Goal: Task Accomplishment & Management: Manage account settings

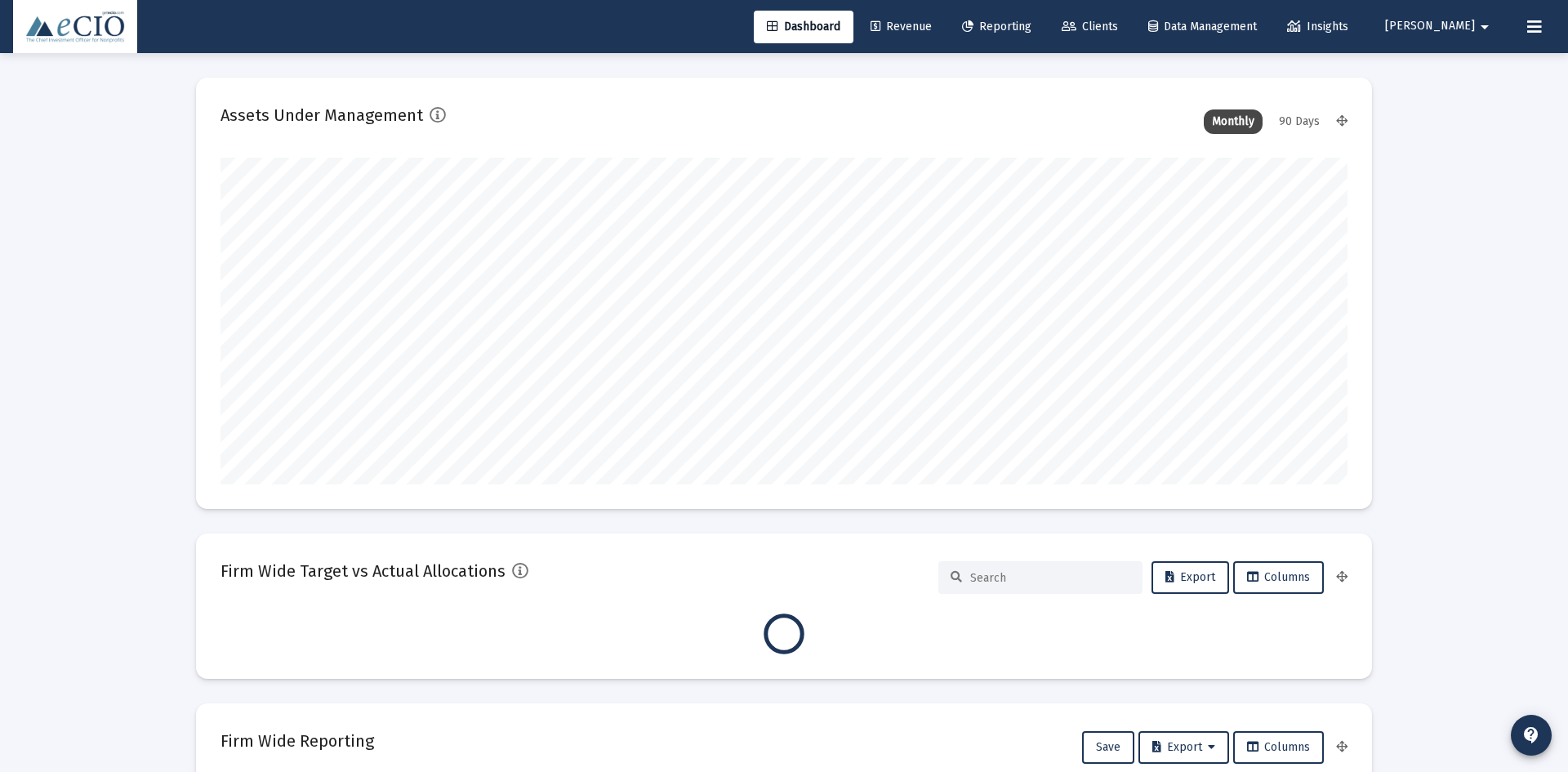
type input "[DATE]"
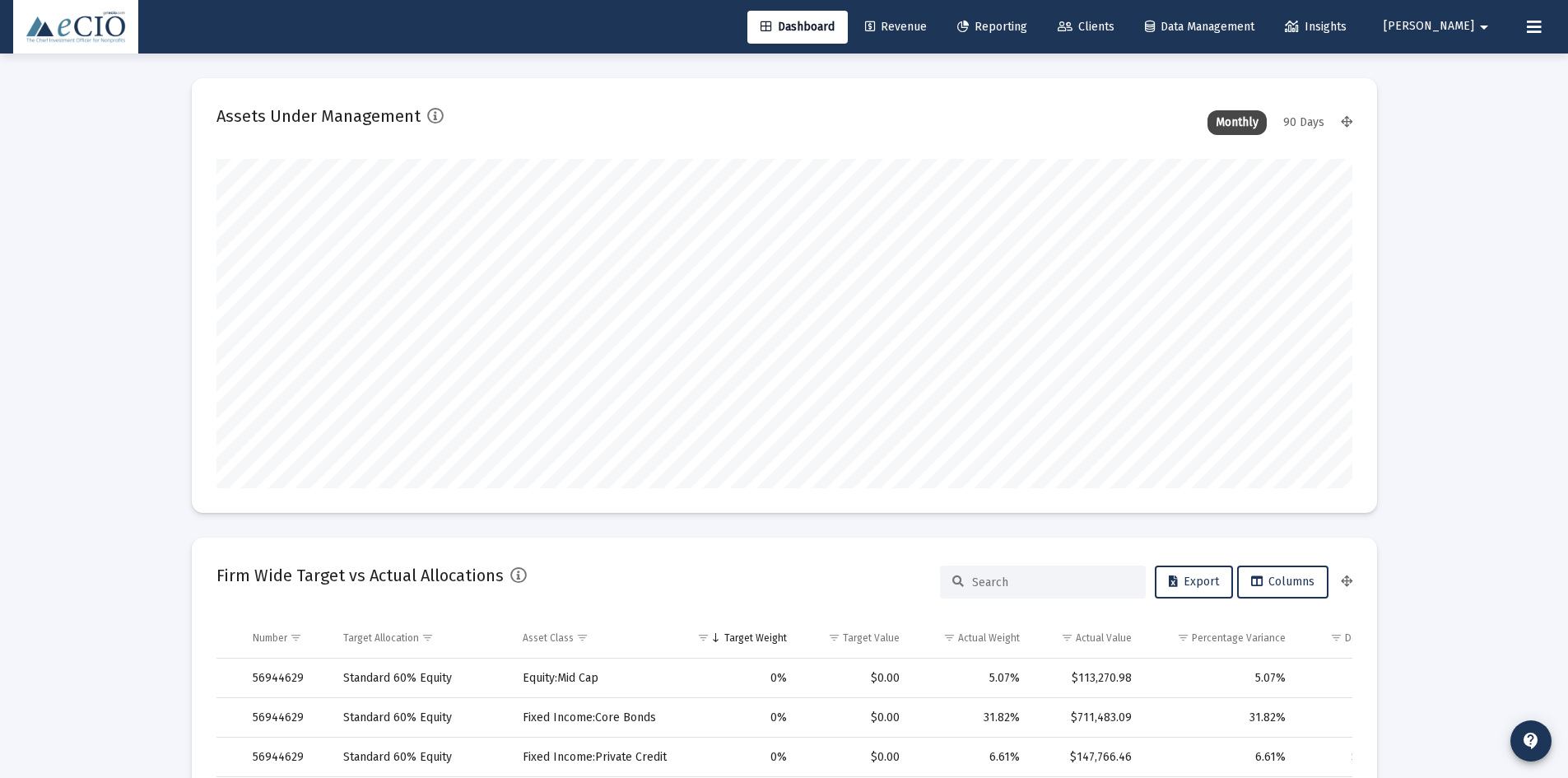
click at [1122, 19] on link "Clients" at bounding box center [1086, 27] width 83 height 33
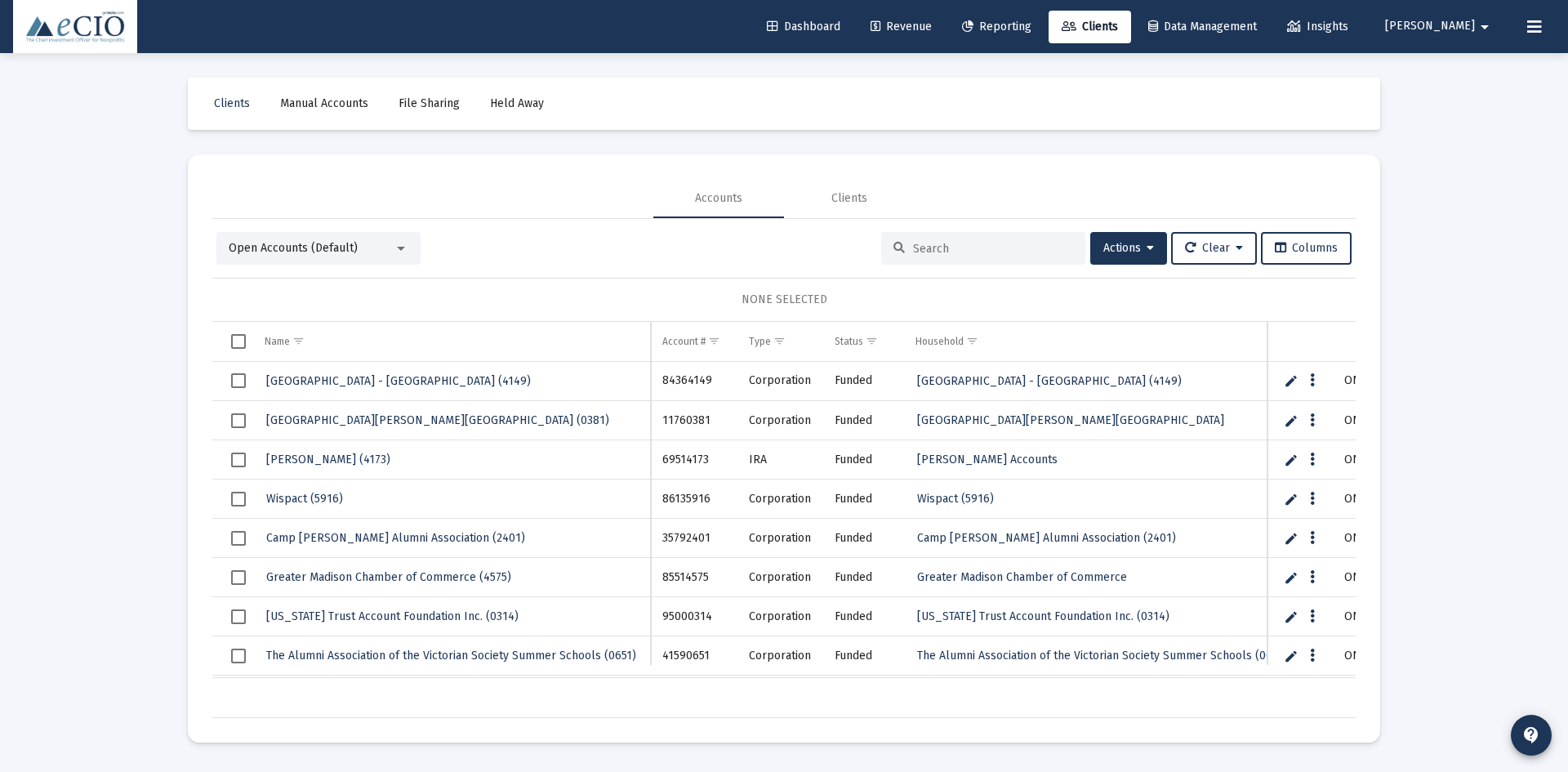
click at [1024, 22] on span "Reporting" at bounding box center [996, 26] width 70 height 14
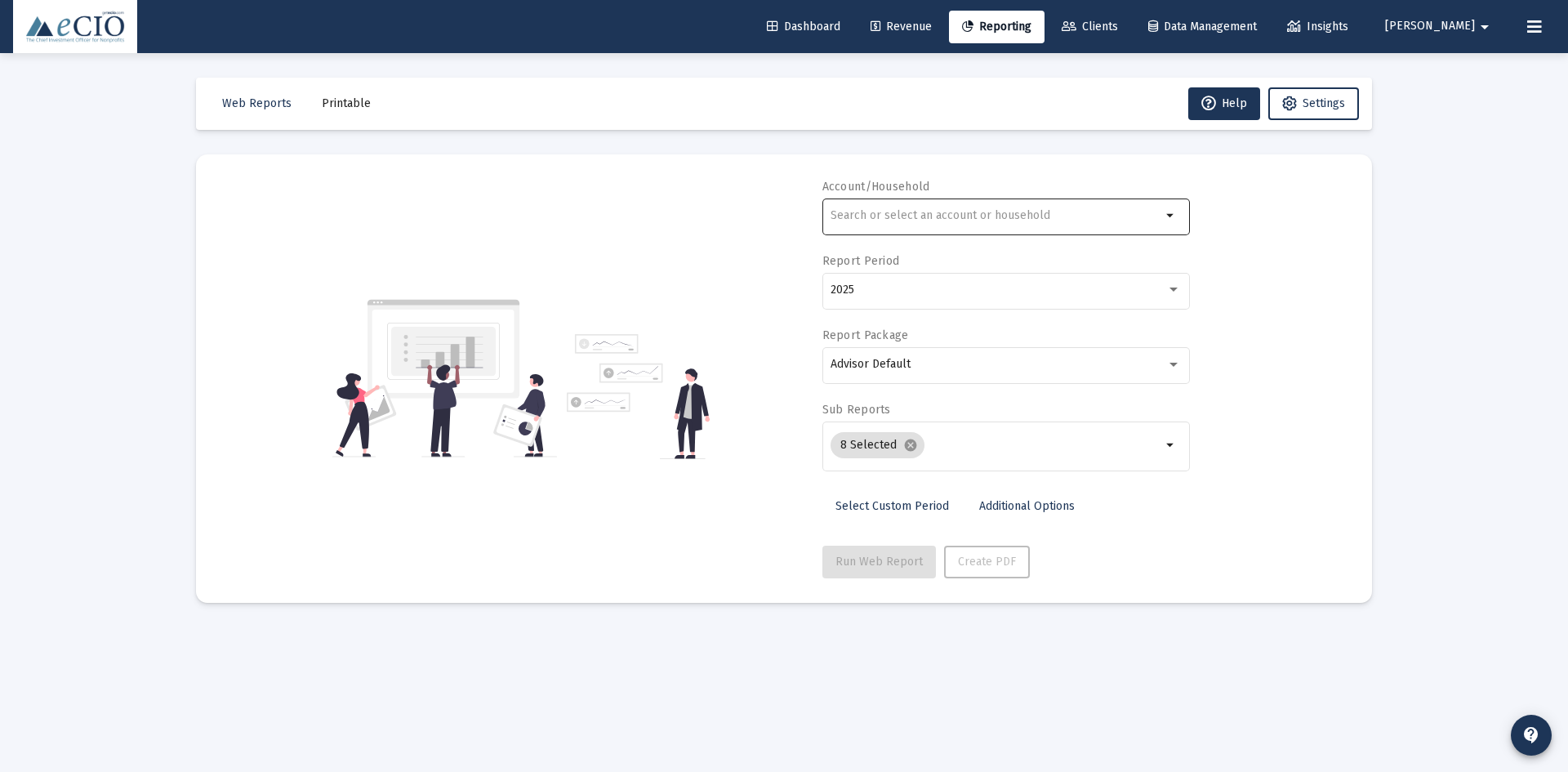
click at [862, 211] on input "text" at bounding box center [996, 216] width 331 height 13
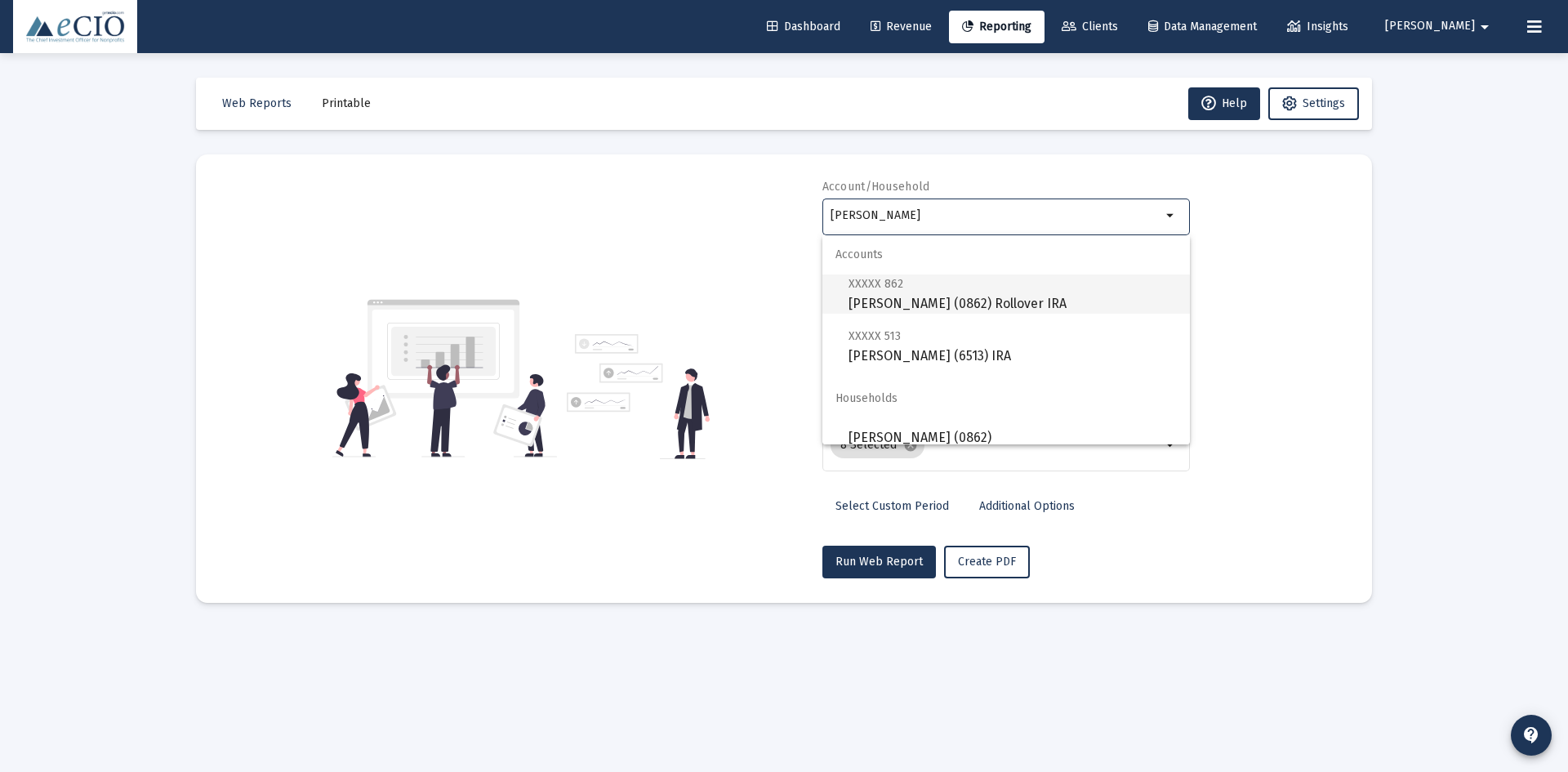
click at [877, 304] on span "XXXXX 862 Courtney Dean (0862) Rollover IRA" at bounding box center [1012, 294] width 328 height 40
type input "Courtney Dean (0862) Rollover IRA"
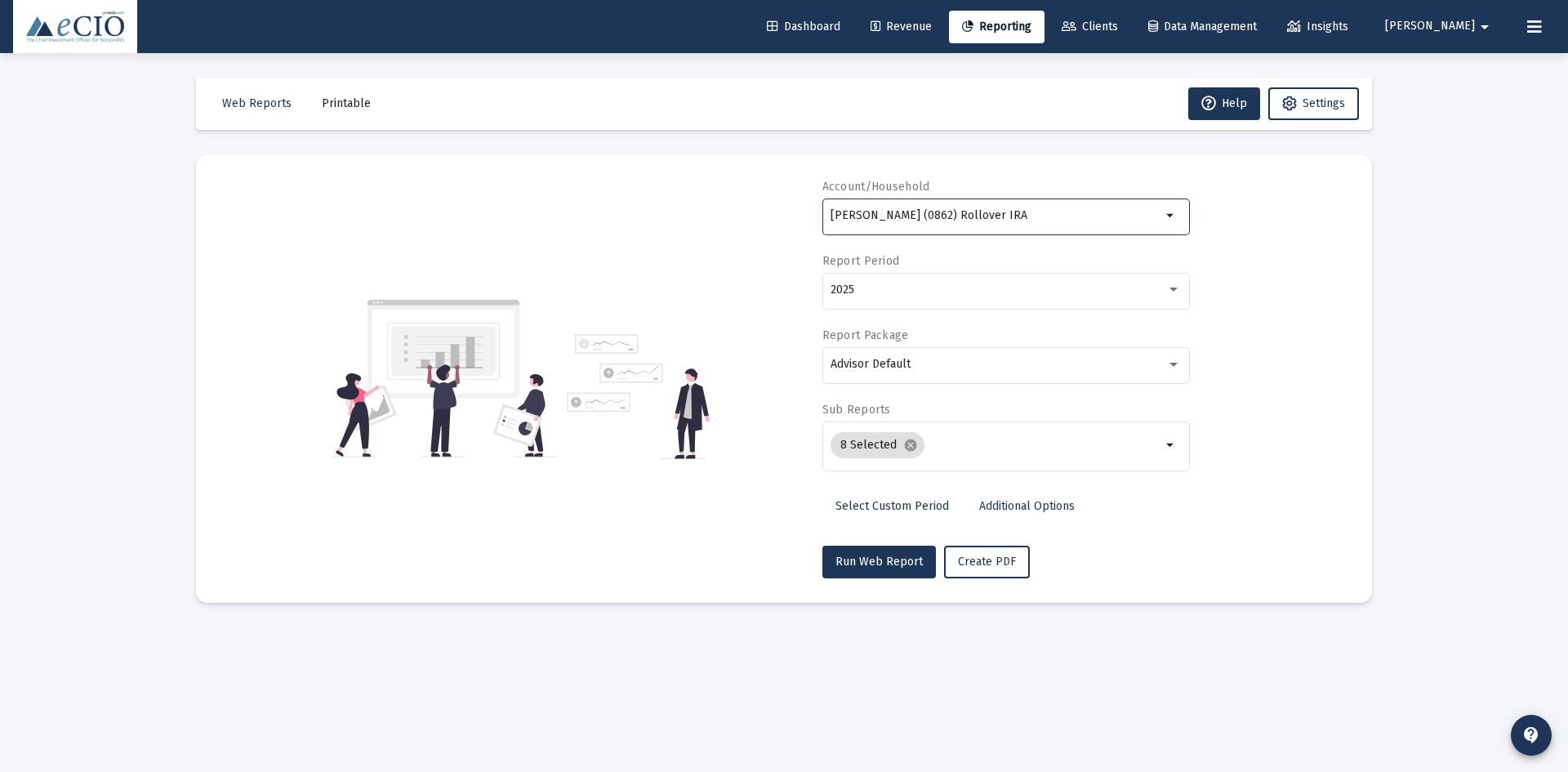
click at [1255, 20] on span "Data Management" at bounding box center [1201, 26] width 108 height 14
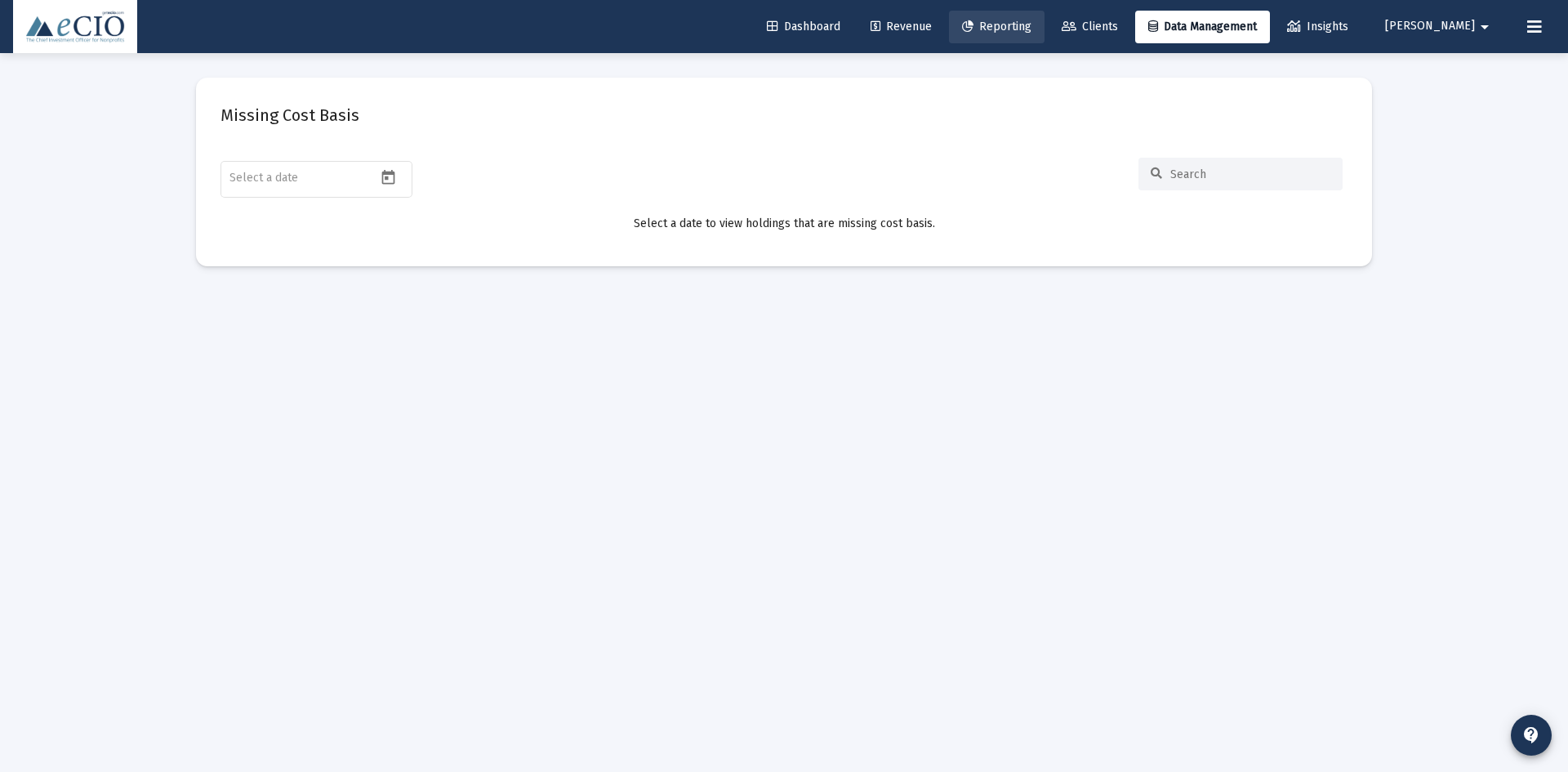
click at [1031, 21] on span "Reporting" at bounding box center [996, 26] width 70 height 14
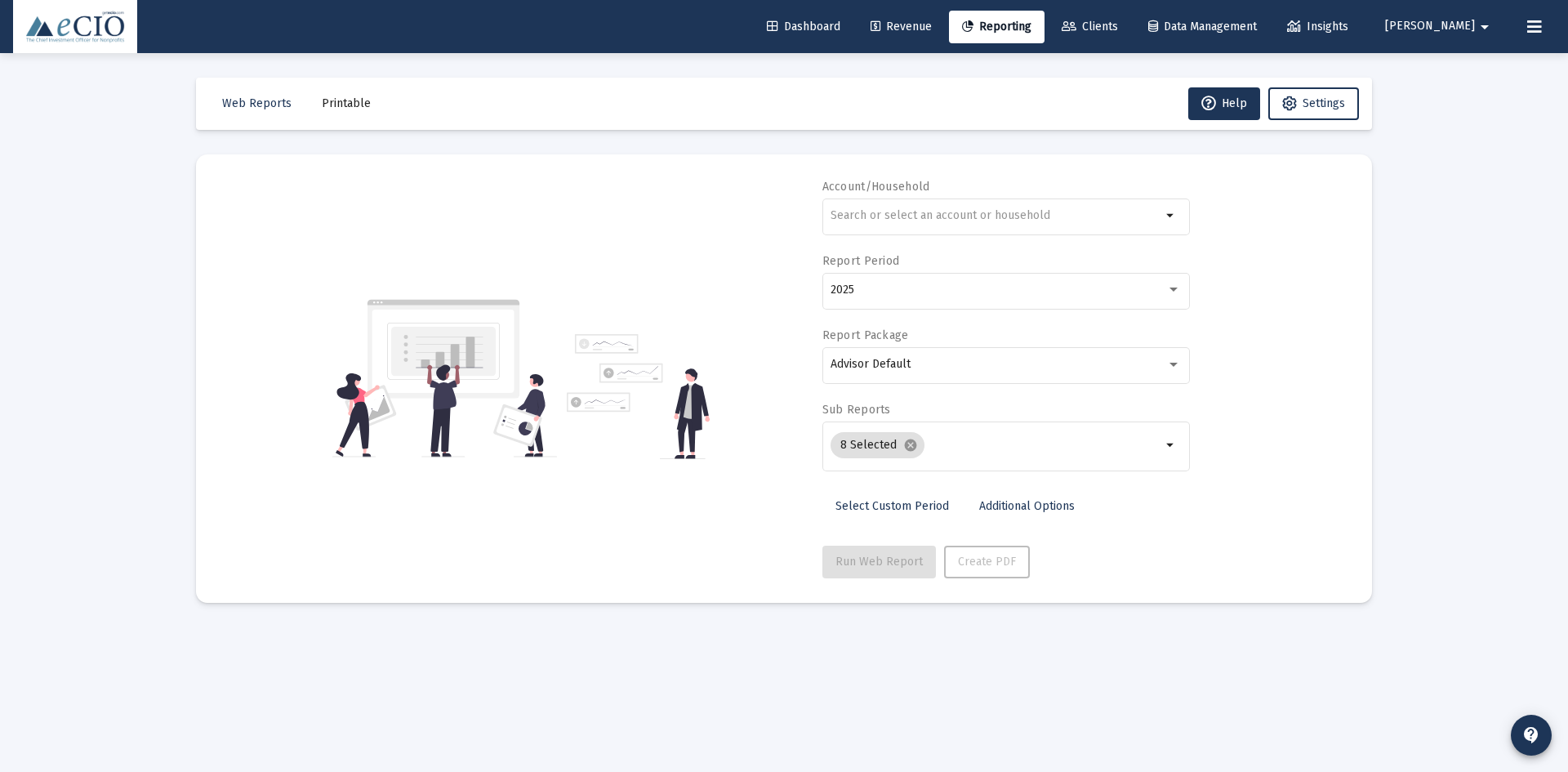
click at [840, 24] on span "Dashboard" at bounding box center [804, 26] width 74 height 14
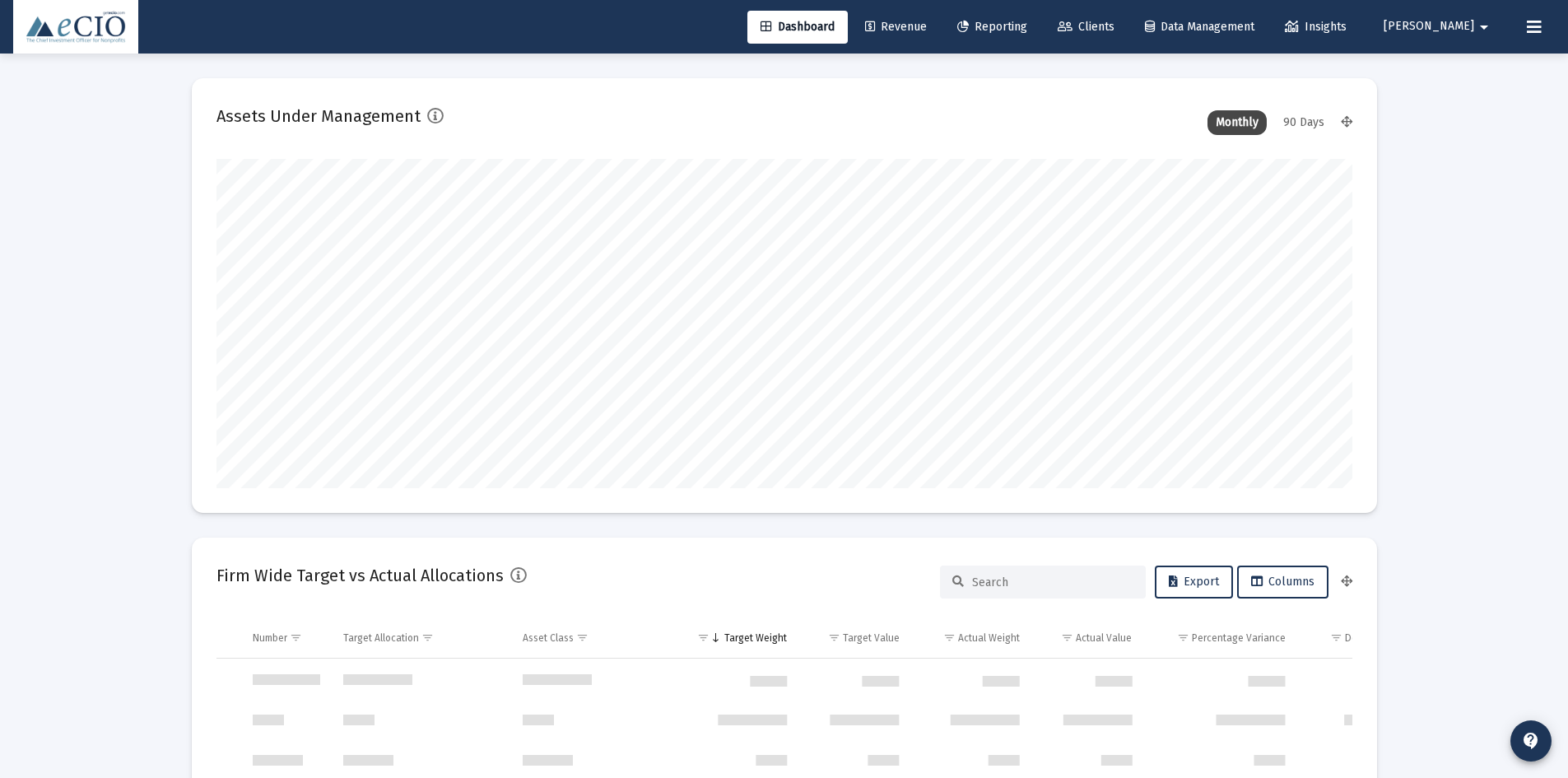
scroll to position [822703, 822585]
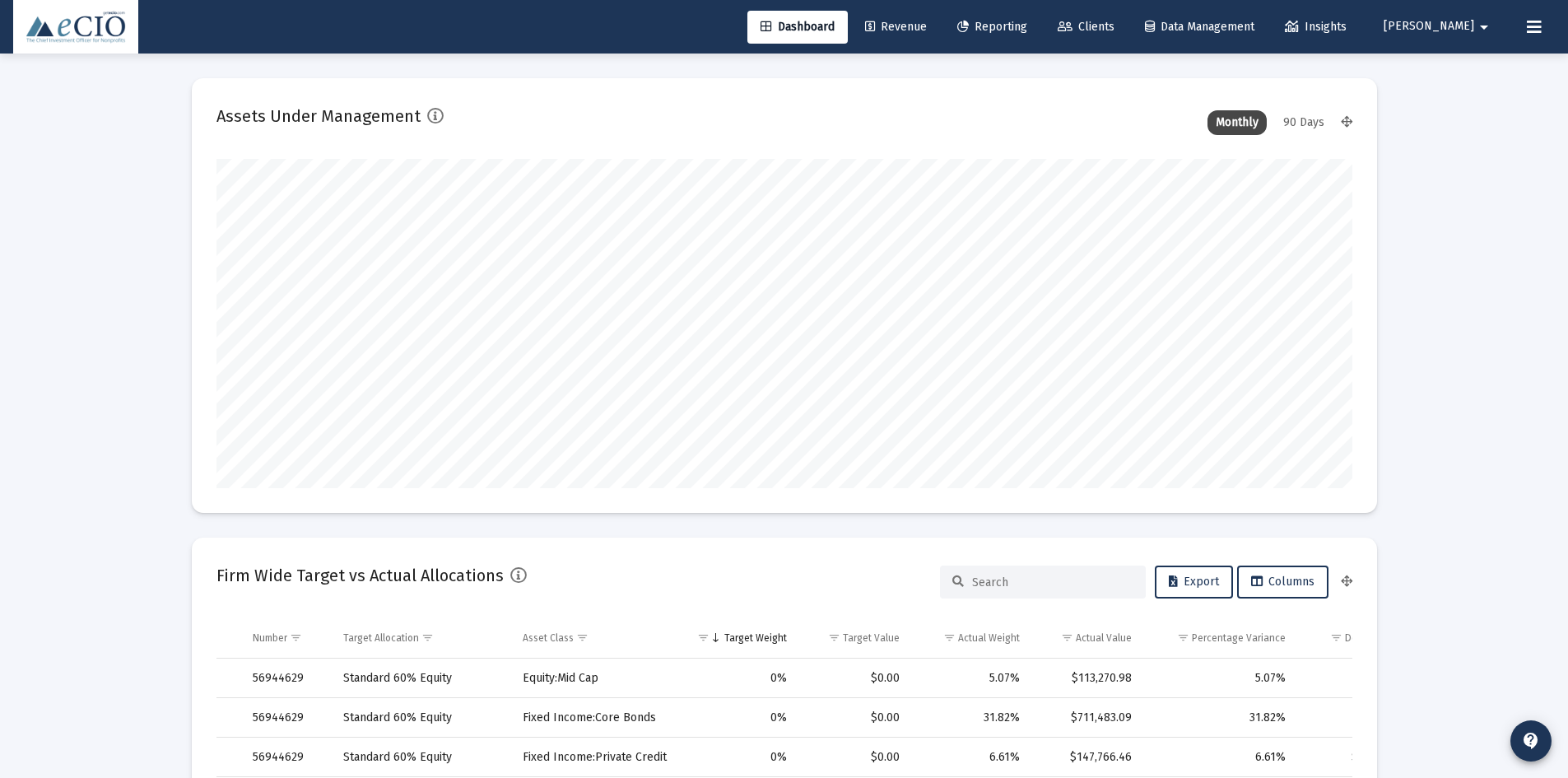
click at [1115, 25] on span "Clients" at bounding box center [1086, 26] width 57 height 14
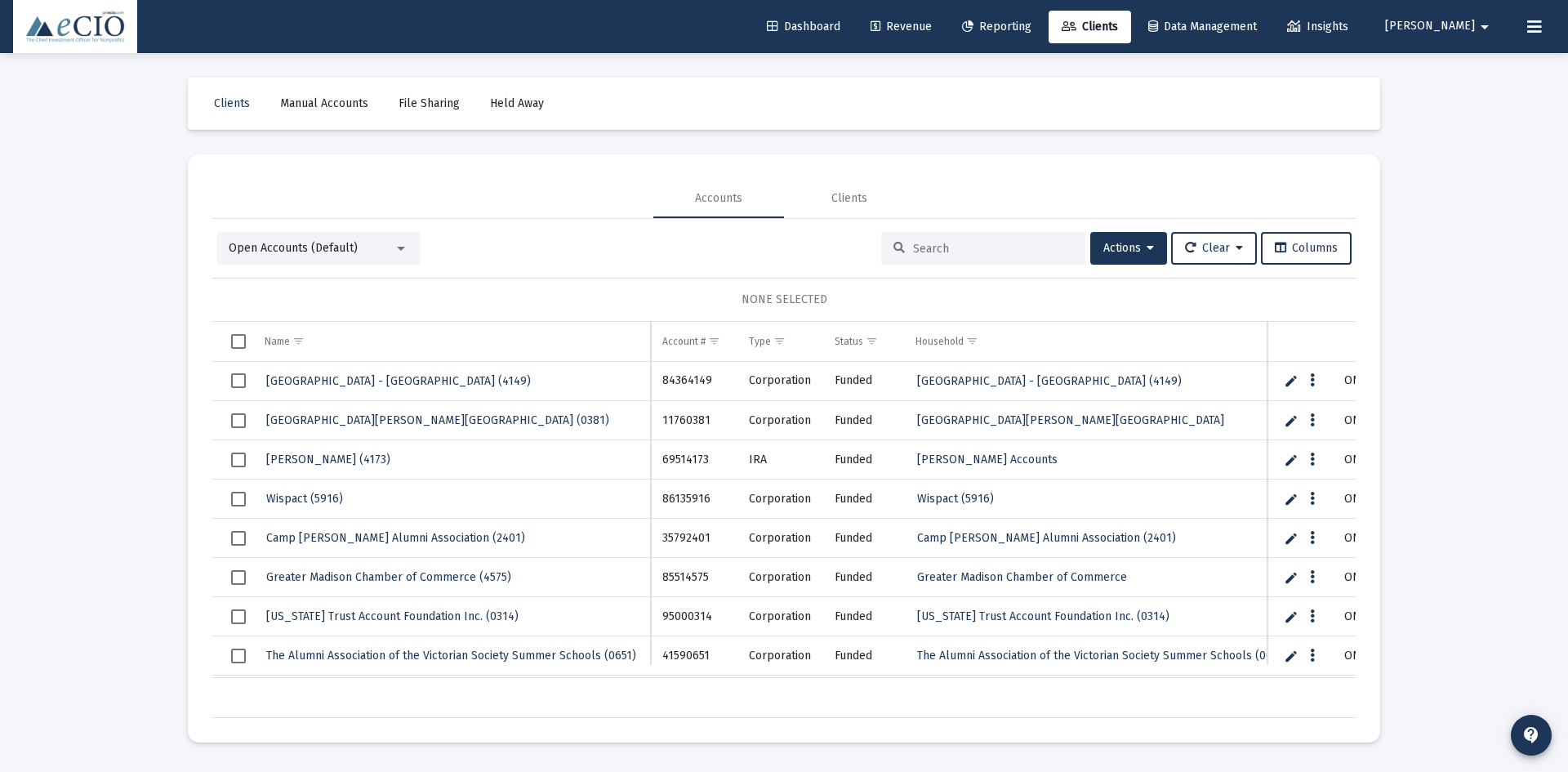
click at [936, 251] on input at bounding box center [992, 248] width 160 height 14
click at [868, 196] on div "Clients" at bounding box center [849, 198] width 131 height 39
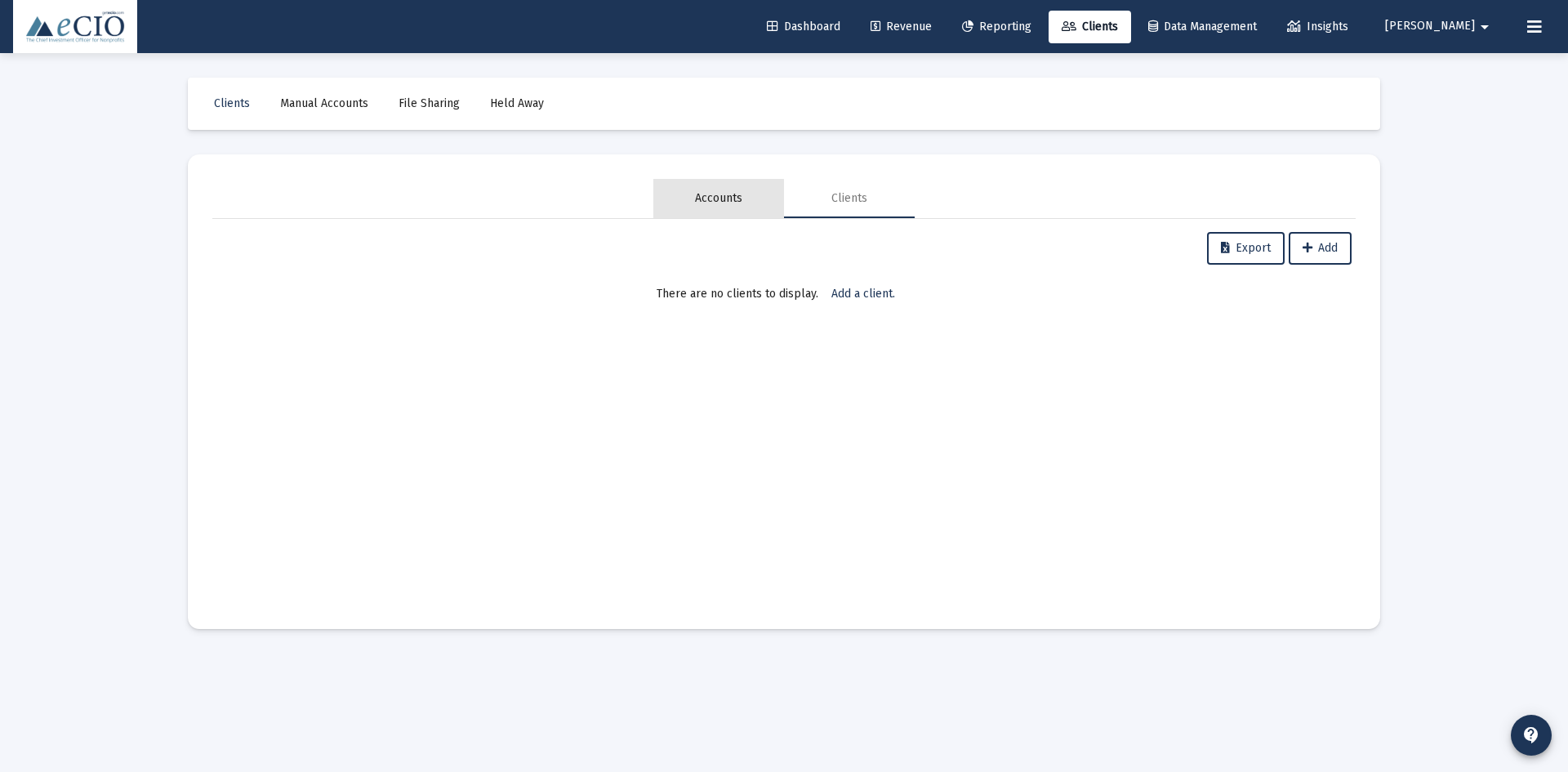
click at [709, 202] on div "Accounts" at bounding box center [718, 198] width 47 height 16
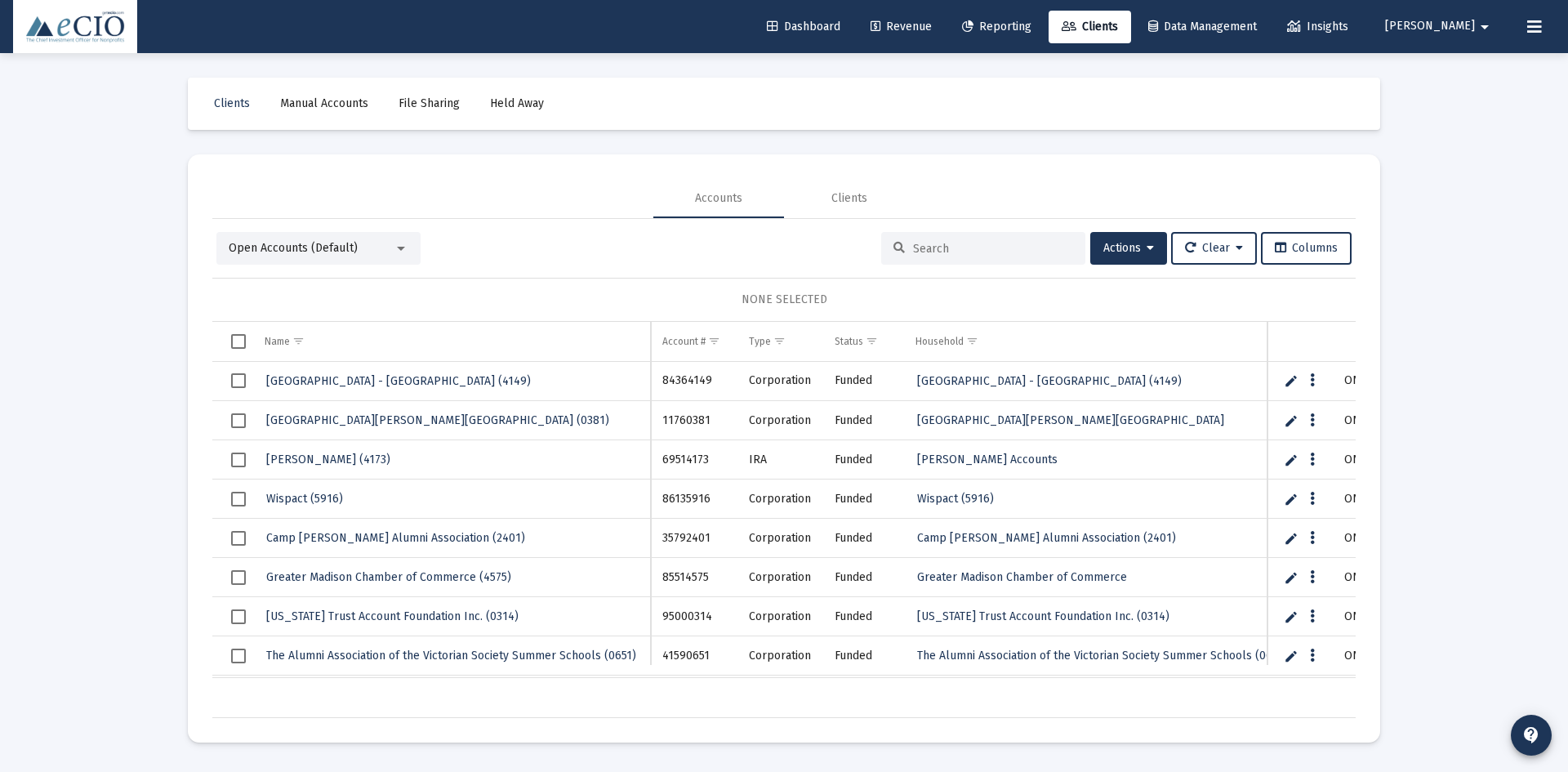
click at [900, 244] on div at bounding box center [982, 248] width 204 height 33
click at [913, 248] on input at bounding box center [992, 248] width 160 height 14
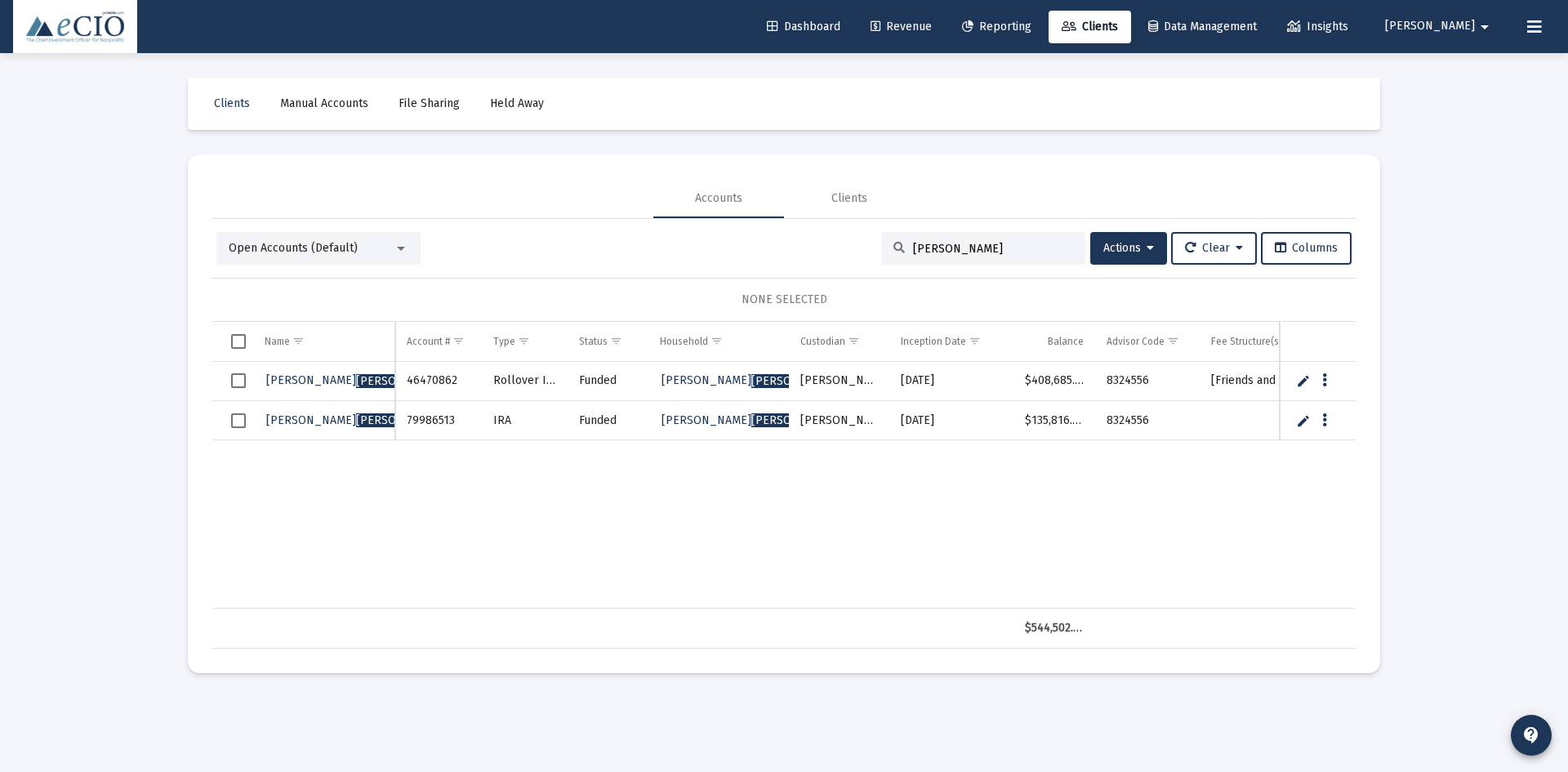
type input "dean"
click at [294, 384] on span "Courtney Dean (0862)" at bounding box center [372, 380] width 213 height 14
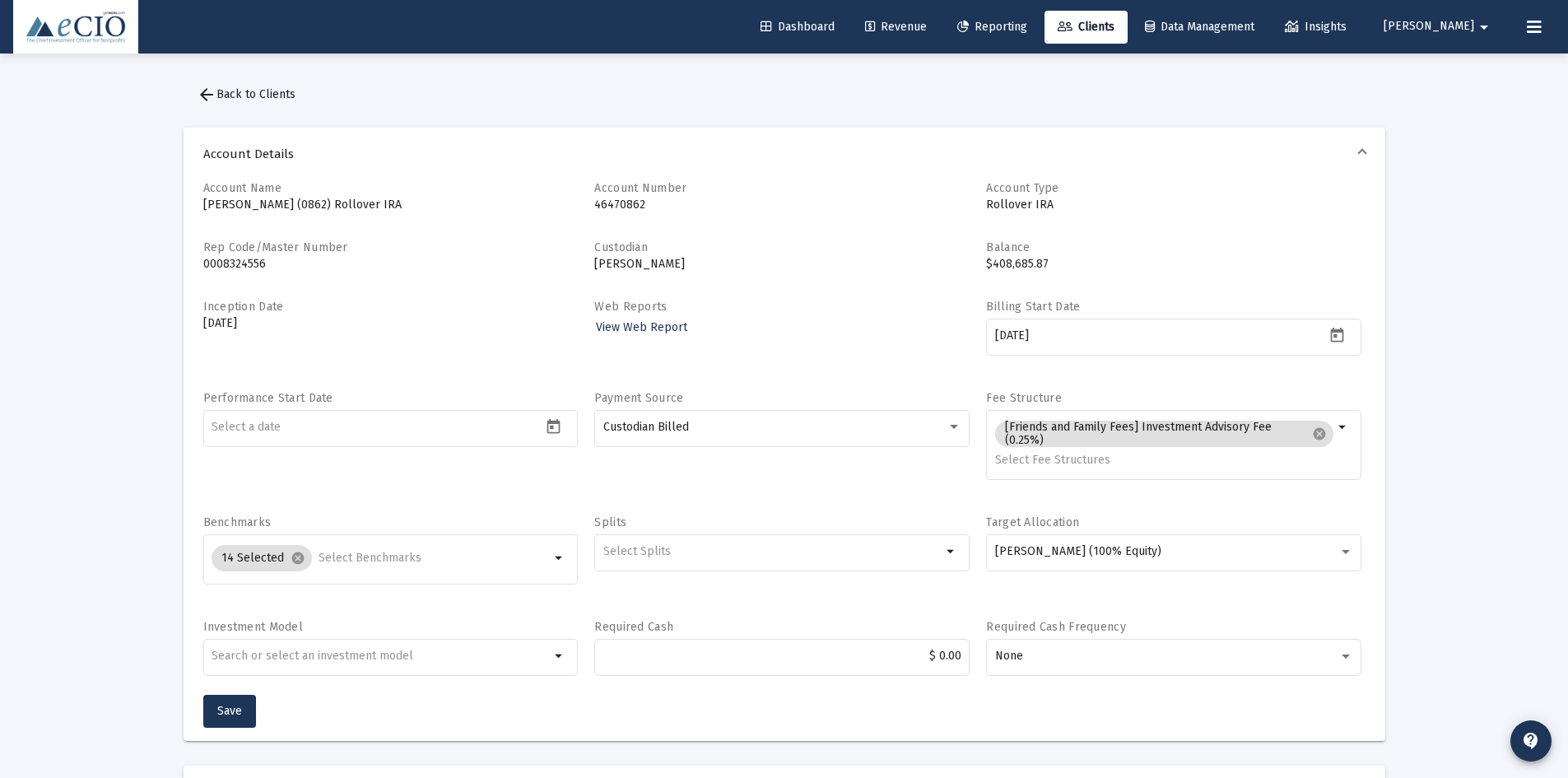
click at [215, 91] on mat-icon "arrow_back" at bounding box center [206, 94] width 19 height 19
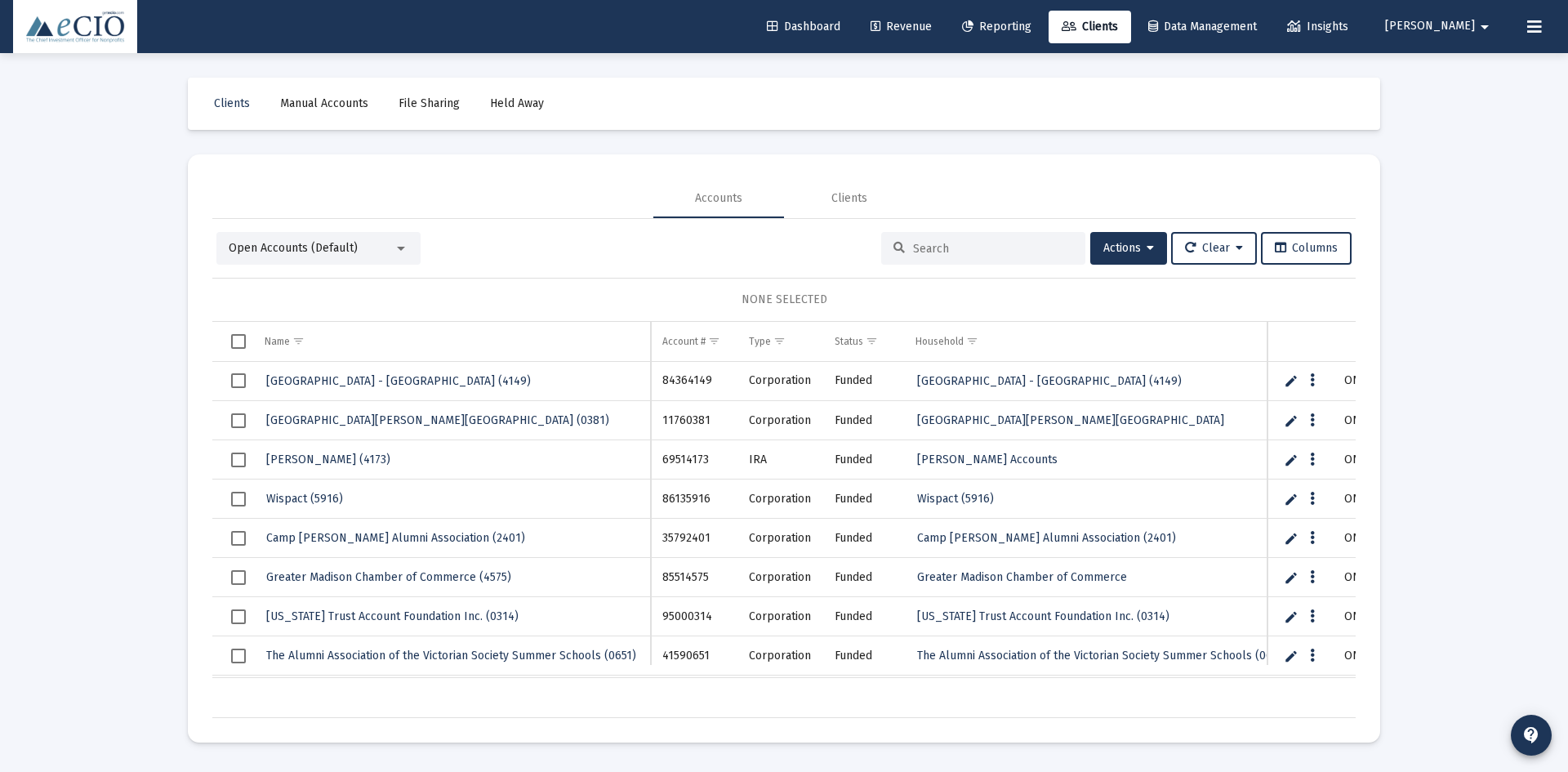
click at [914, 254] on input at bounding box center [992, 248] width 160 height 14
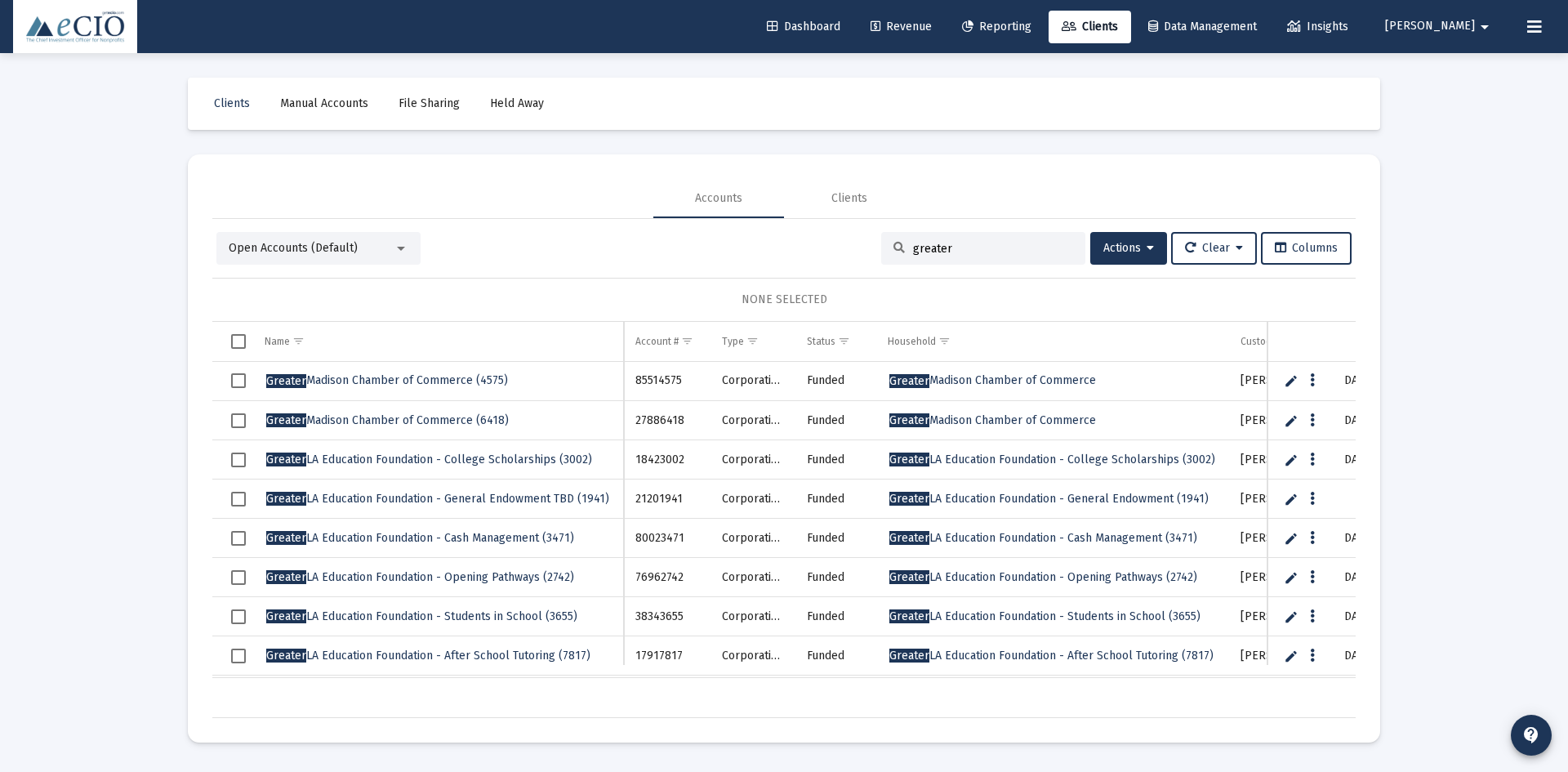
type input "greater"
click at [381, 382] on span "Greater Madison Chamber of Commerce (4575)" at bounding box center [387, 380] width 242 height 14
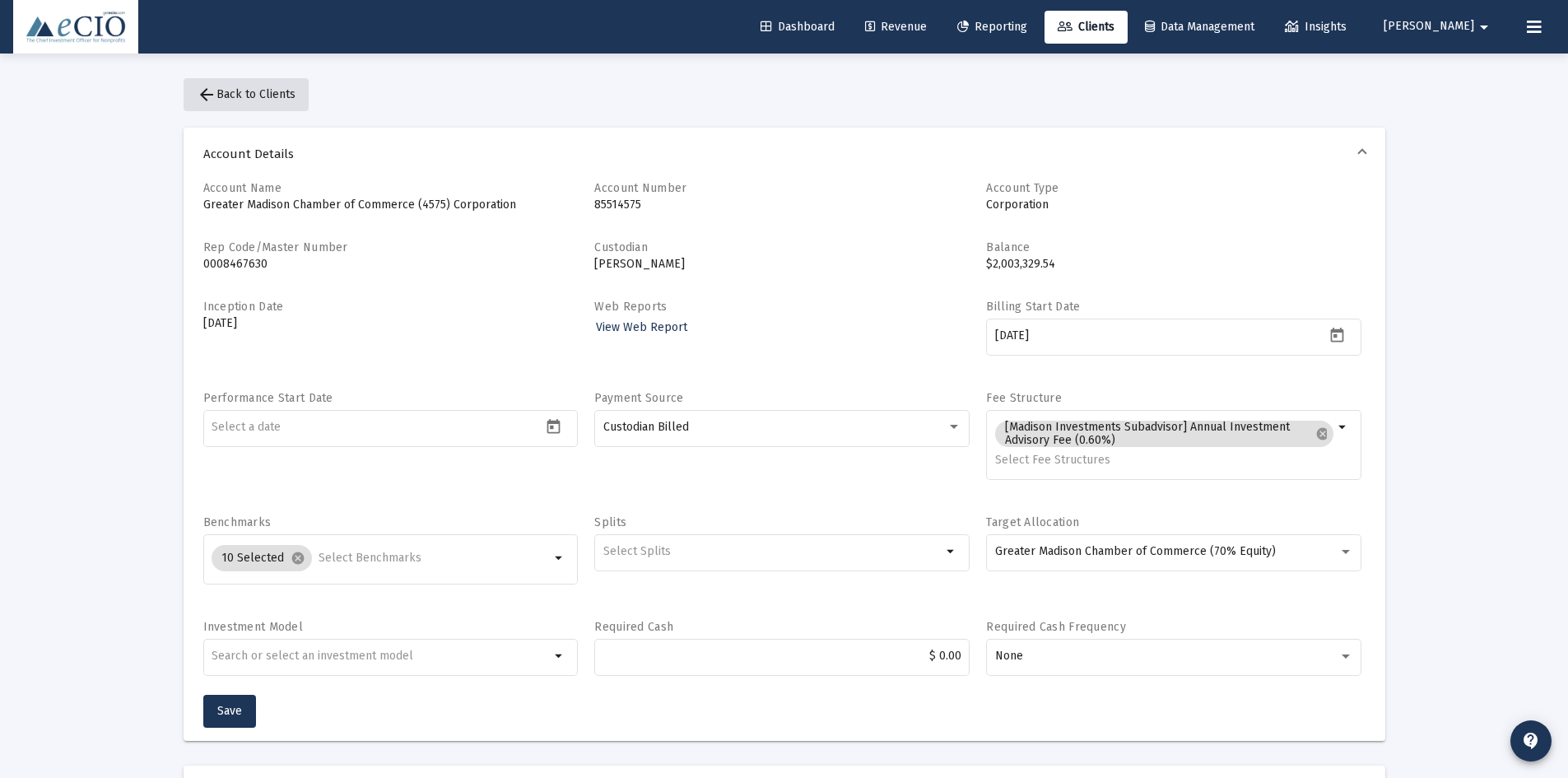
click at [209, 90] on mat-icon "arrow_back" at bounding box center [206, 94] width 19 height 19
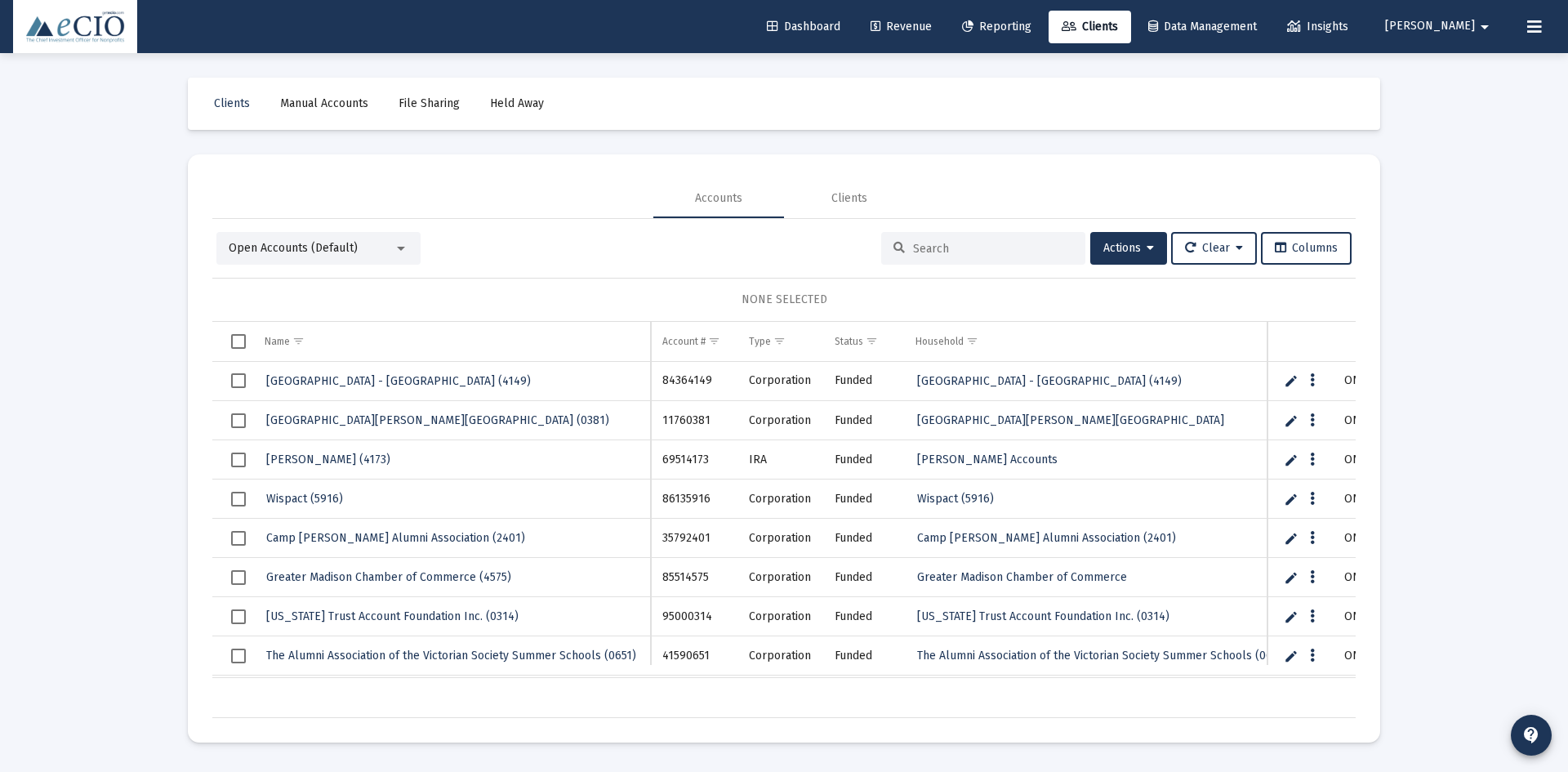
click at [956, 245] on input at bounding box center [992, 248] width 160 height 14
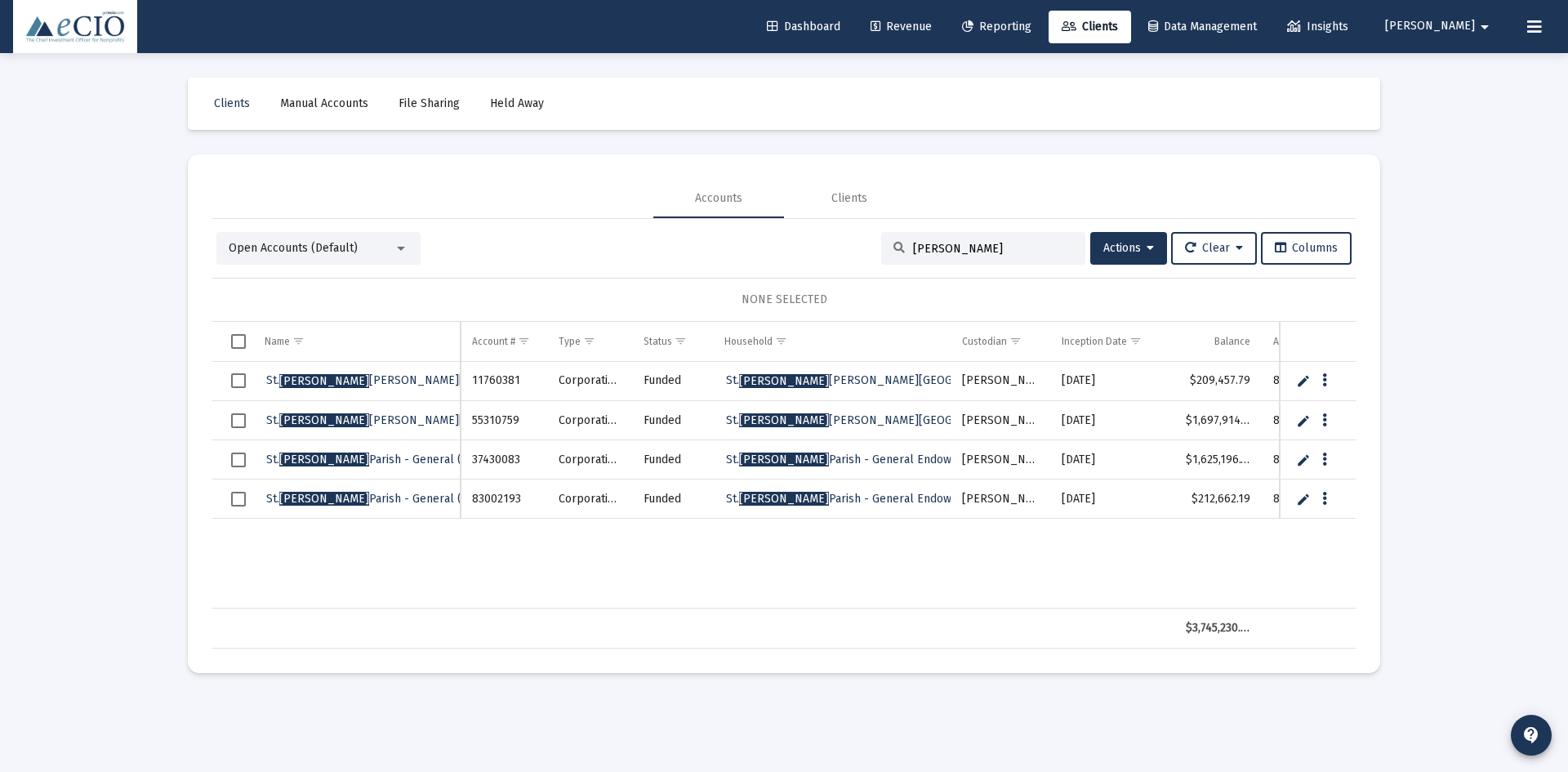
type input "jerome"
click at [336, 417] on span "St. Jerome Parish - Eichberg (0759)" at bounding box center [435, 420] width 337 height 14
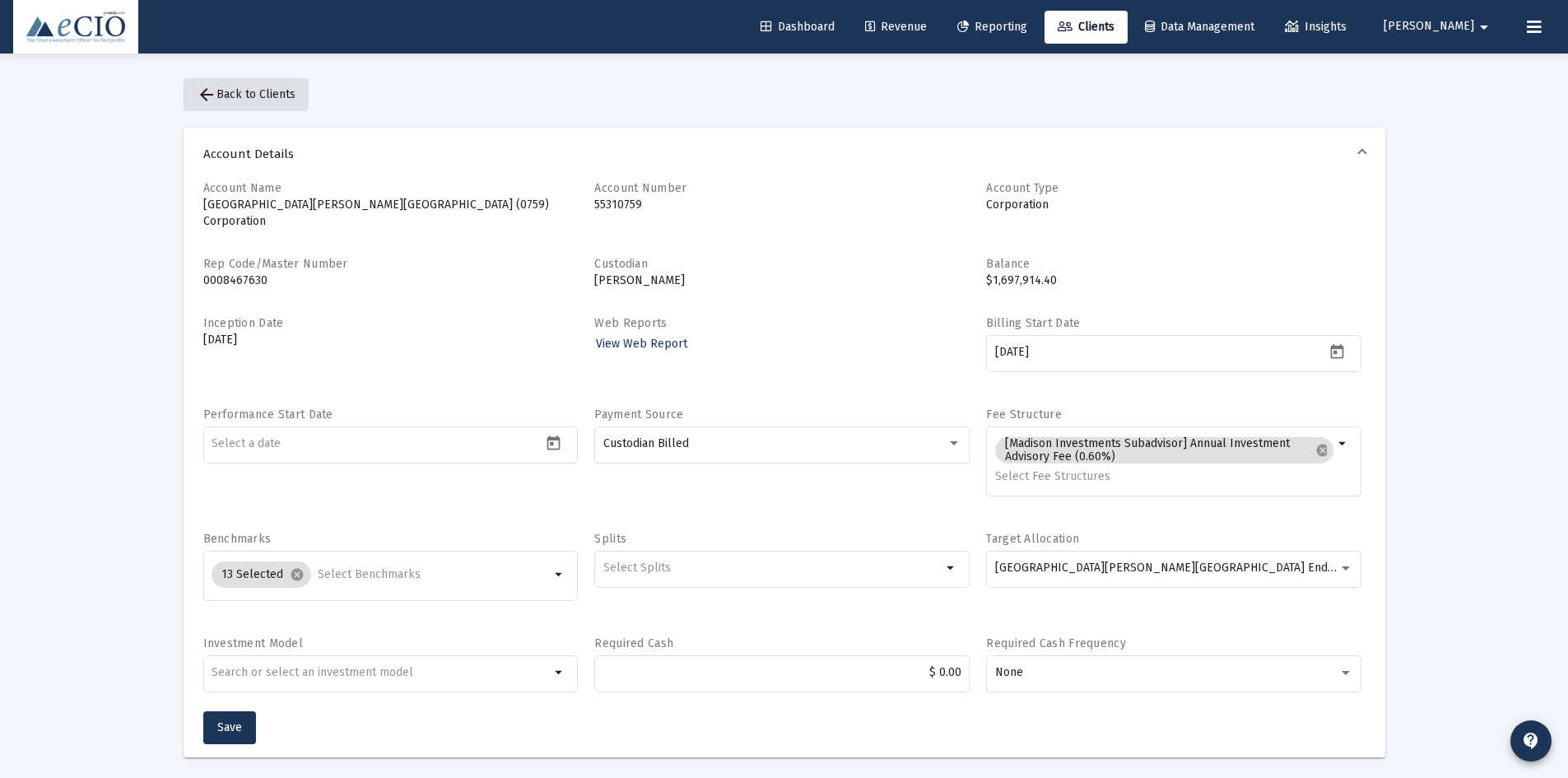
click at [204, 95] on mat-icon "arrow_back" at bounding box center [206, 94] width 19 height 19
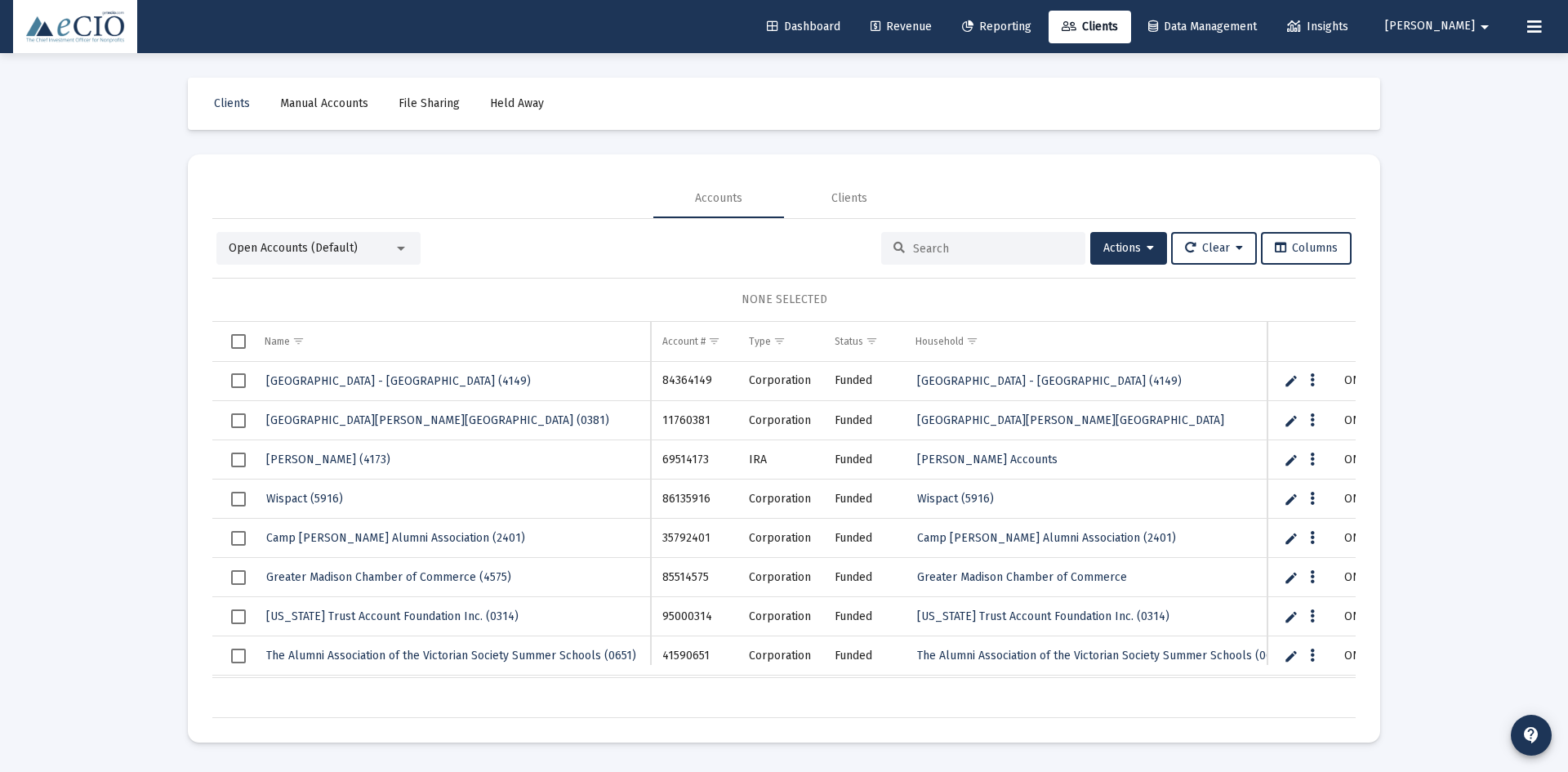
click at [977, 253] on input at bounding box center [992, 248] width 160 height 14
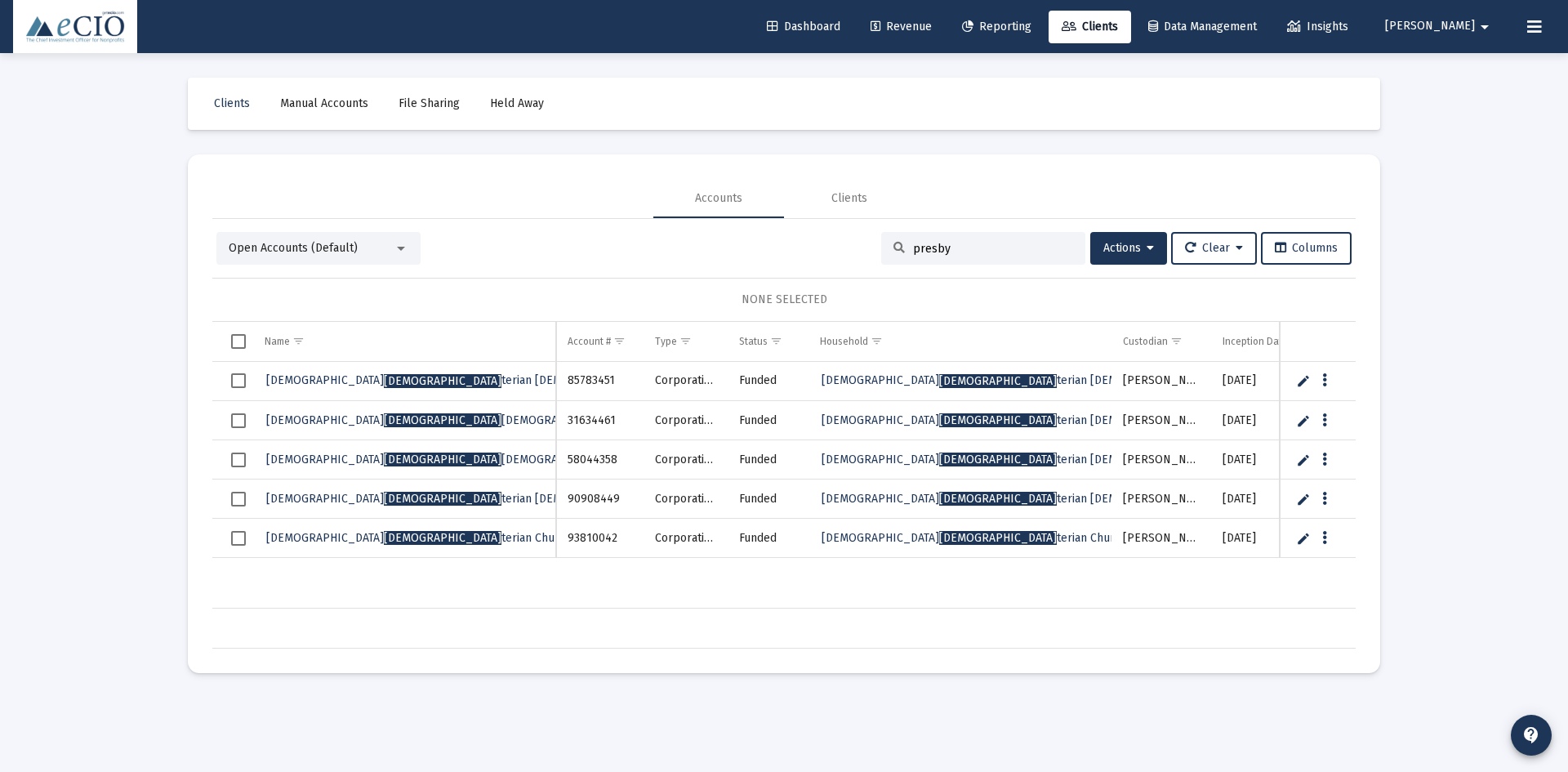
type input "presby"
click at [859, 189] on div "Clients" at bounding box center [849, 198] width 131 height 39
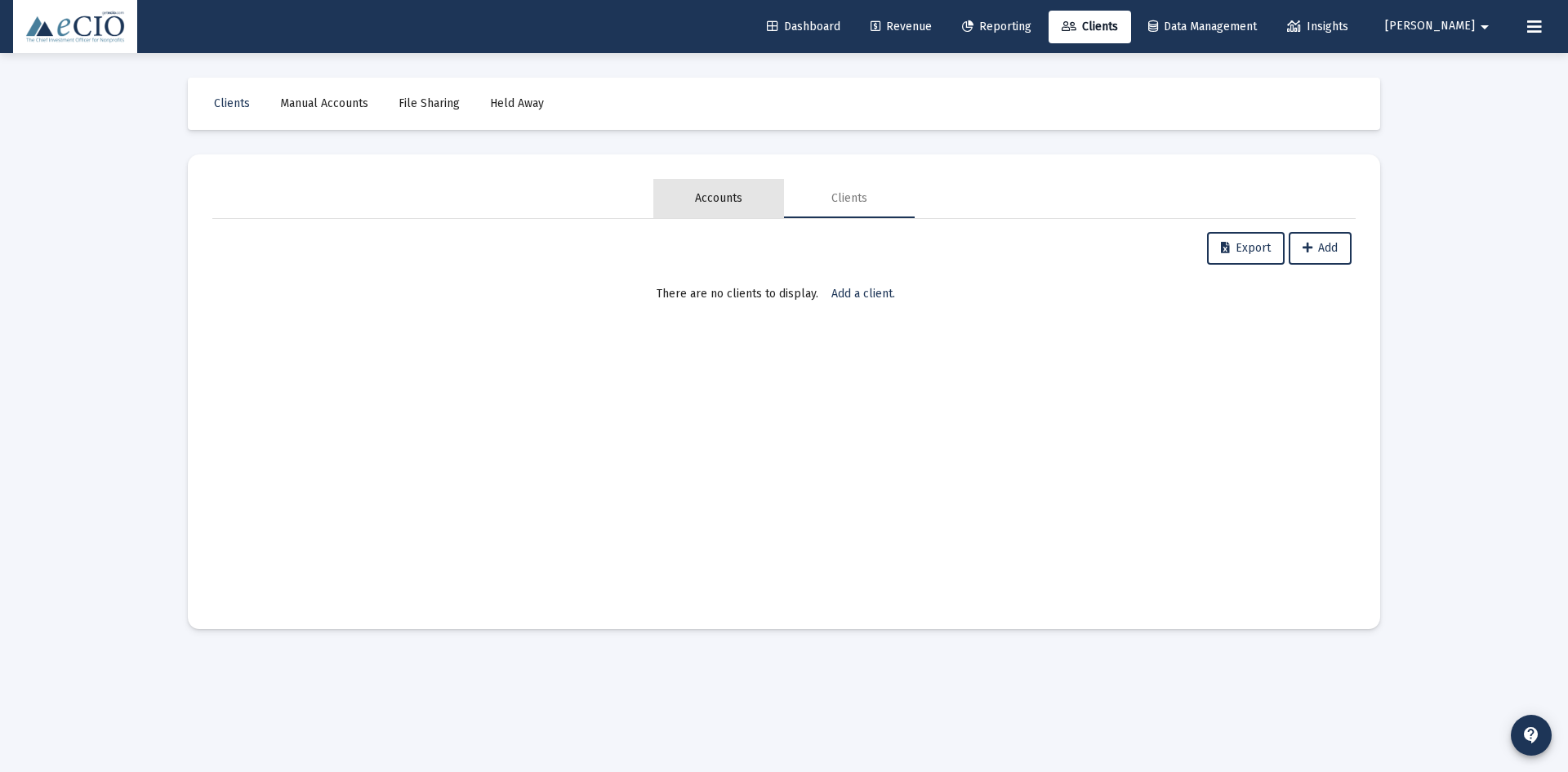
click at [727, 200] on div "Accounts" at bounding box center [718, 198] width 47 height 16
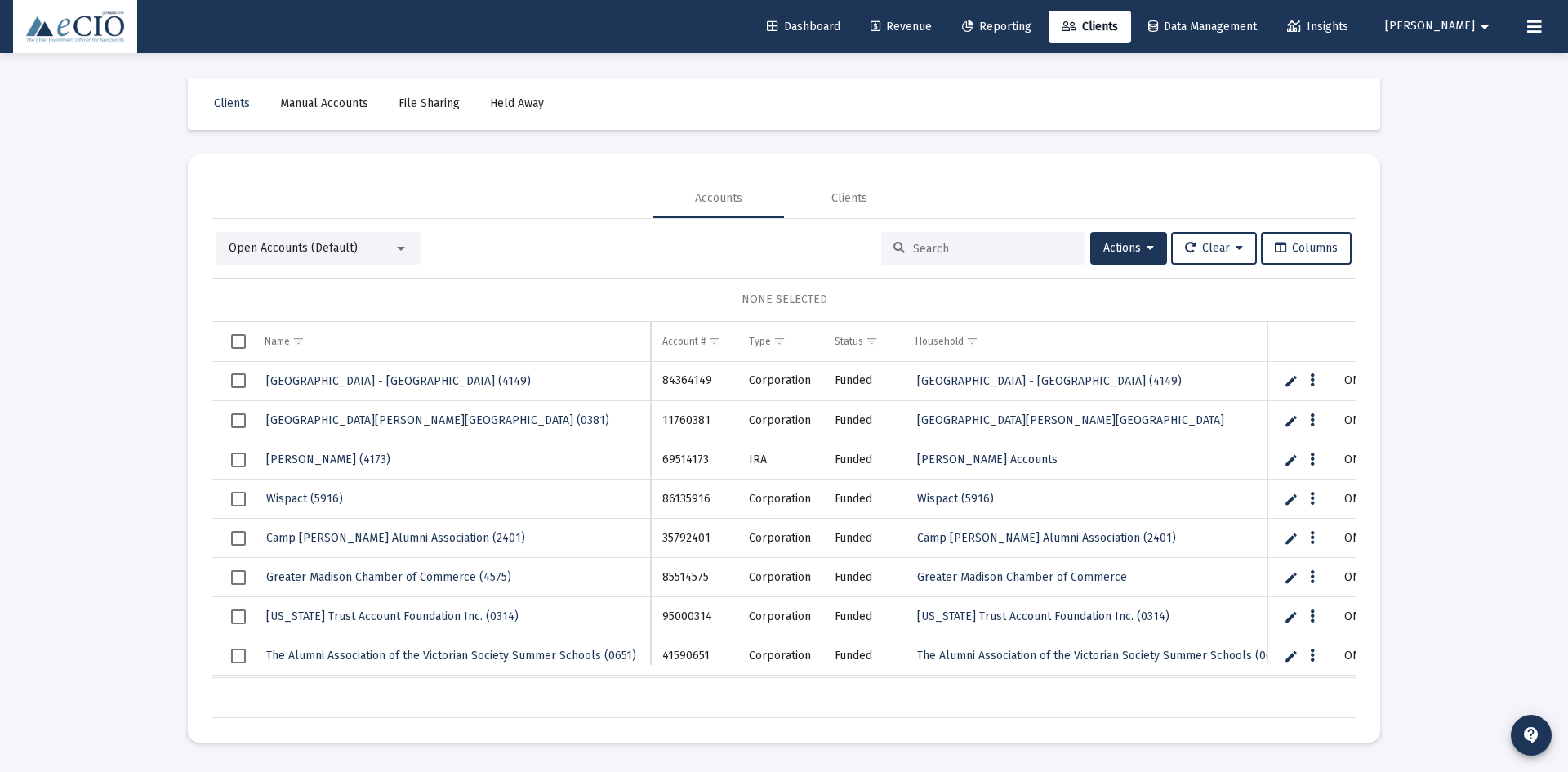
click at [918, 253] on input at bounding box center [992, 248] width 160 height 14
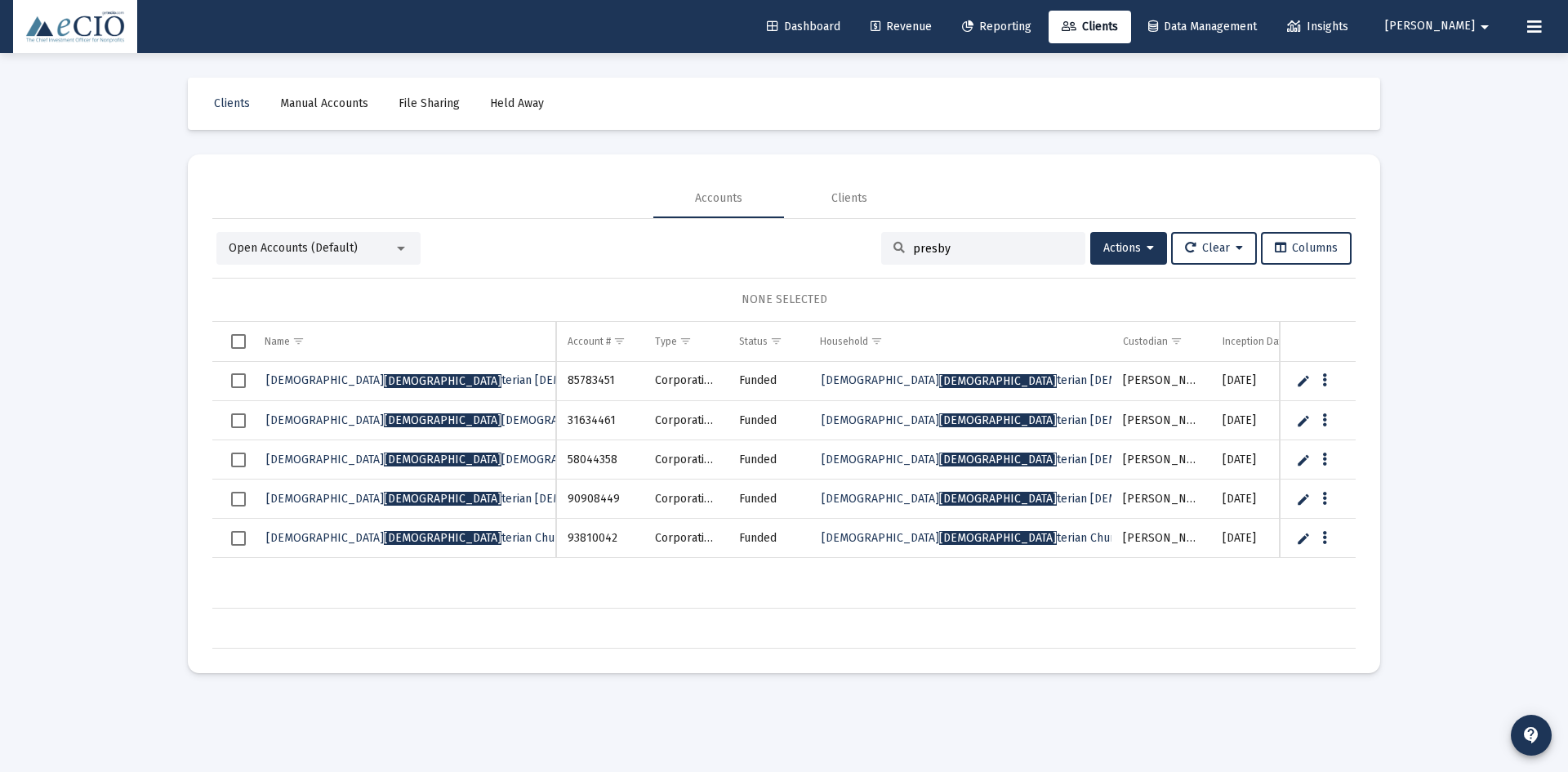
type input "presby"
click at [238, 101] on span "Clients" at bounding box center [232, 103] width 36 height 14
click at [221, 99] on span "Clients" at bounding box center [232, 103] width 36 height 14
click at [326, 107] on span "Manual Accounts" at bounding box center [324, 103] width 88 height 14
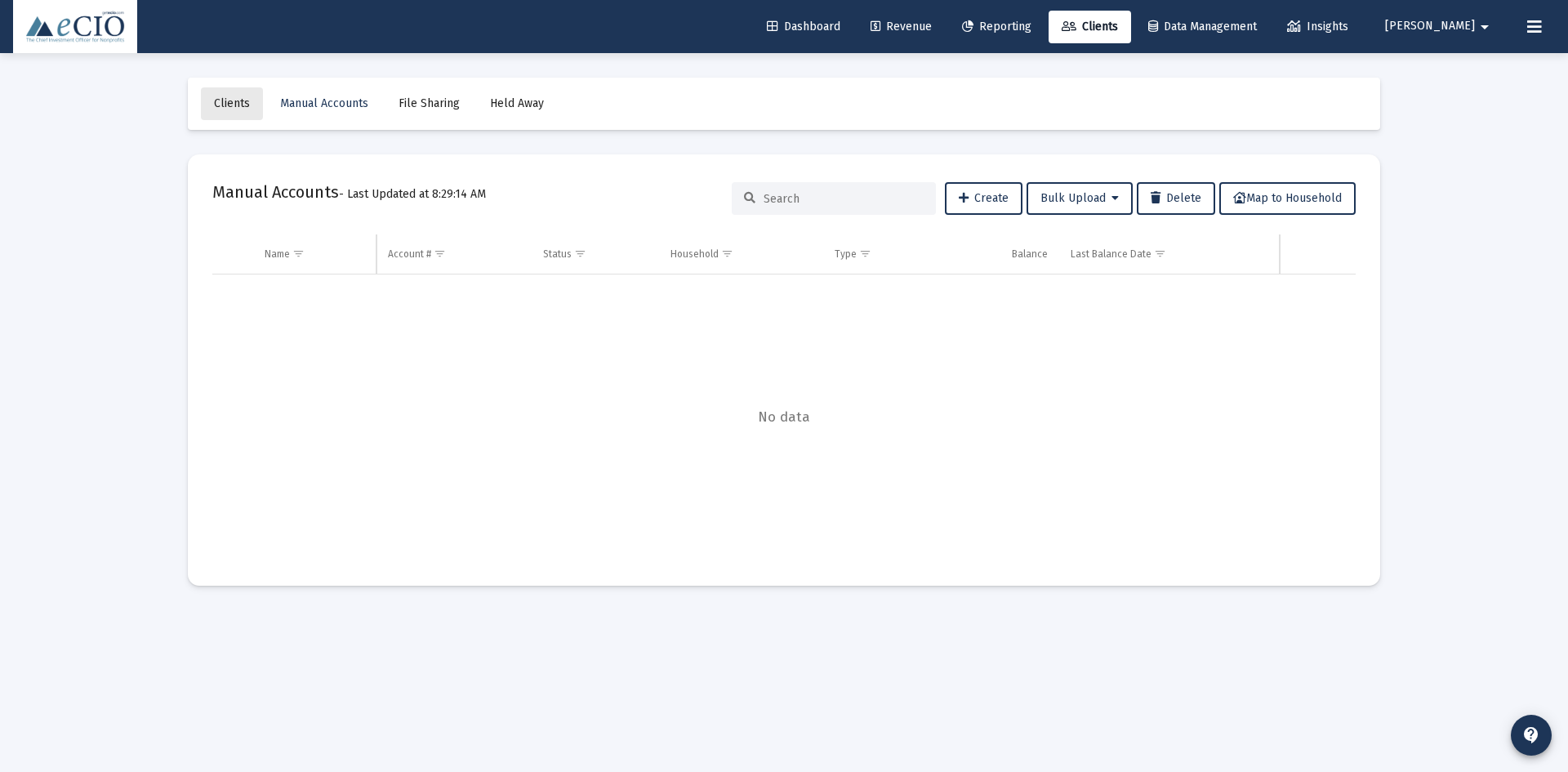
click at [246, 104] on span "Clients" at bounding box center [232, 103] width 36 height 14
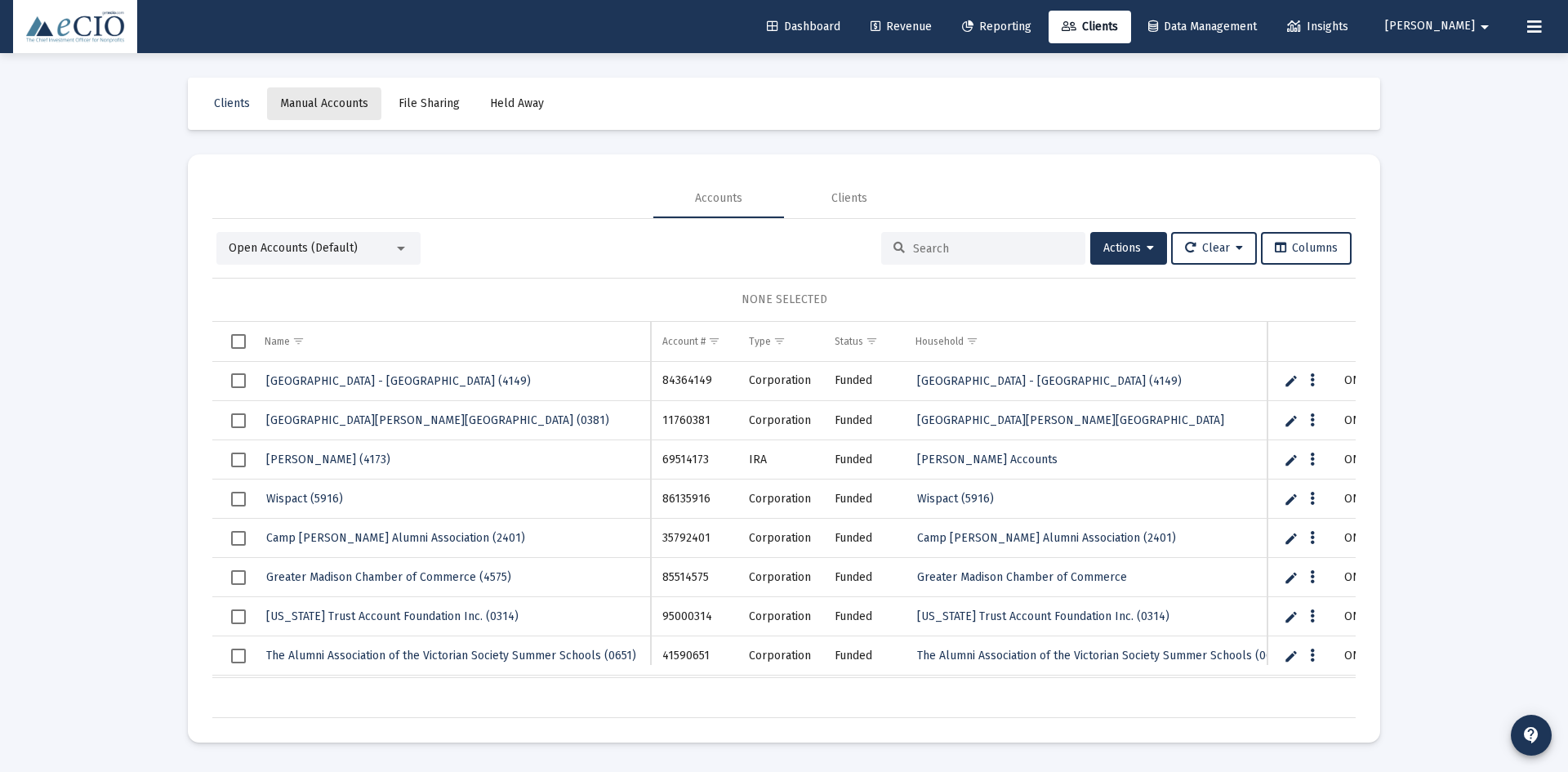
click at [311, 106] on span "Manual Accounts" at bounding box center [324, 103] width 88 height 14
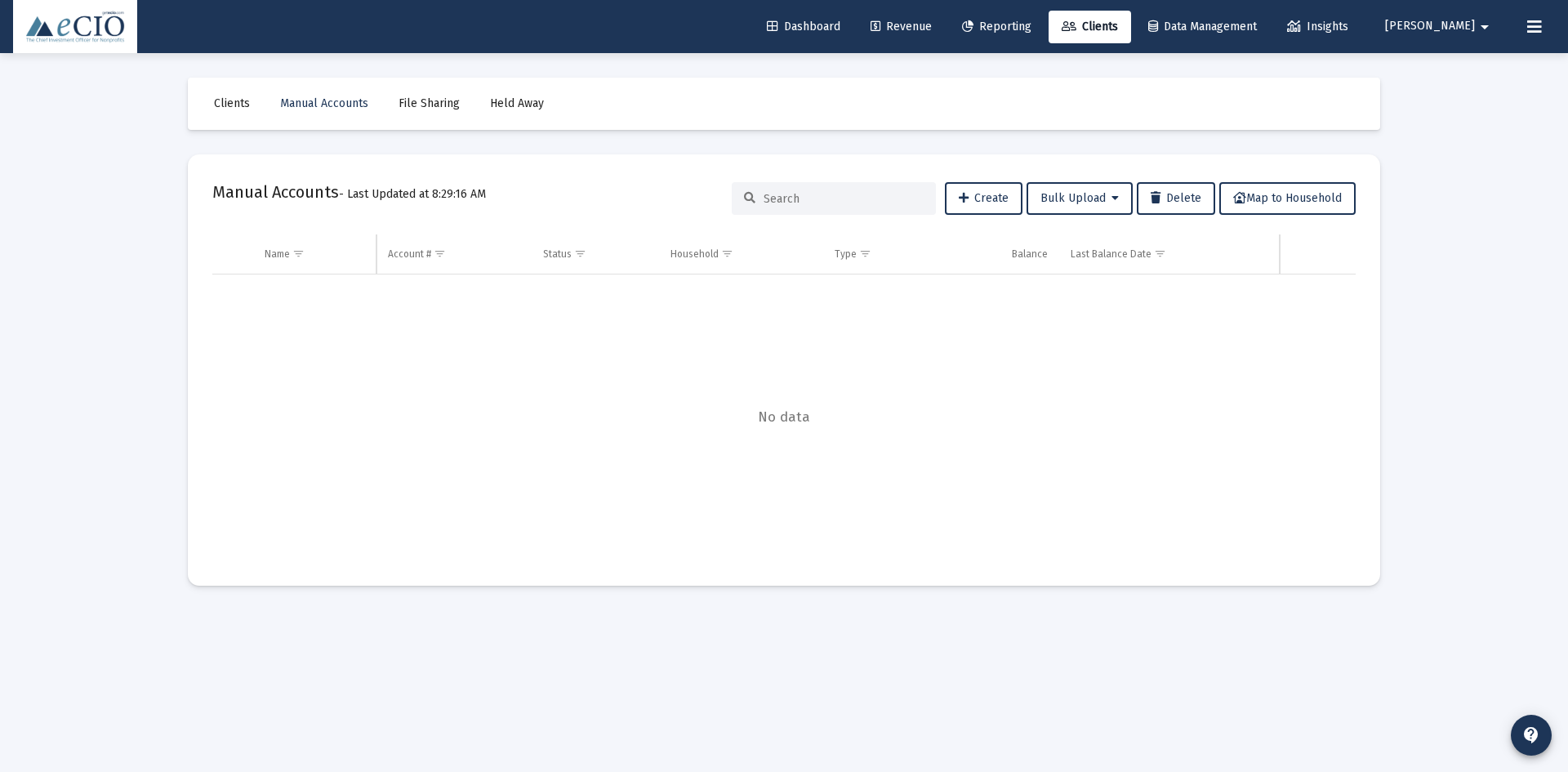
click at [226, 106] on span "Clients" at bounding box center [232, 103] width 36 height 14
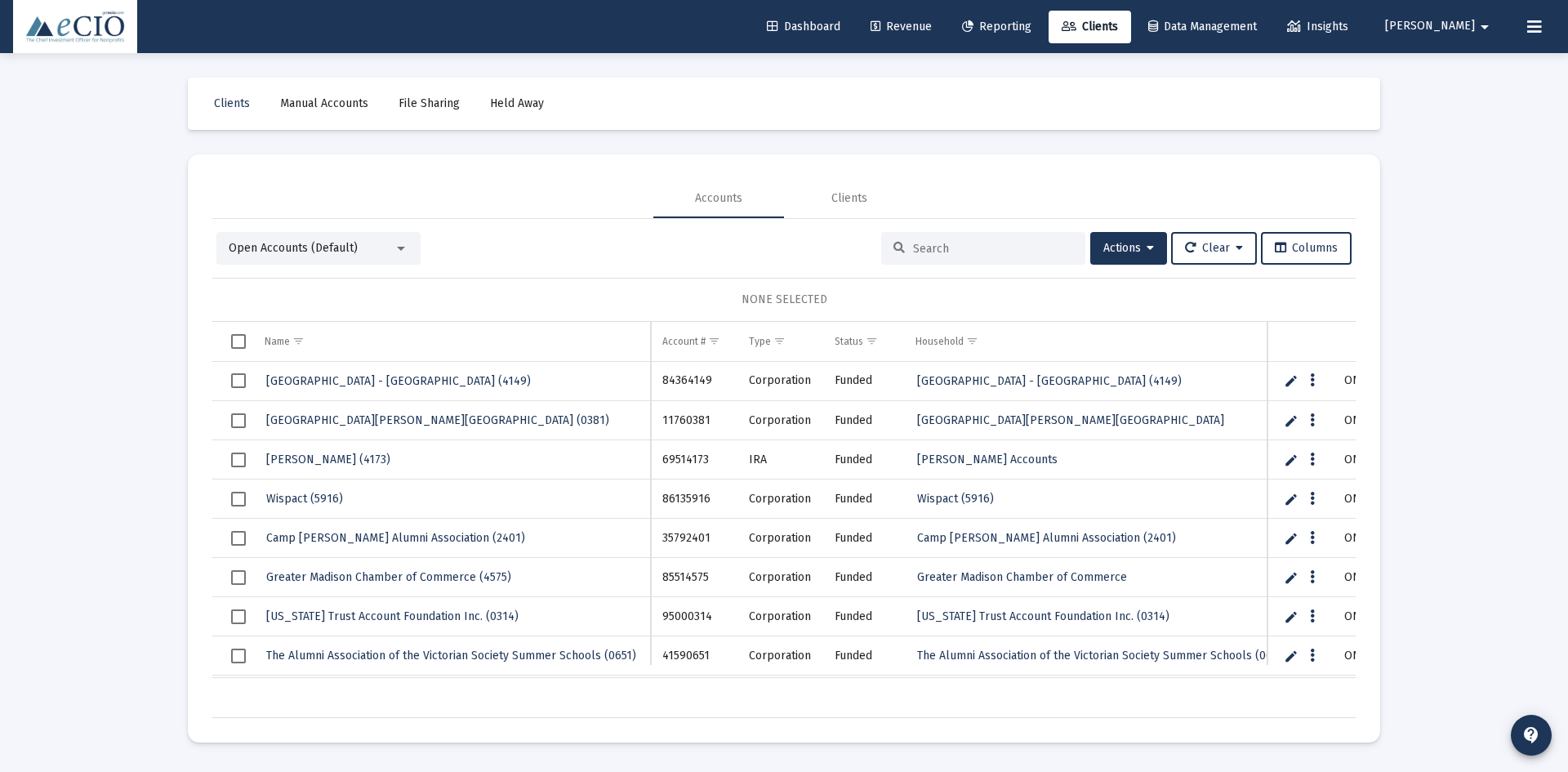
click at [993, 242] on input at bounding box center [992, 248] width 160 height 14
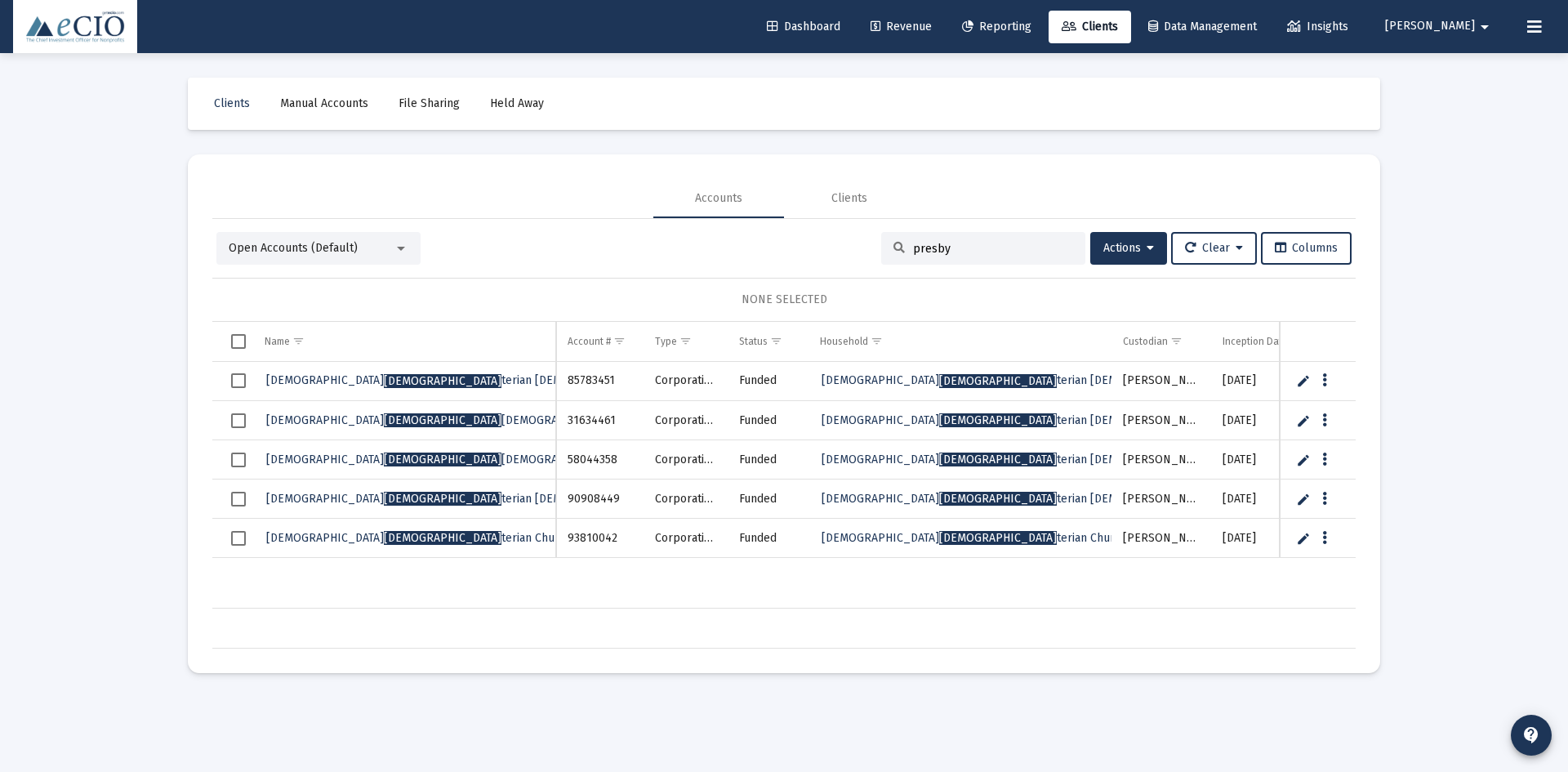
type input "presby"
click at [353, 462] on span "[PERSON_NAME][DEMOGRAPHIC_DATA][PERSON_NAME] (4358)" at bounding box center [460, 459] width 388 height 14
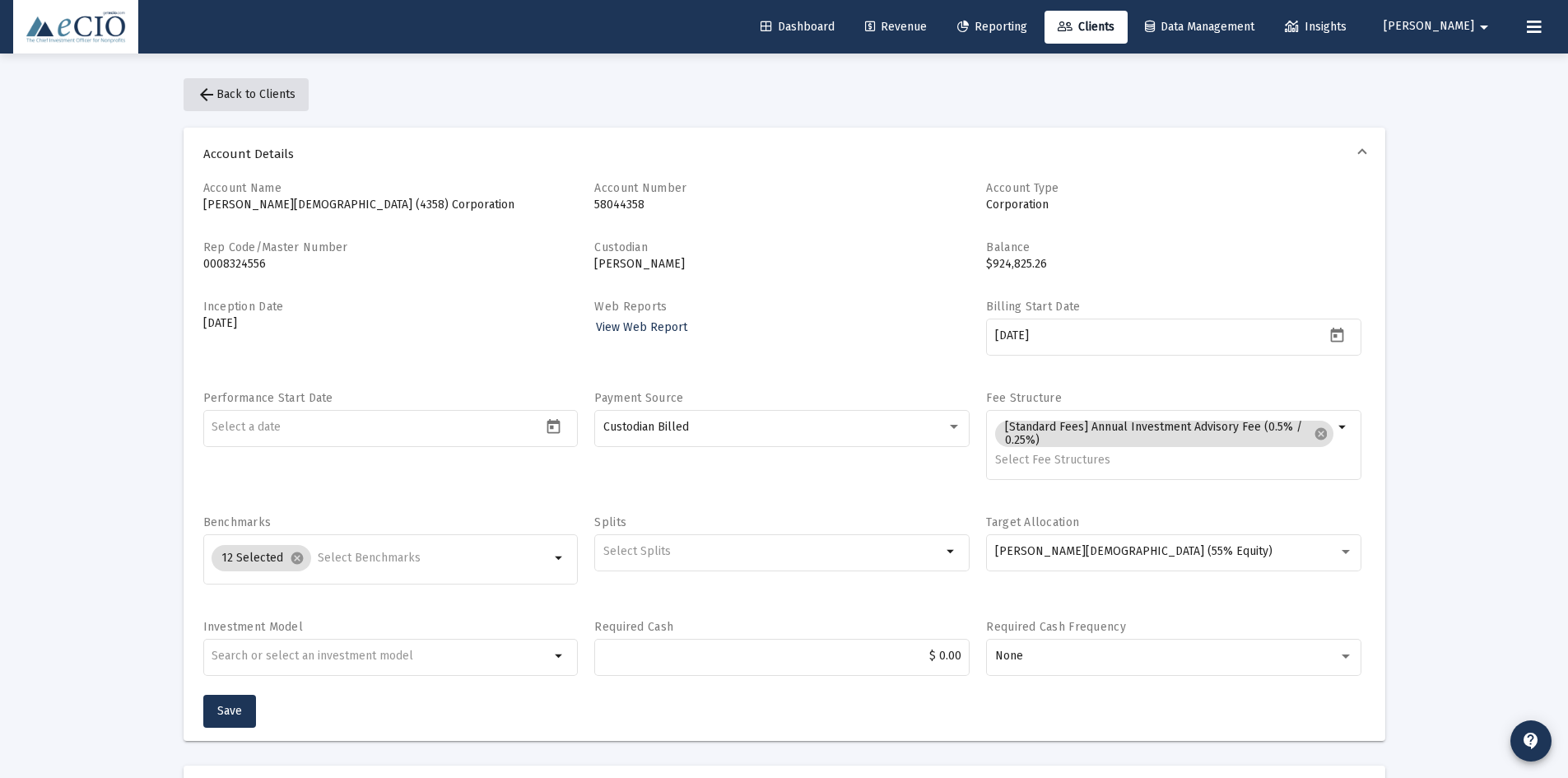
click at [200, 88] on mat-icon "arrow_back" at bounding box center [206, 94] width 19 height 19
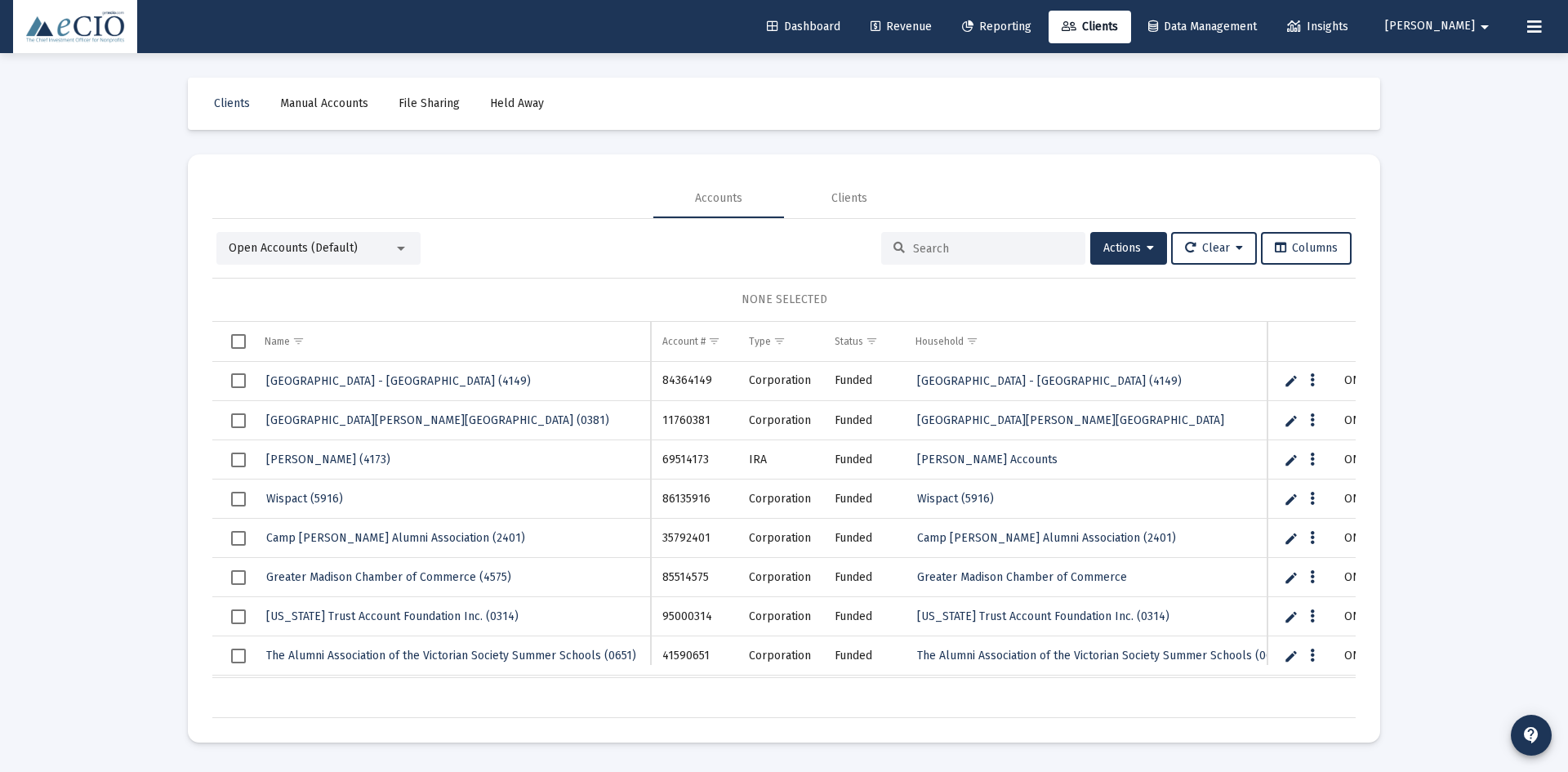
click at [984, 249] on input at bounding box center [992, 248] width 160 height 14
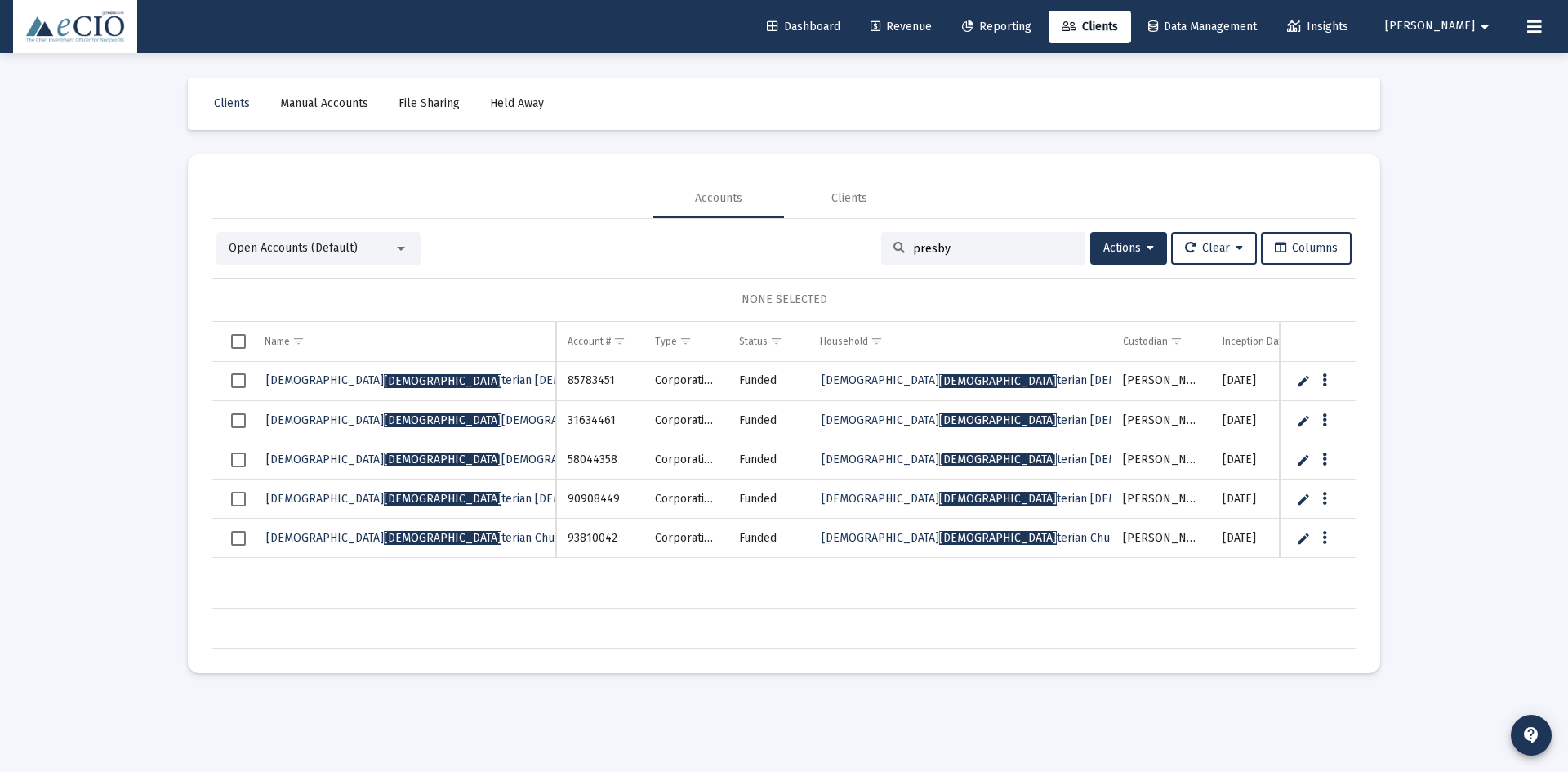
type input "presby"
click at [355, 456] on span "[PERSON_NAME][DEMOGRAPHIC_DATA][PERSON_NAME] (4358)" at bounding box center [460, 459] width 388 height 14
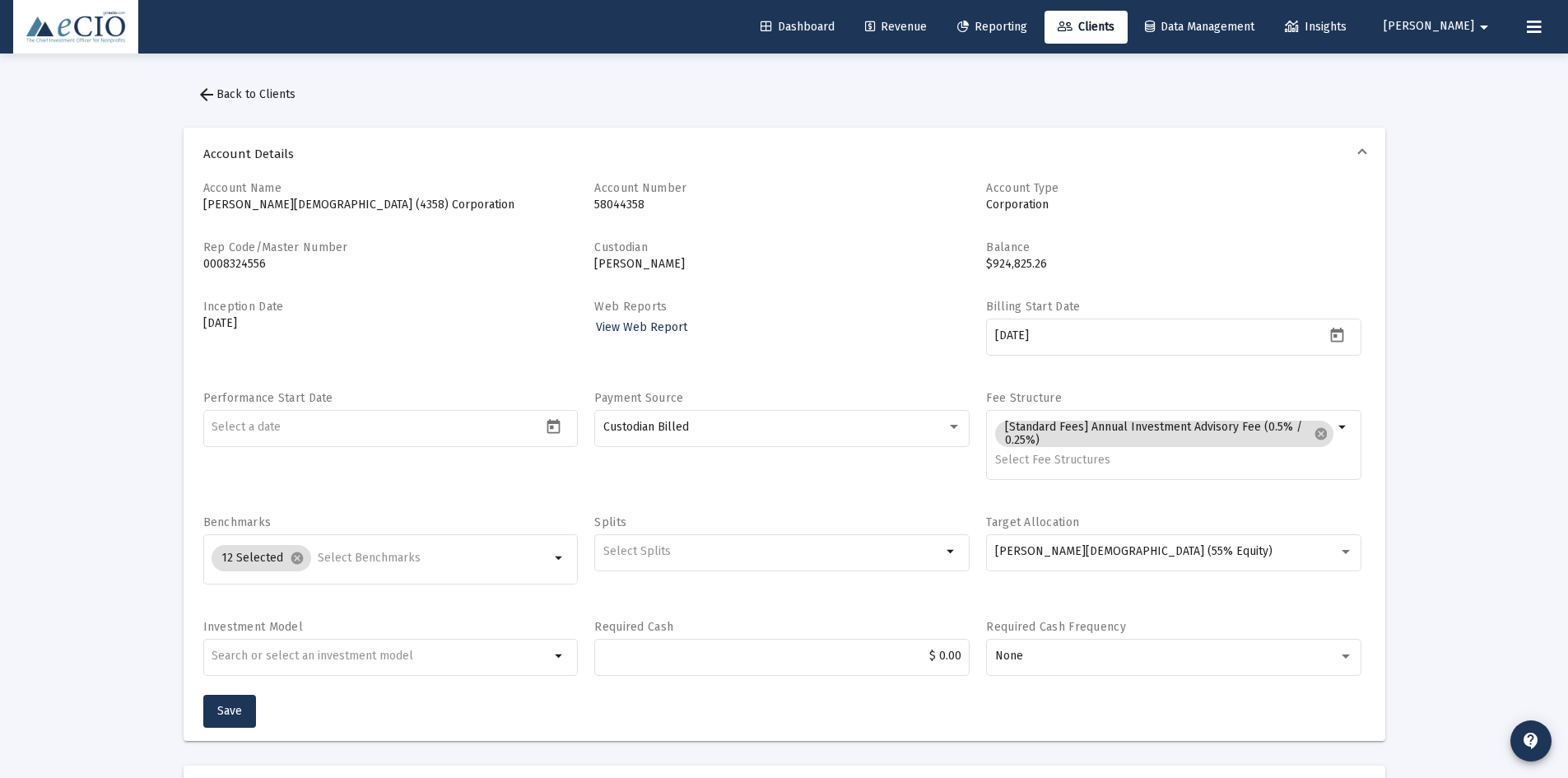
click at [243, 319] on p "[DATE]" at bounding box center [391, 323] width 376 height 16
click at [327, 423] on input at bounding box center [376, 427] width 330 height 14
click at [369, 493] on div "Performance Start Date 2012-03-20" at bounding box center [391, 443] width 376 height 107
click at [269, 445] on div "2012-03-20" at bounding box center [376, 427] width 330 height 41
type input "2"
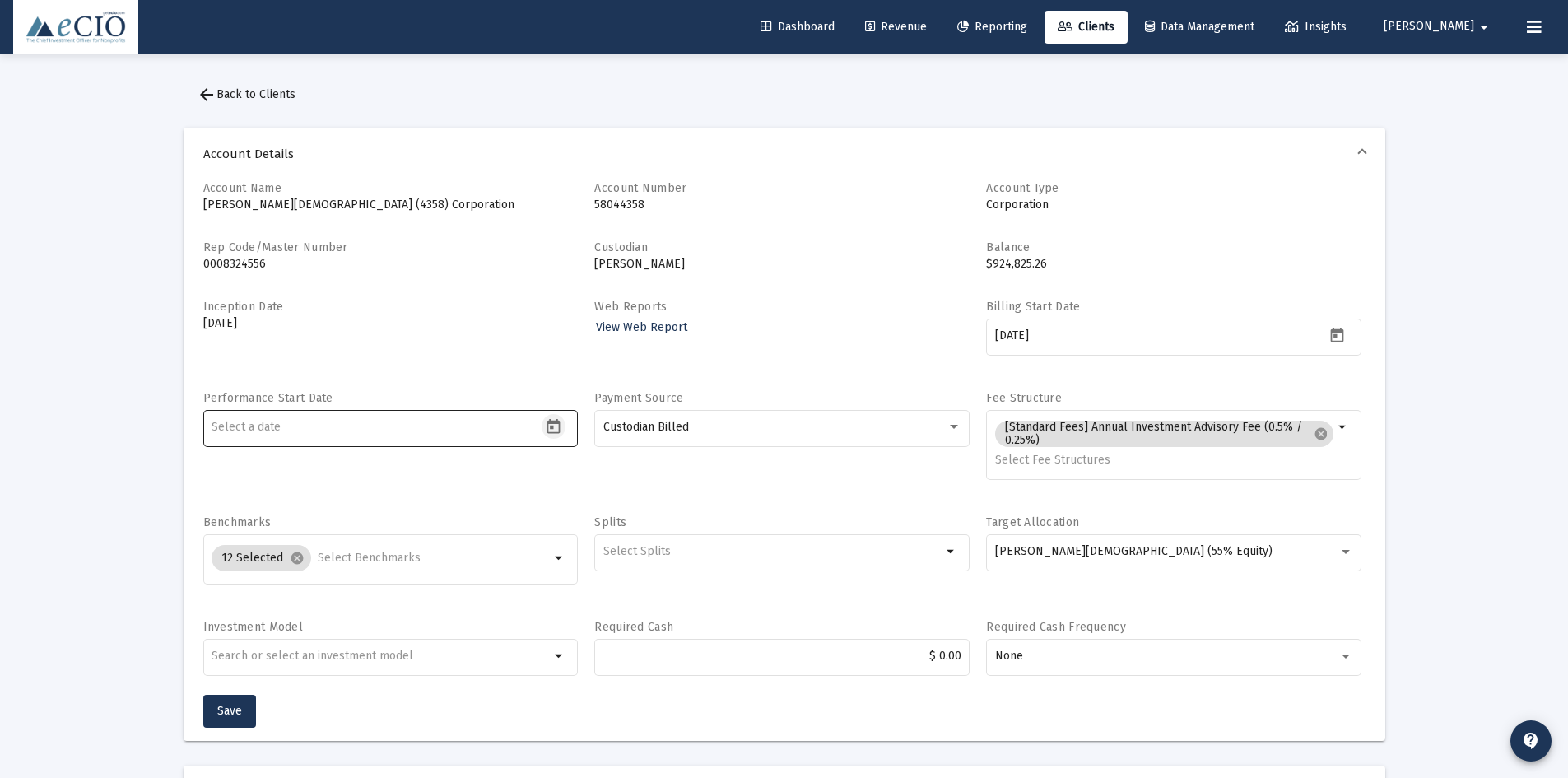
click at [562, 428] on icon "Open calendar" at bounding box center [553, 426] width 17 height 17
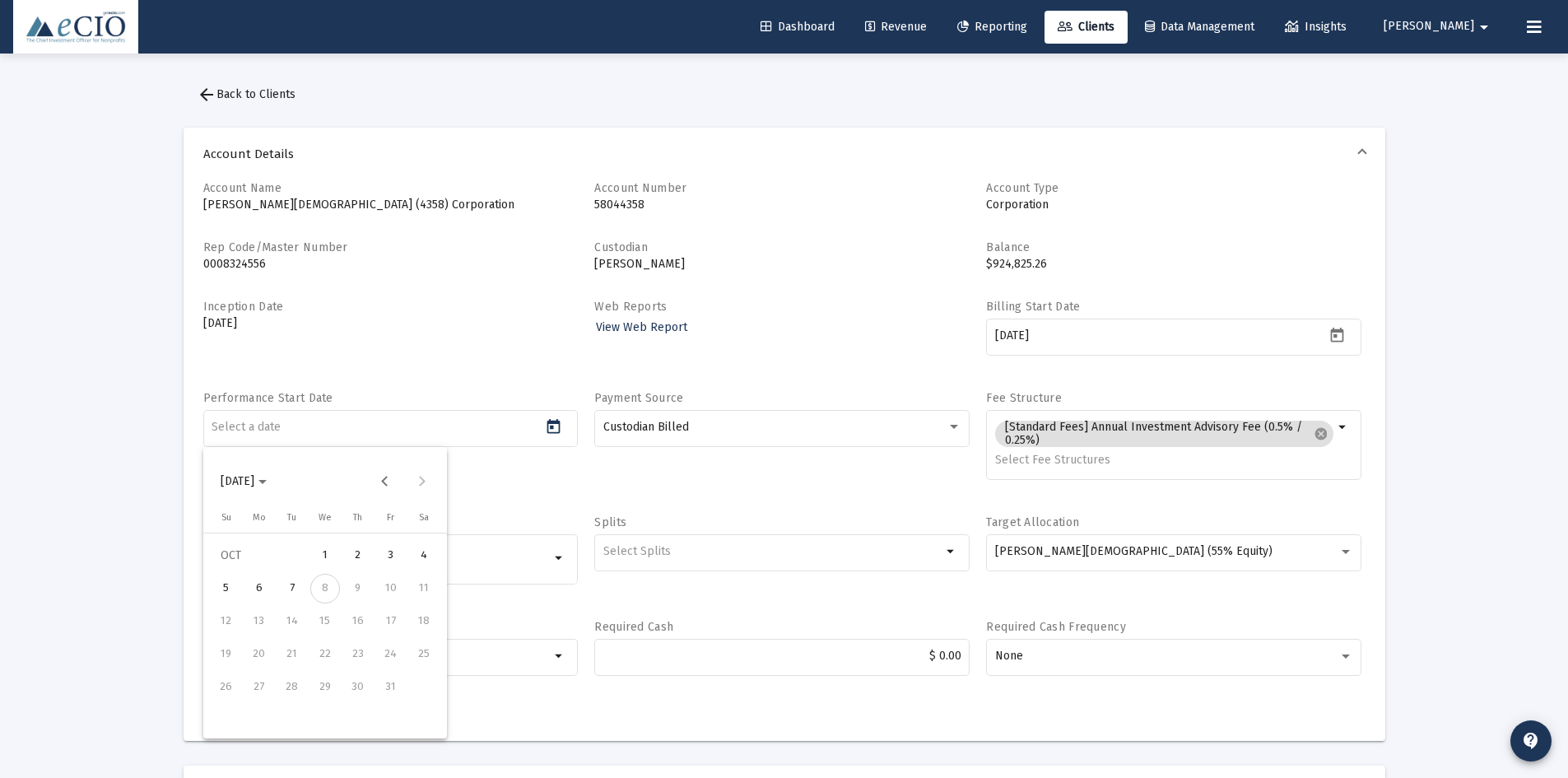
click at [417, 333] on div at bounding box center [784, 389] width 1568 height 778
click at [261, 463] on mat-form-field at bounding box center [391, 436] width 376 height 58
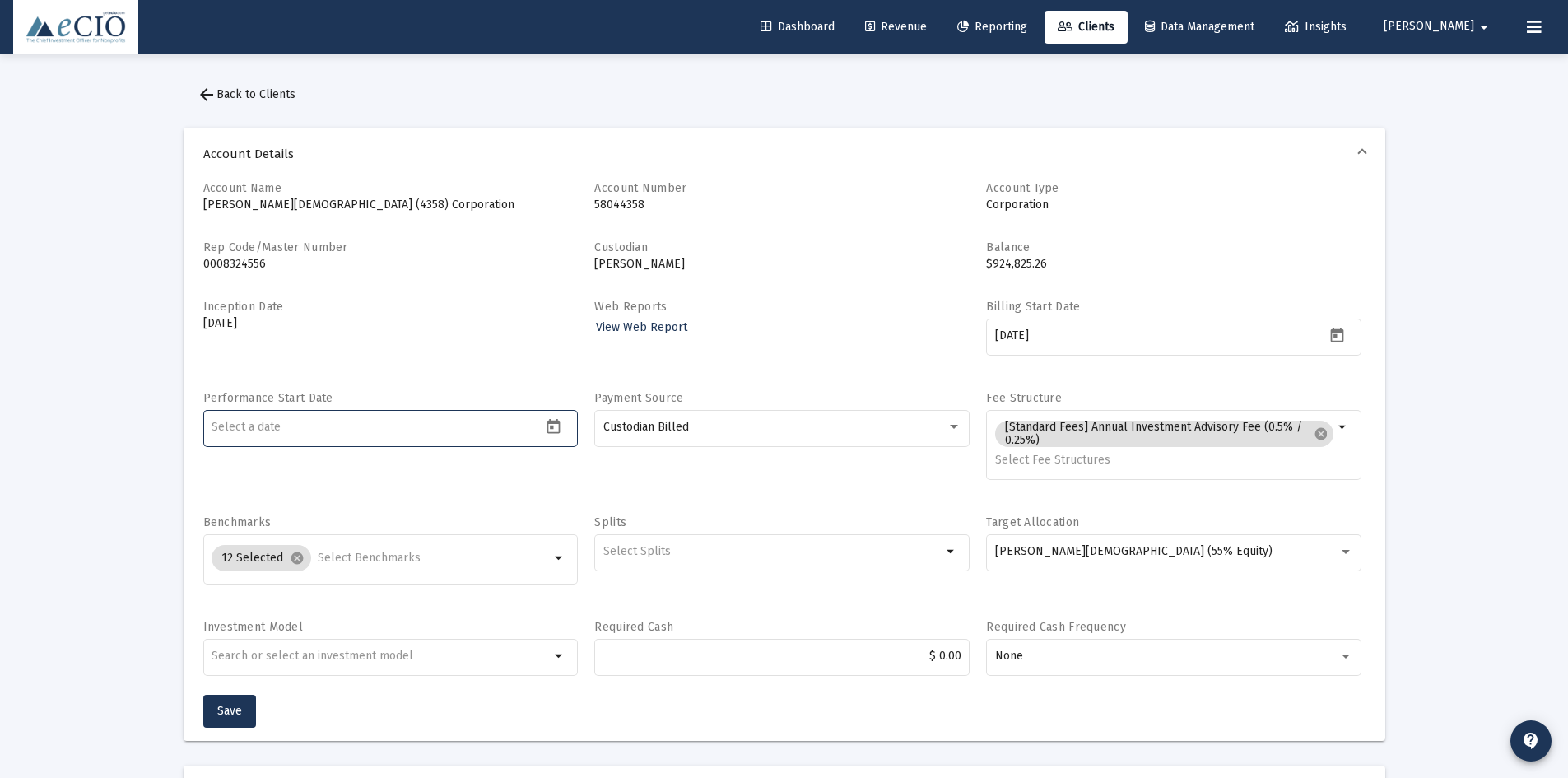
click at [266, 430] on input at bounding box center [376, 427] width 330 height 14
click at [200, 87] on mat-icon "arrow_back" at bounding box center [206, 94] width 19 height 19
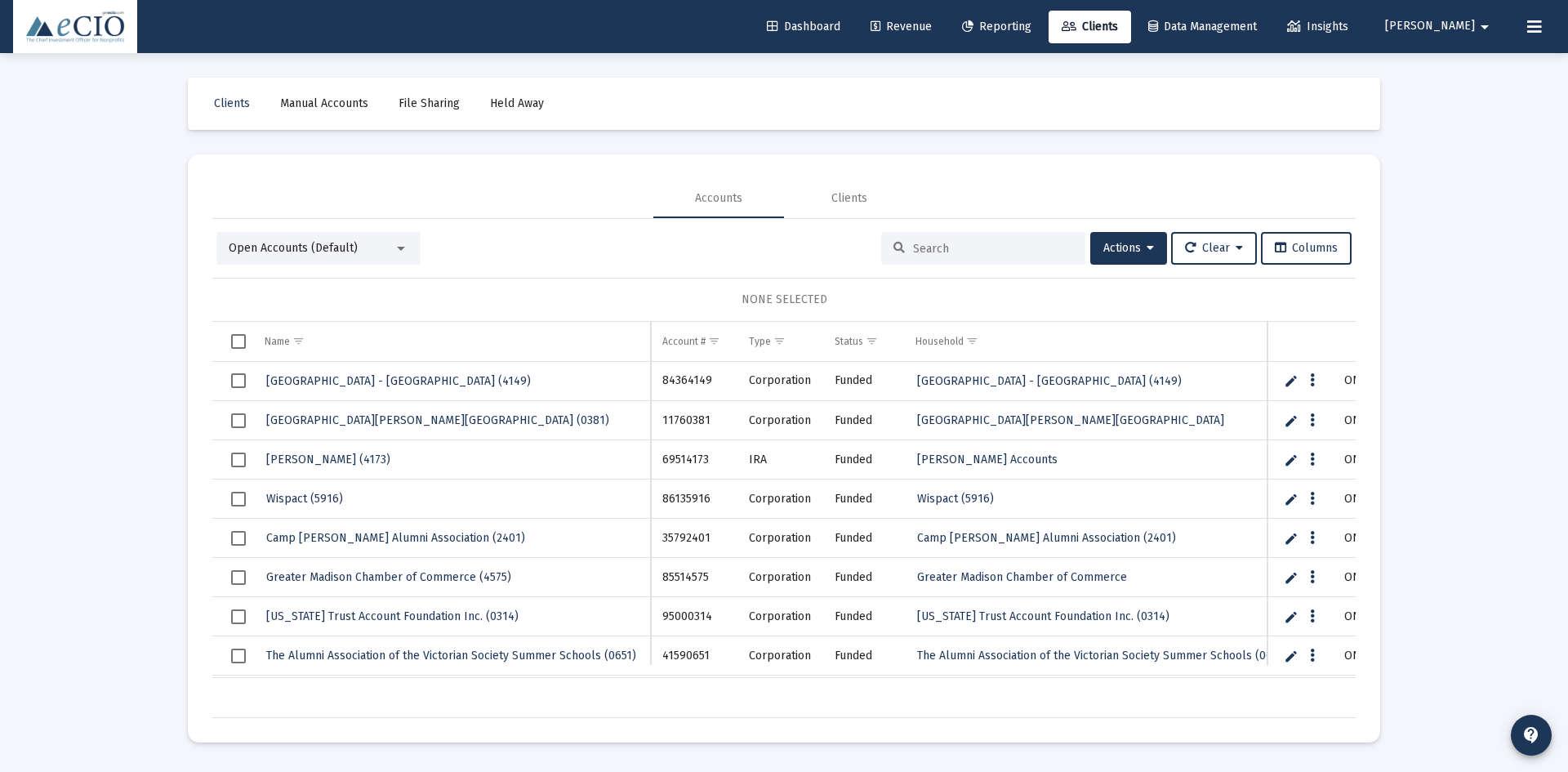
click at [1024, 243] on input at bounding box center [992, 248] width 160 height 14
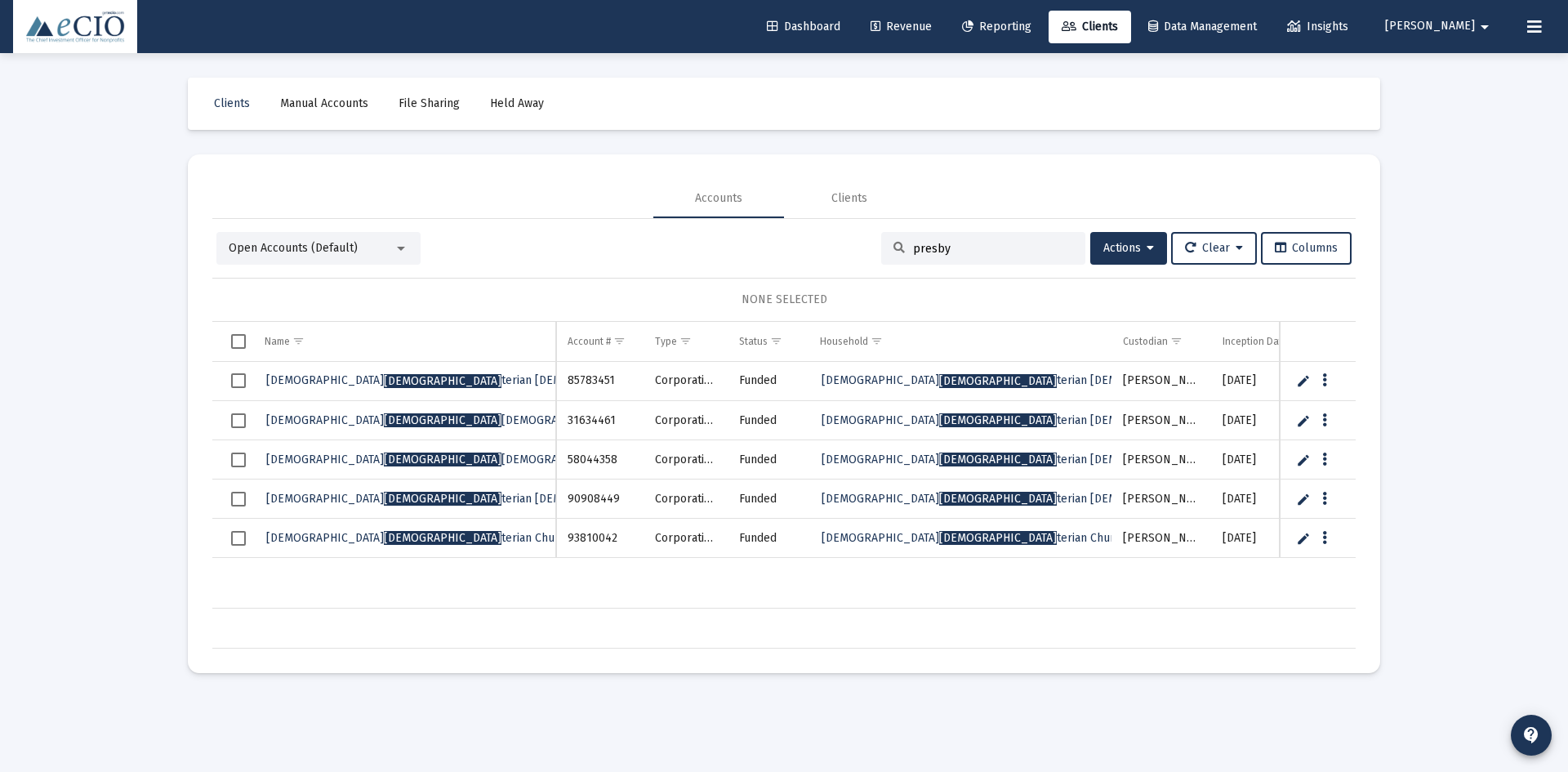
type input "presby"
click at [366, 463] on span "[PERSON_NAME][DEMOGRAPHIC_DATA][PERSON_NAME] (4358)" at bounding box center [460, 459] width 388 height 14
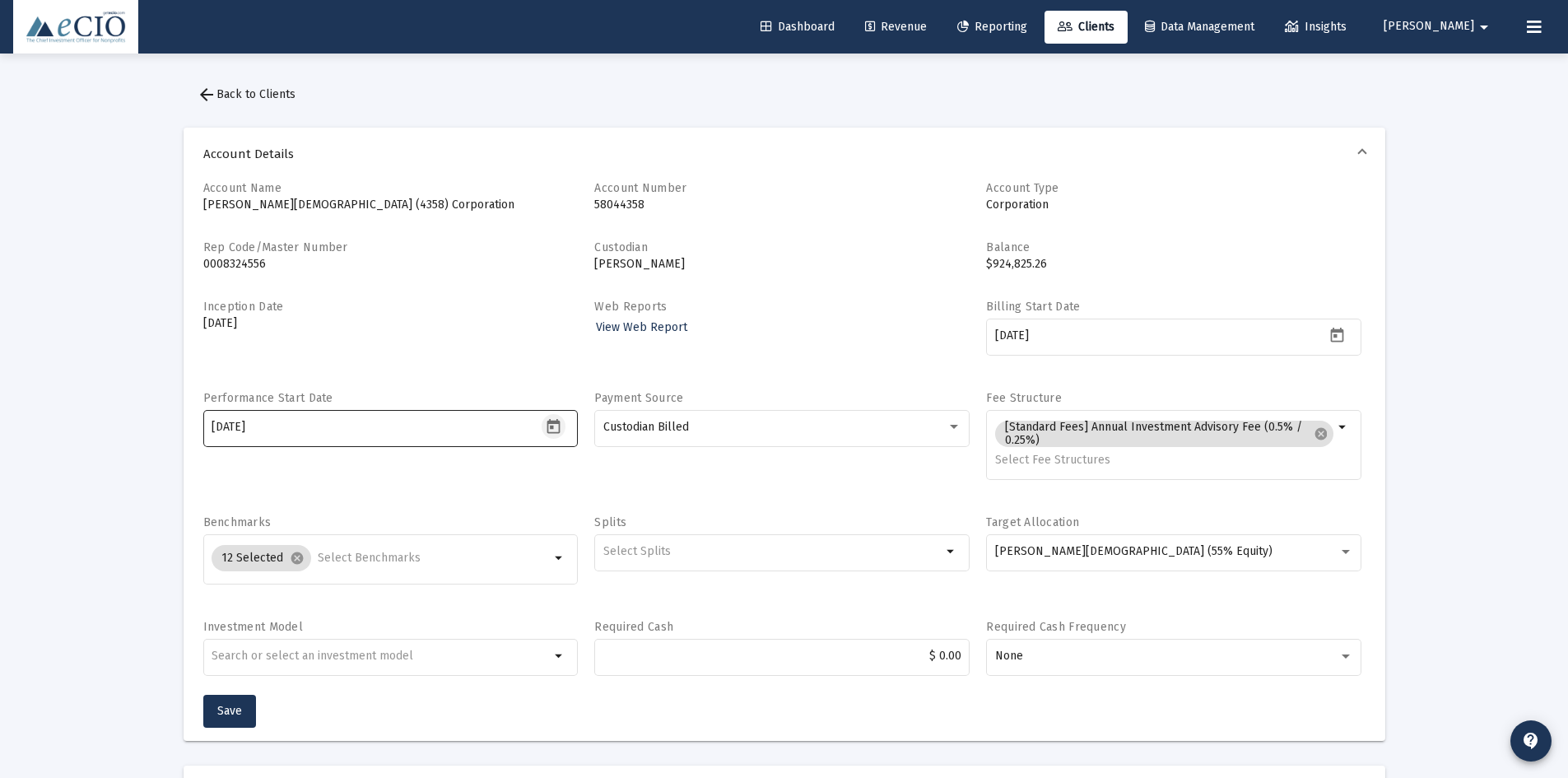
click at [561, 425] on icon "Open calendar" at bounding box center [553, 426] width 17 height 17
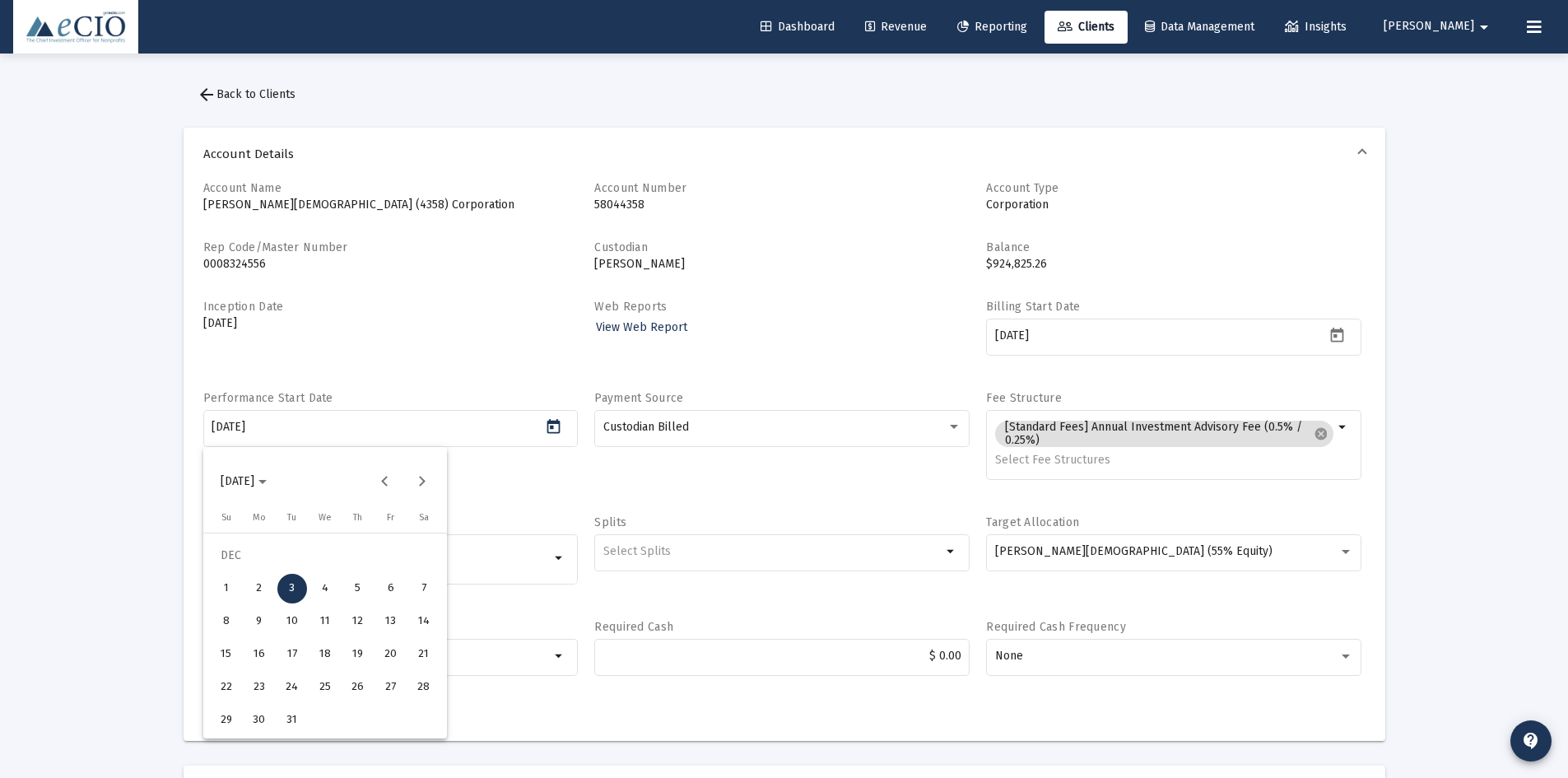
drag, startPoint x: 283, startPoint y: 429, endPoint x: 178, endPoint y: 423, distance: 105.2
click at [178, 423] on div at bounding box center [784, 389] width 1568 height 778
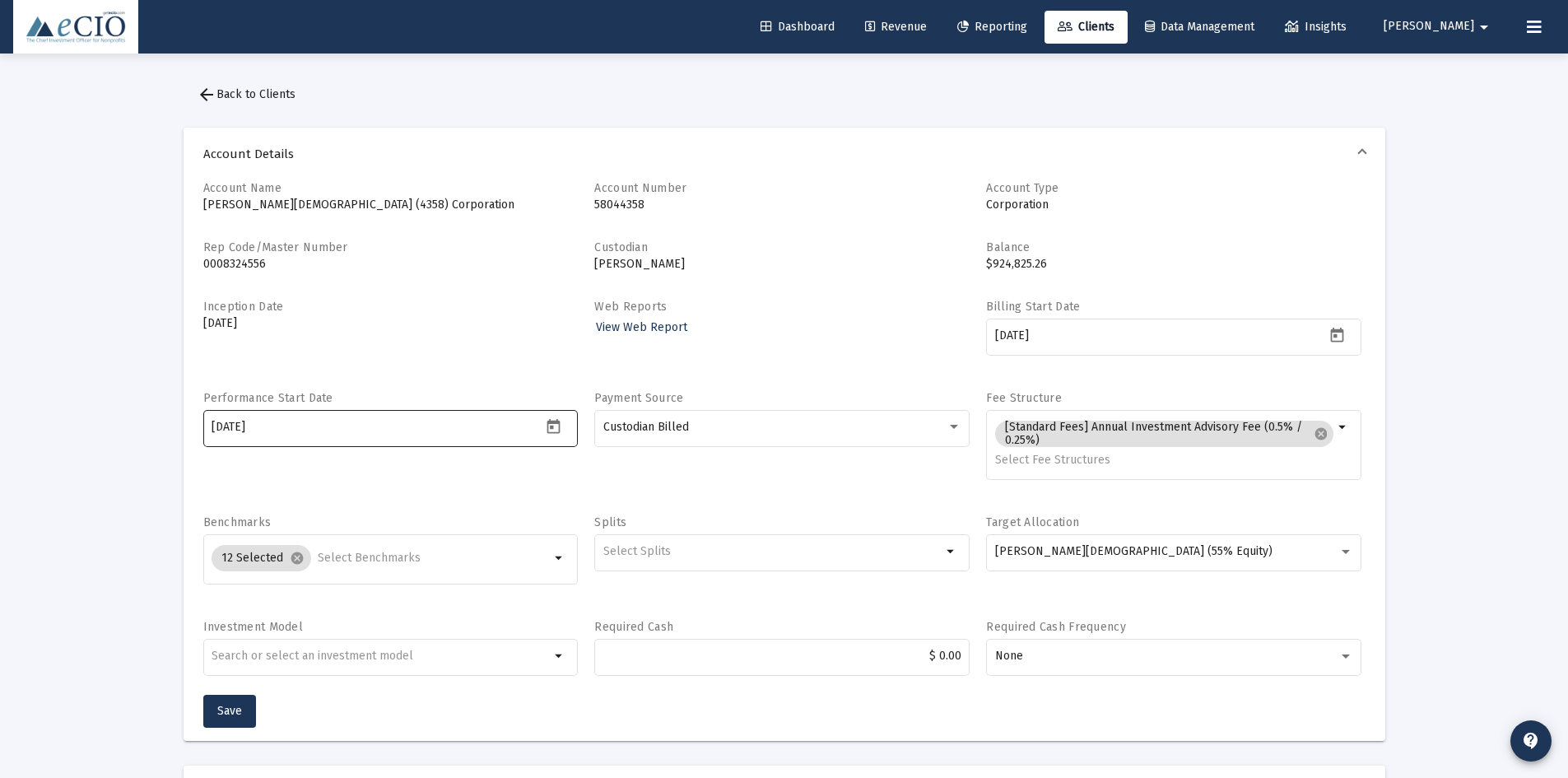
click at [246, 414] on div "[DATE]" at bounding box center [376, 427] width 330 height 41
drag, startPoint x: 271, startPoint y: 430, endPoint x: 148, endPoint y: 424, distance: 123.1
click at [249, 478] on div "Performance Start Date" at bounding box center [391, 443] width 376 height 107
click at [239, 712] on span "Save" at bounding box center [229, 710] width 25 height 14
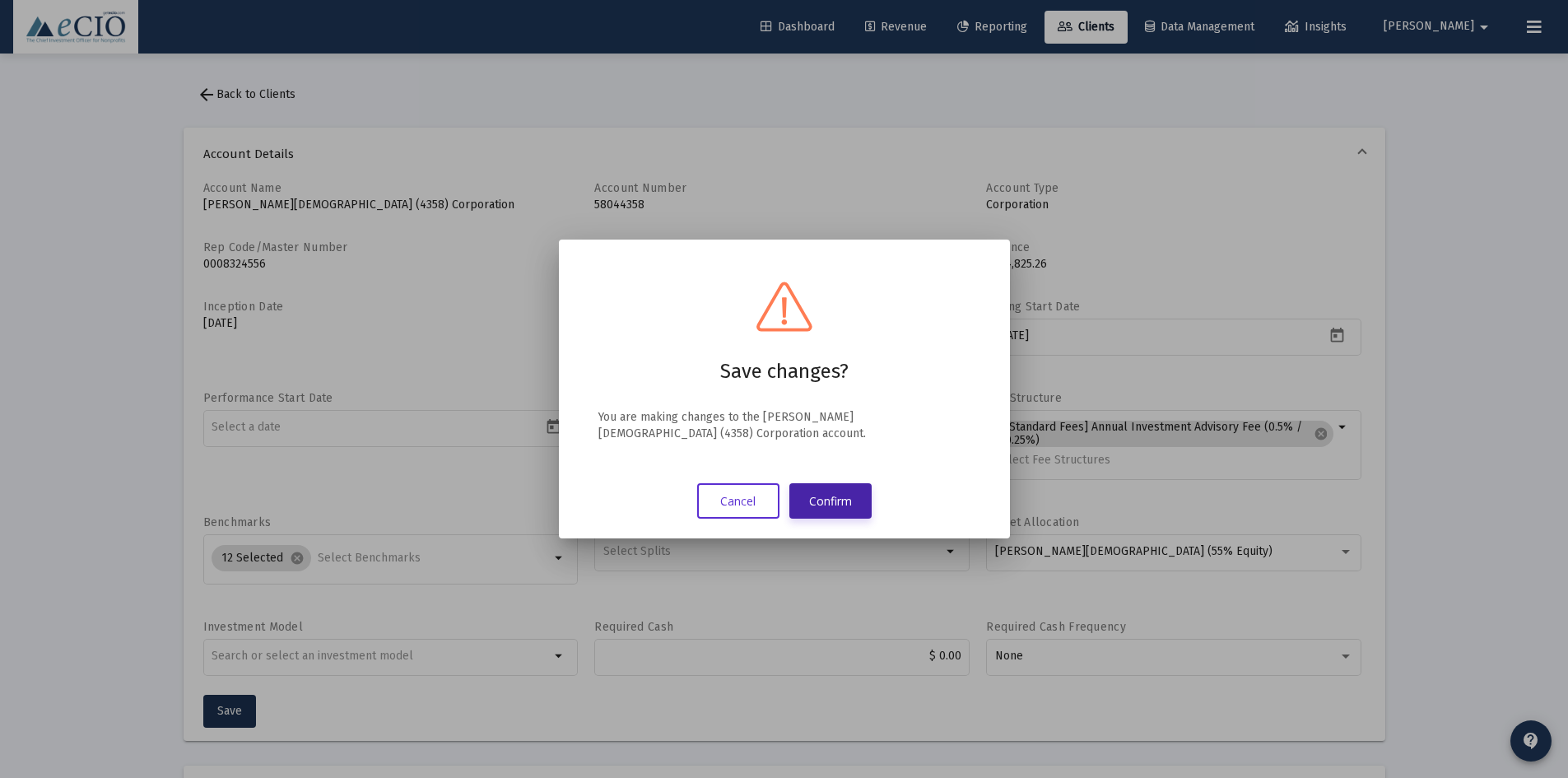
click at [824, 507] on button "Confirm" at bounding box center [830, 501] width 82 height 36
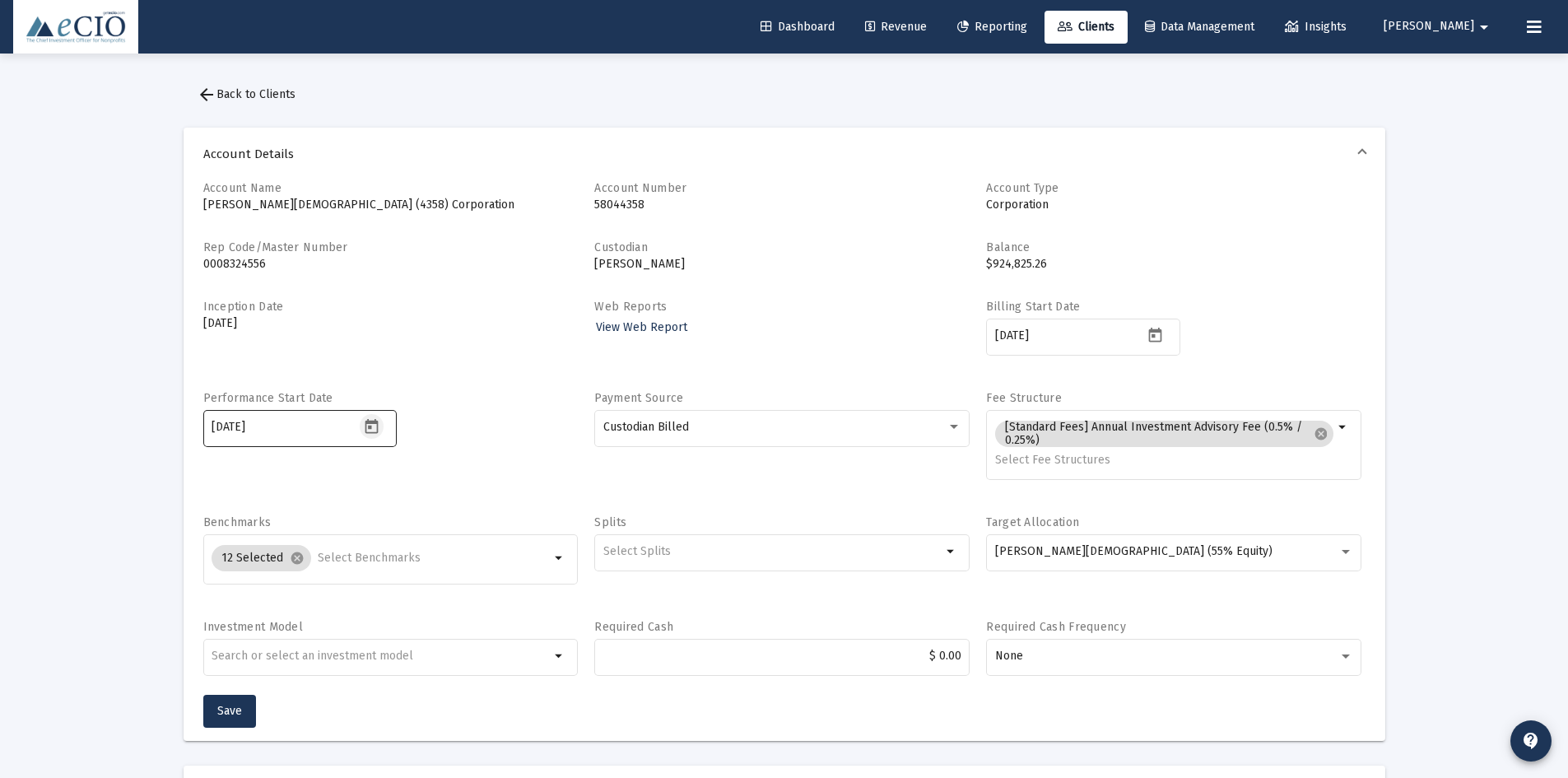
click at [374, 438] on button "Open calendar" at bounding box center [371, 426] width 24 height 24
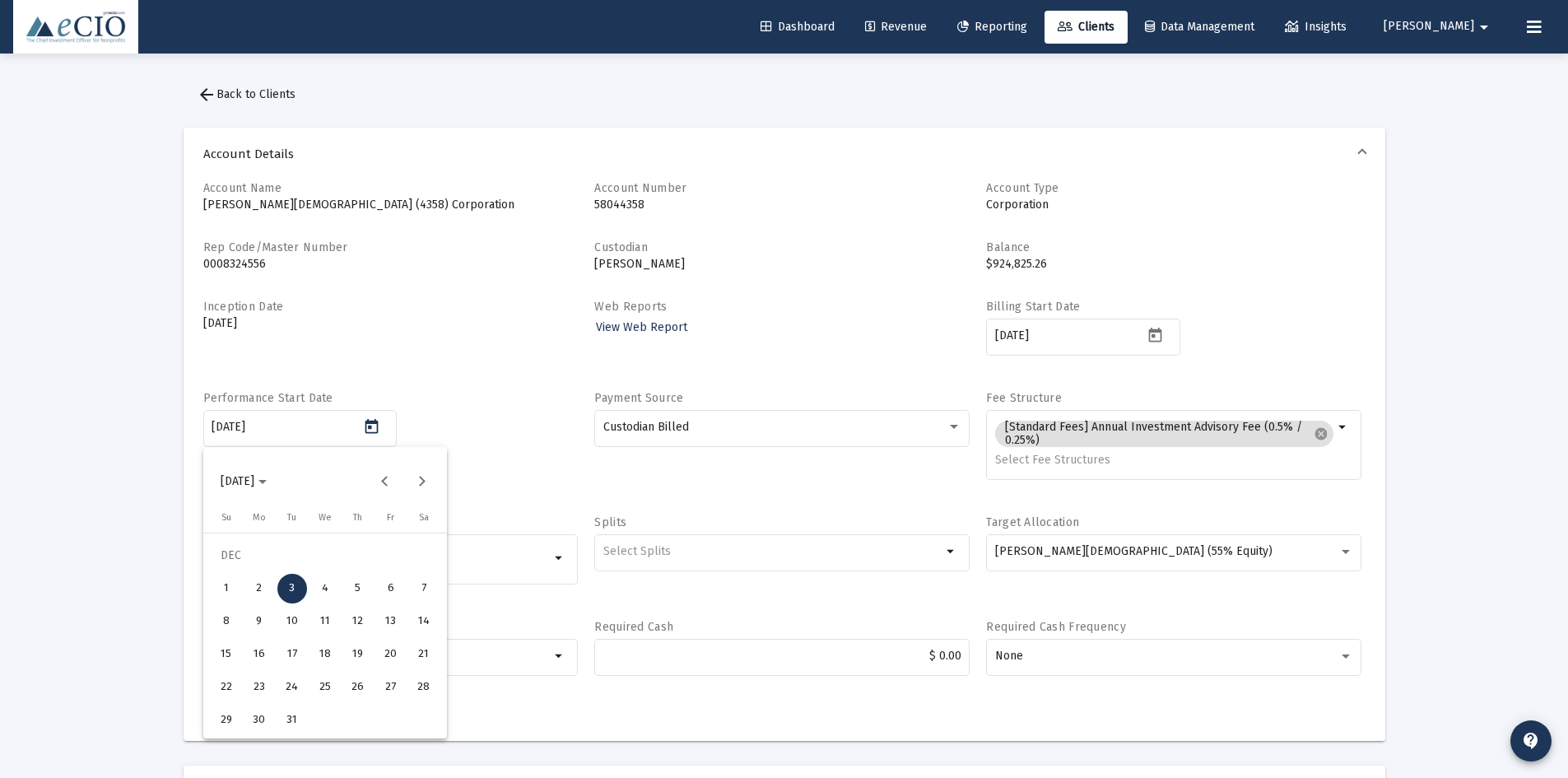
click at [272, 431] on div at bounding box center [784, 389] width 1568 height 778
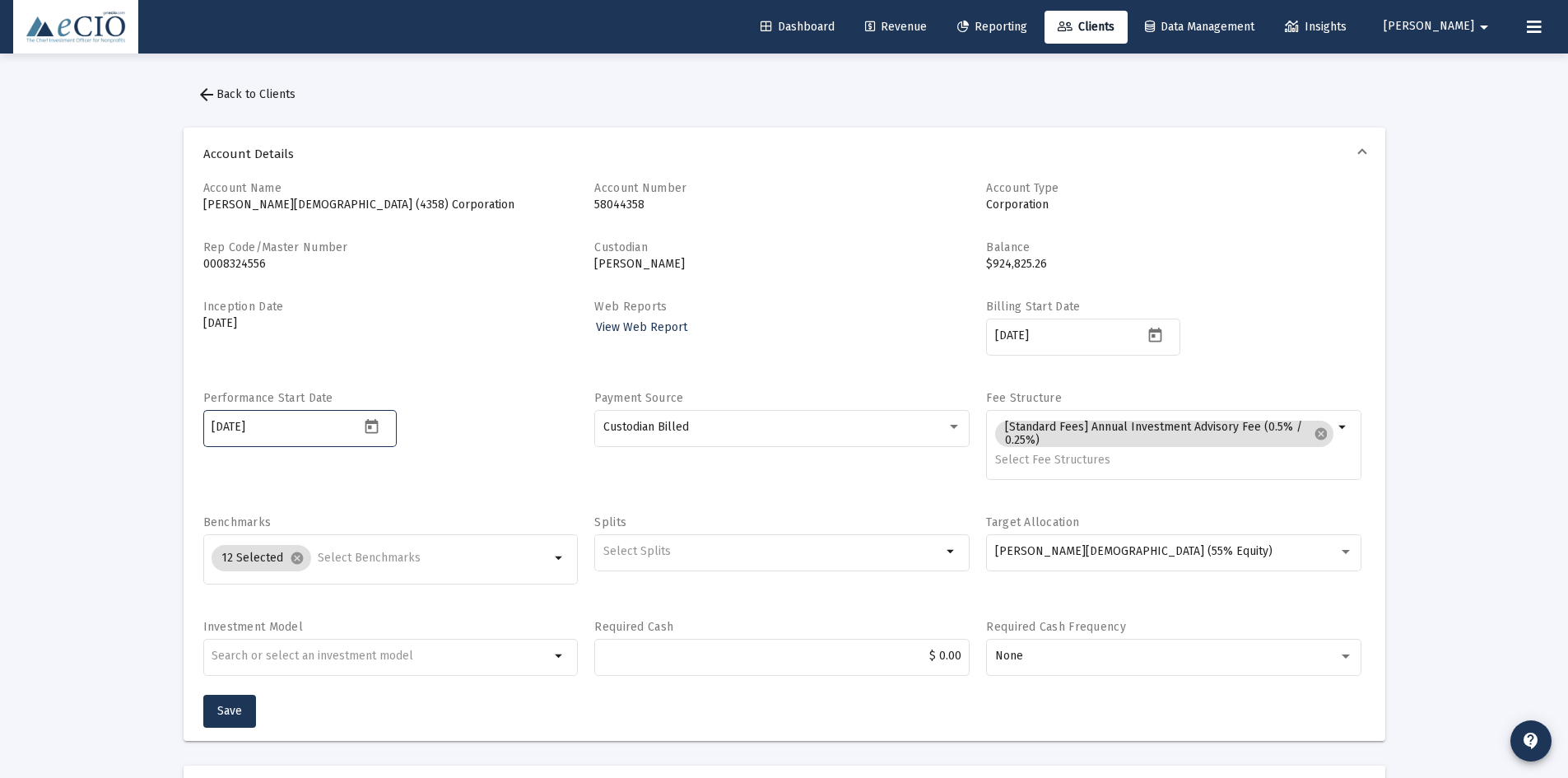
drag, startPoint x: 277, startPoint y: 424, endPoint x: 148, endPoint y: 422, distance: 129.0
click at [217, 715] on span "Save" at bounding box center [229, 710] width 25 height 14
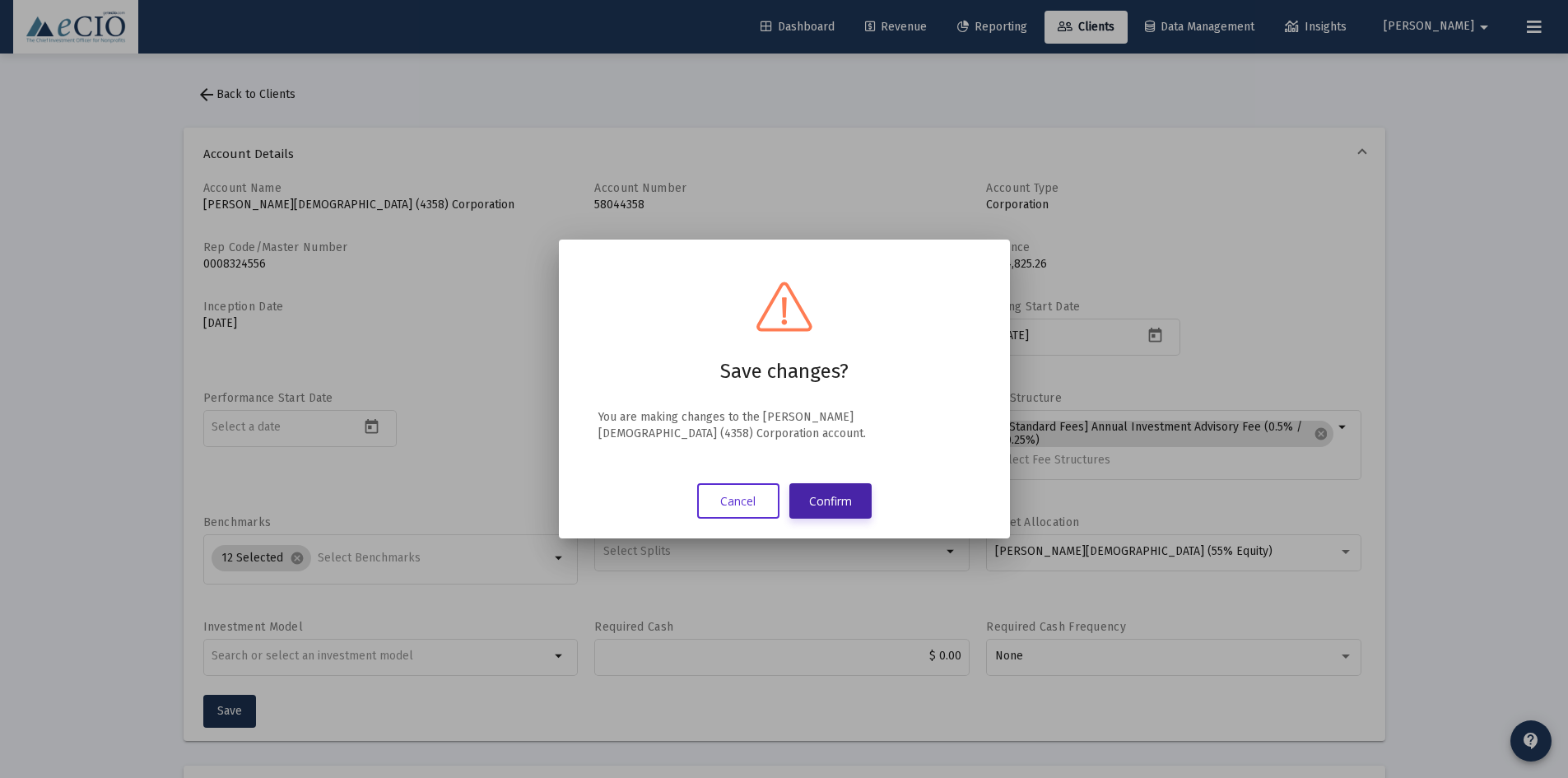
click at [837, 500] on button "Confirm" at bounding box center [830, 501] width 82 height 36
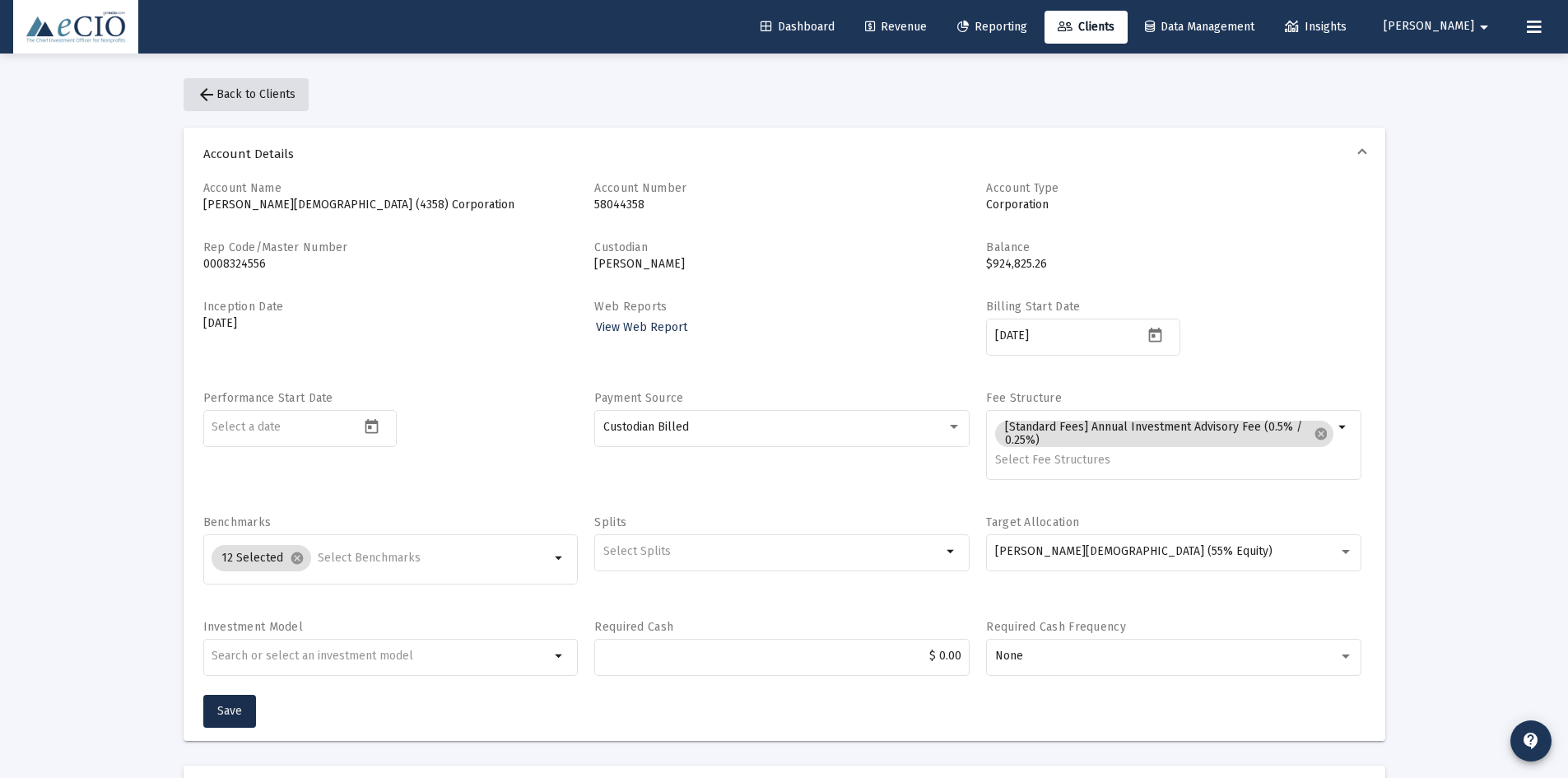
click at [273, 96] on span "arrow_back Back to Clients" at bounding box center [246, 94] width 99 height 14
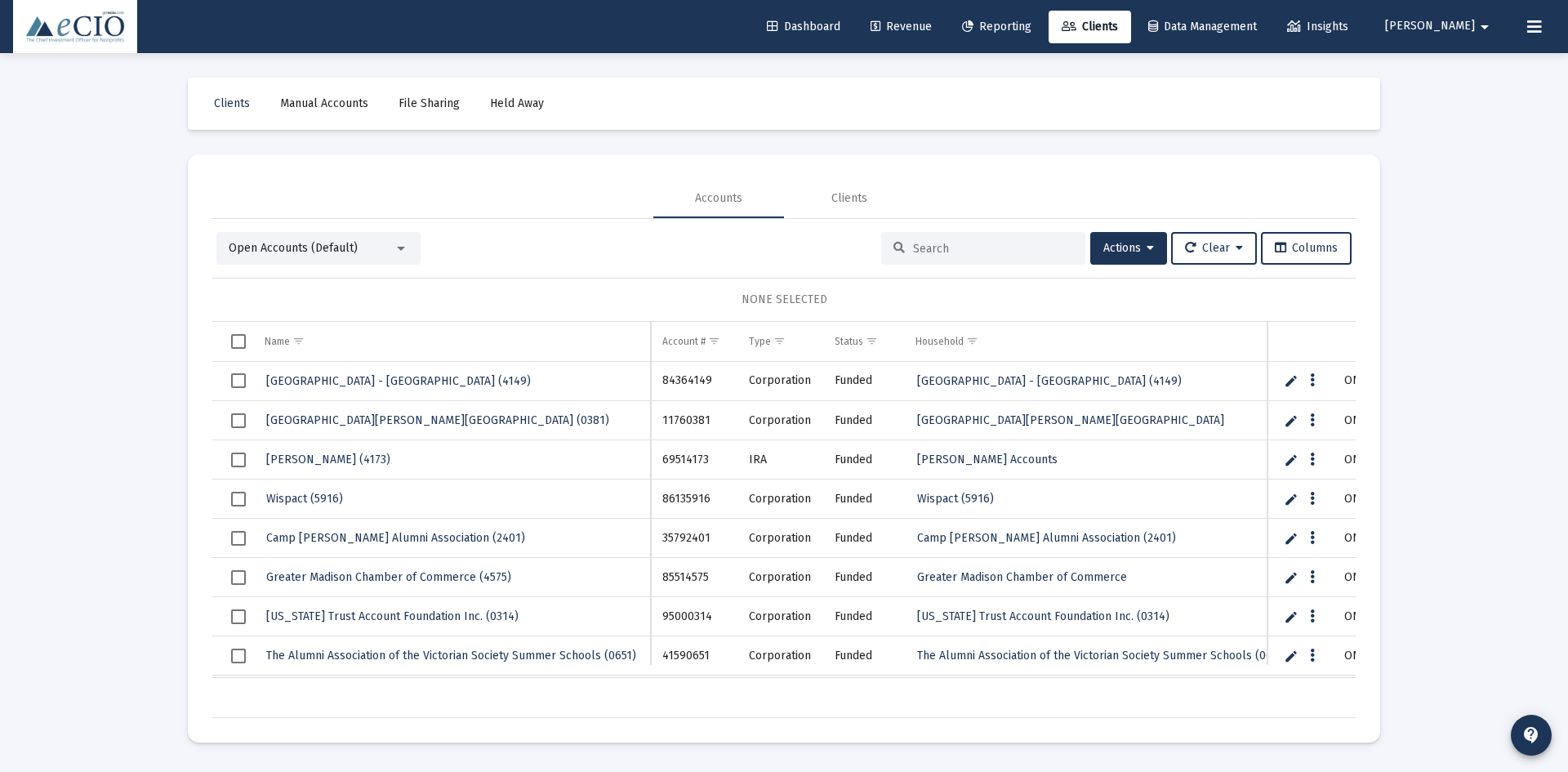
click at [958, 244] on input at bounding box center [992, 248] width 160 height 14
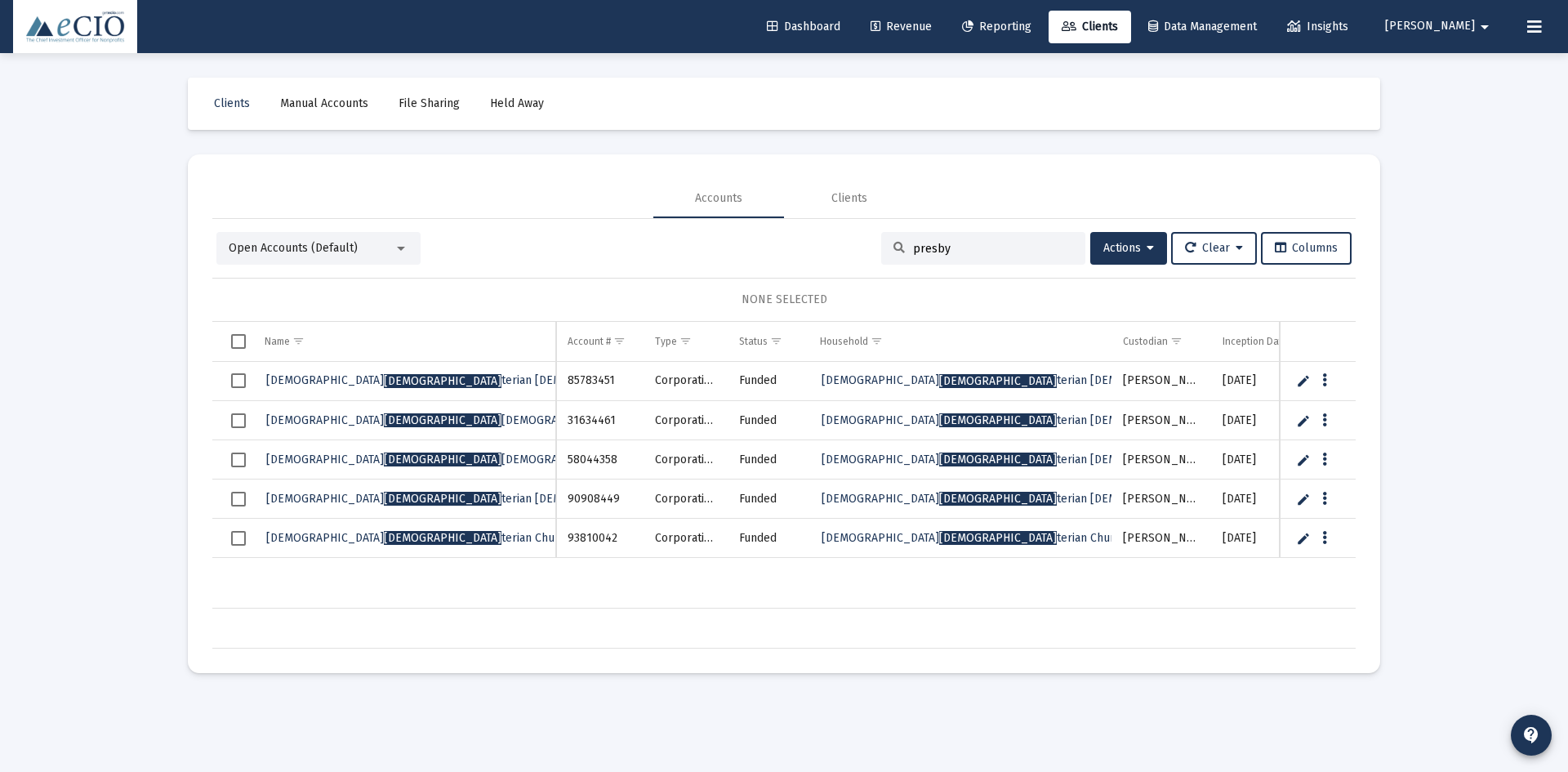
type input "presby"
click at [334, 464] on span "[PERSON_NAME][DEMOGRAPHIC_DATA][PERSON_NAME] (4358)" at bounding box center [460, 459] width 388 height 14
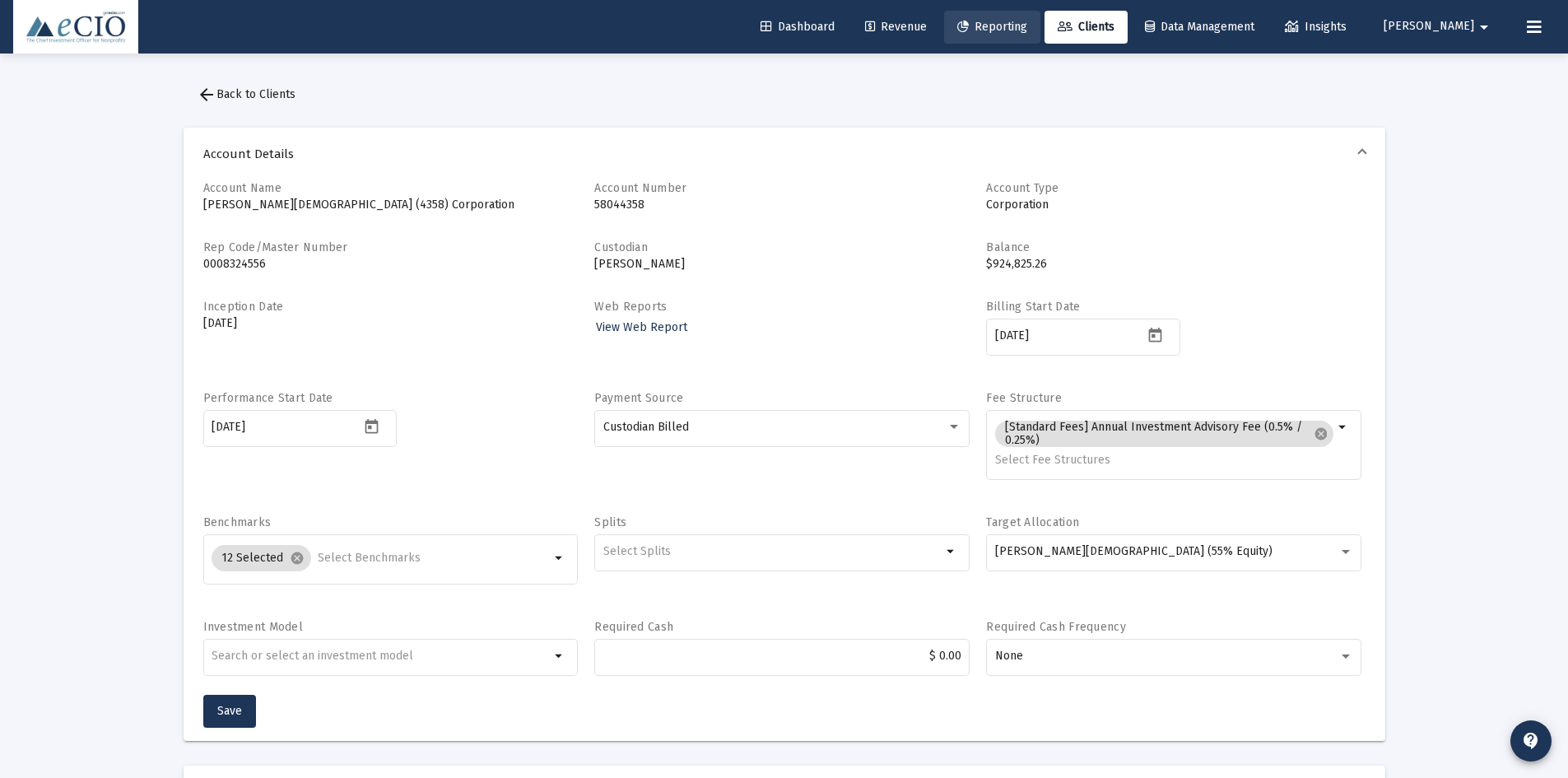
click at [1025, 28] on span "Reporting" at bounding box center [992, 26] width 70 height 14
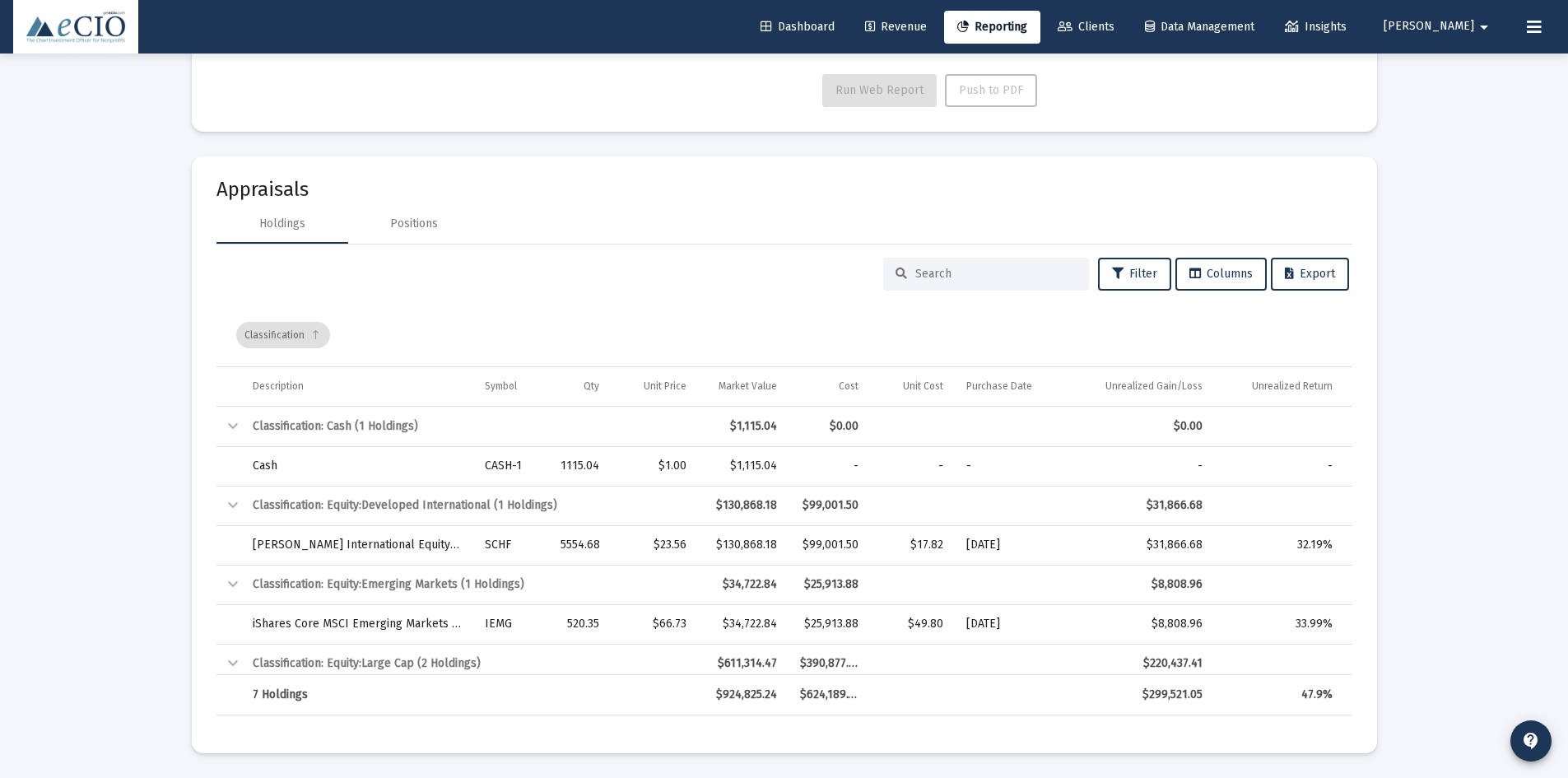
click at [1127, 15] on link "Clients" at bounding box center [1086, 27] width 83 height 33
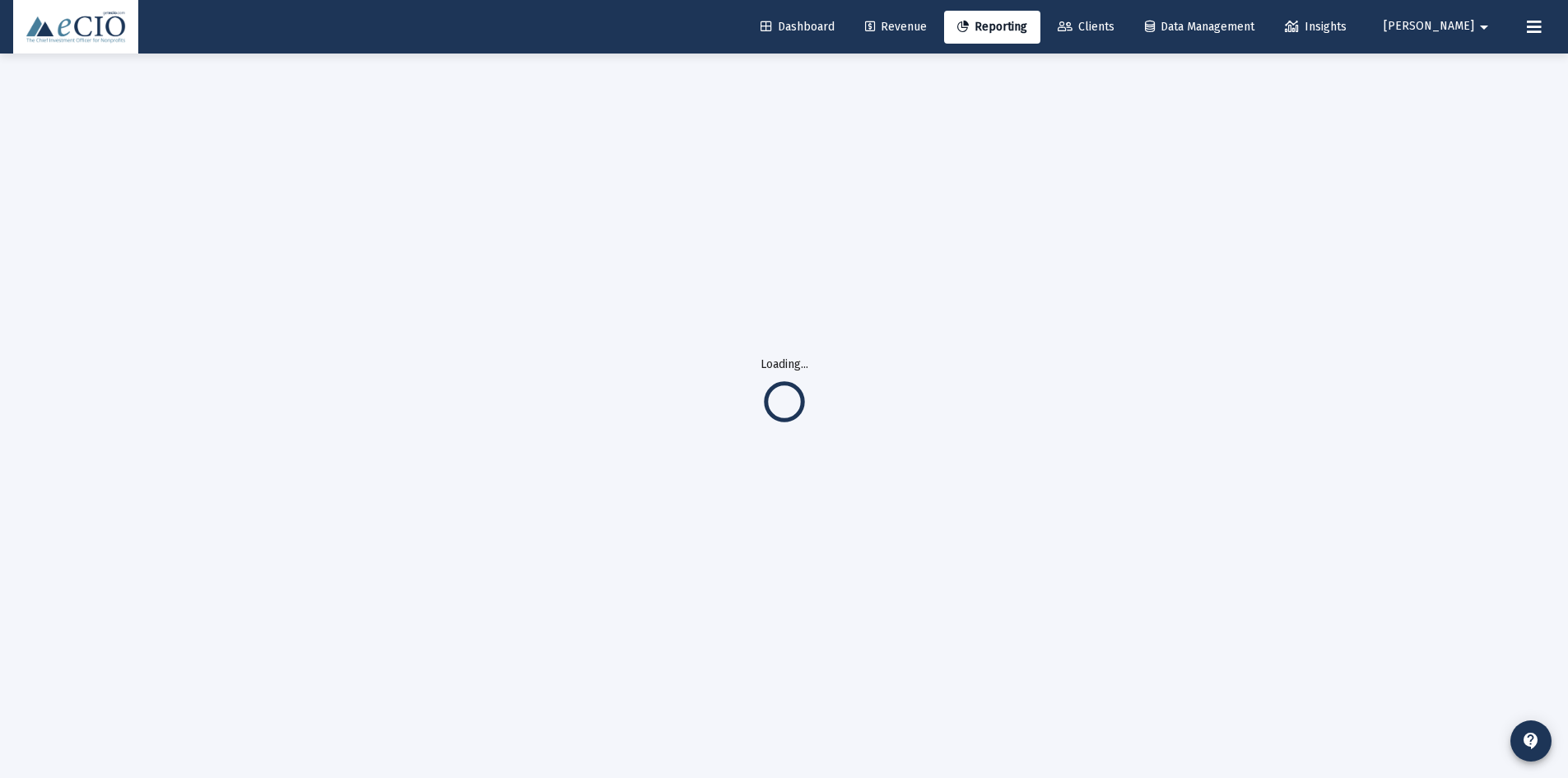
scroll to position [53, 0]
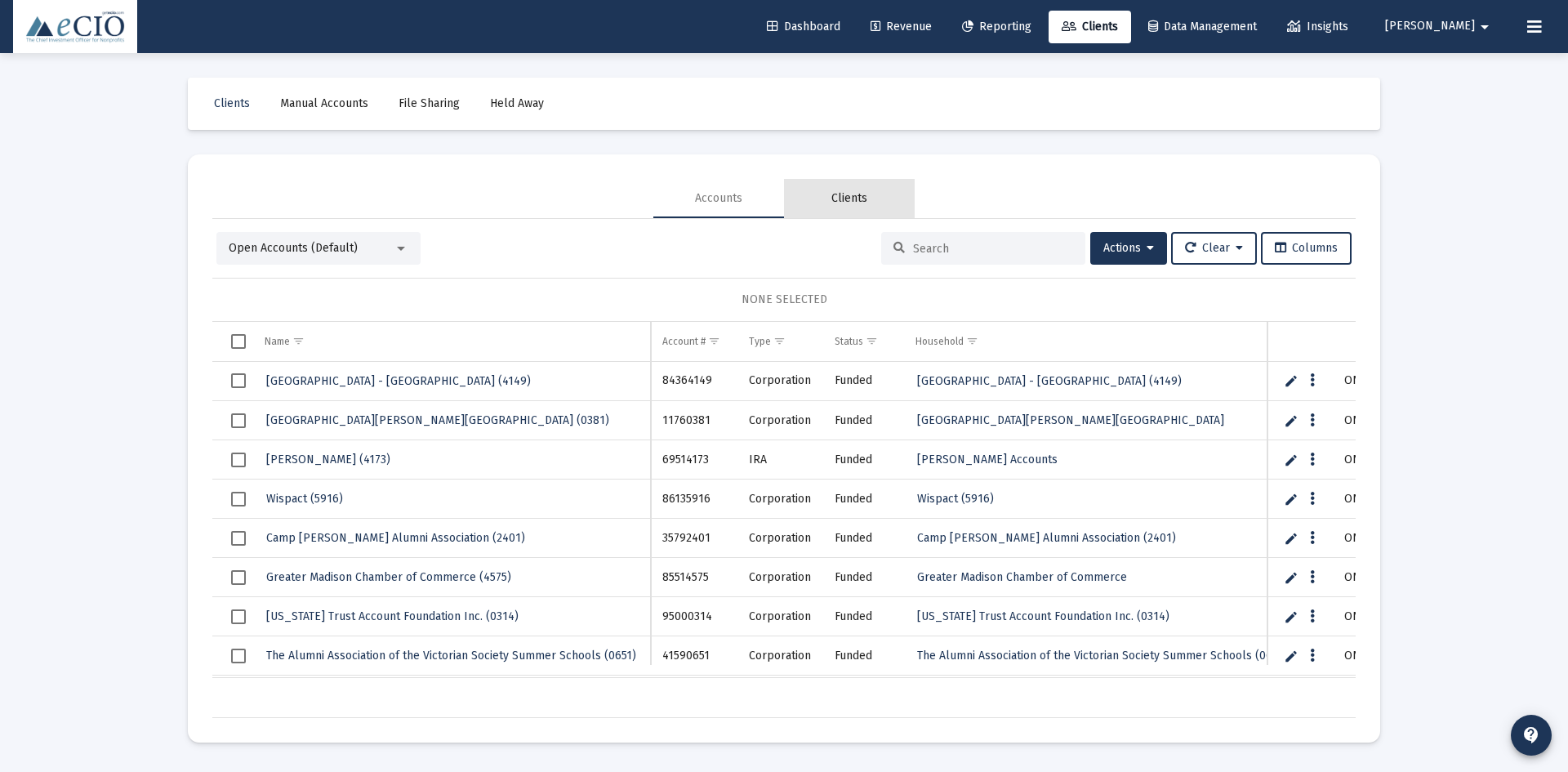
click at [848, 190] on div "Clients" at bounding box center [849, 198] width 36 height 16
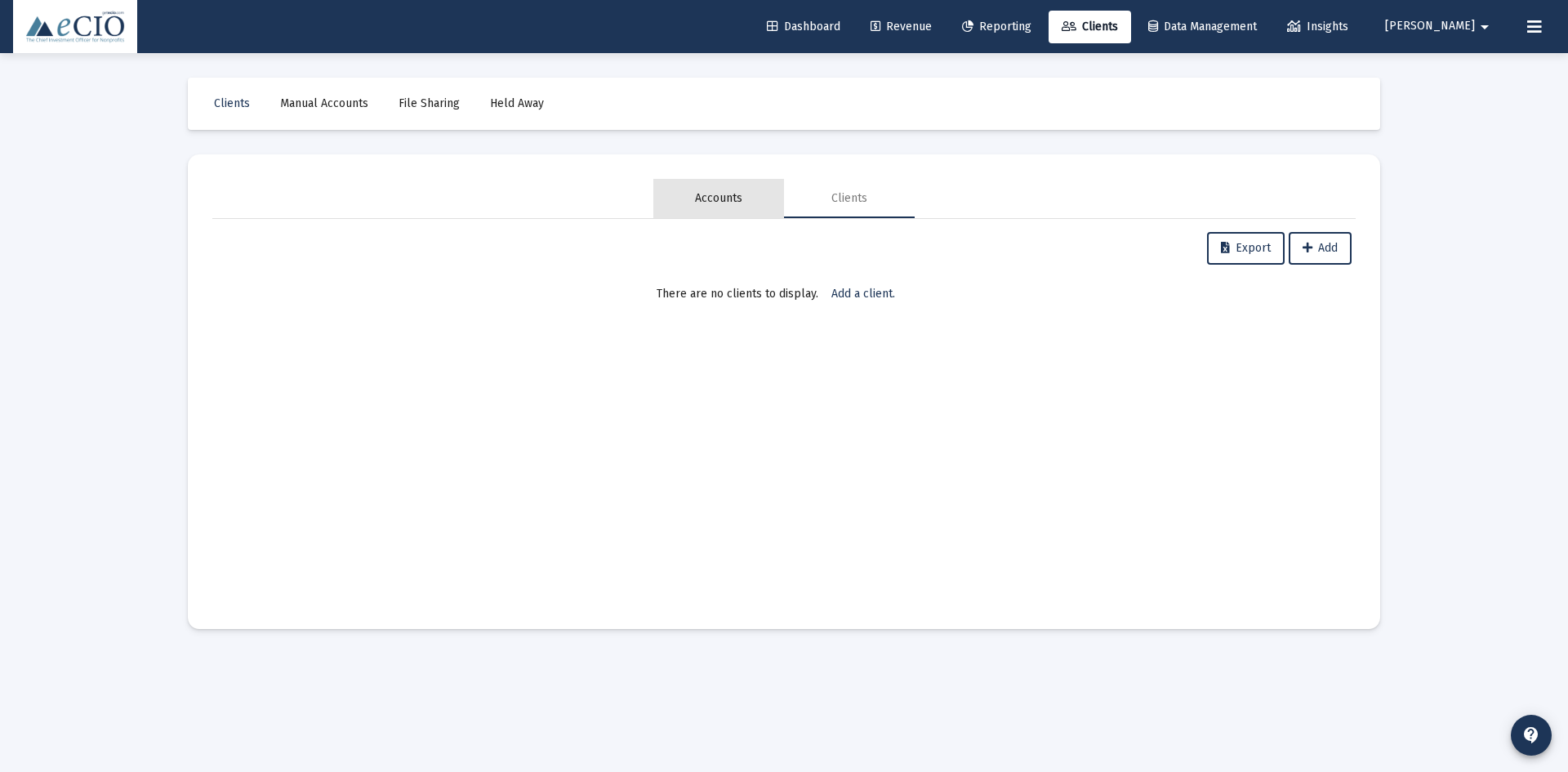
click at [701, 194] on div "Accounts" at bounding box center [718, 198] width 47 height 16
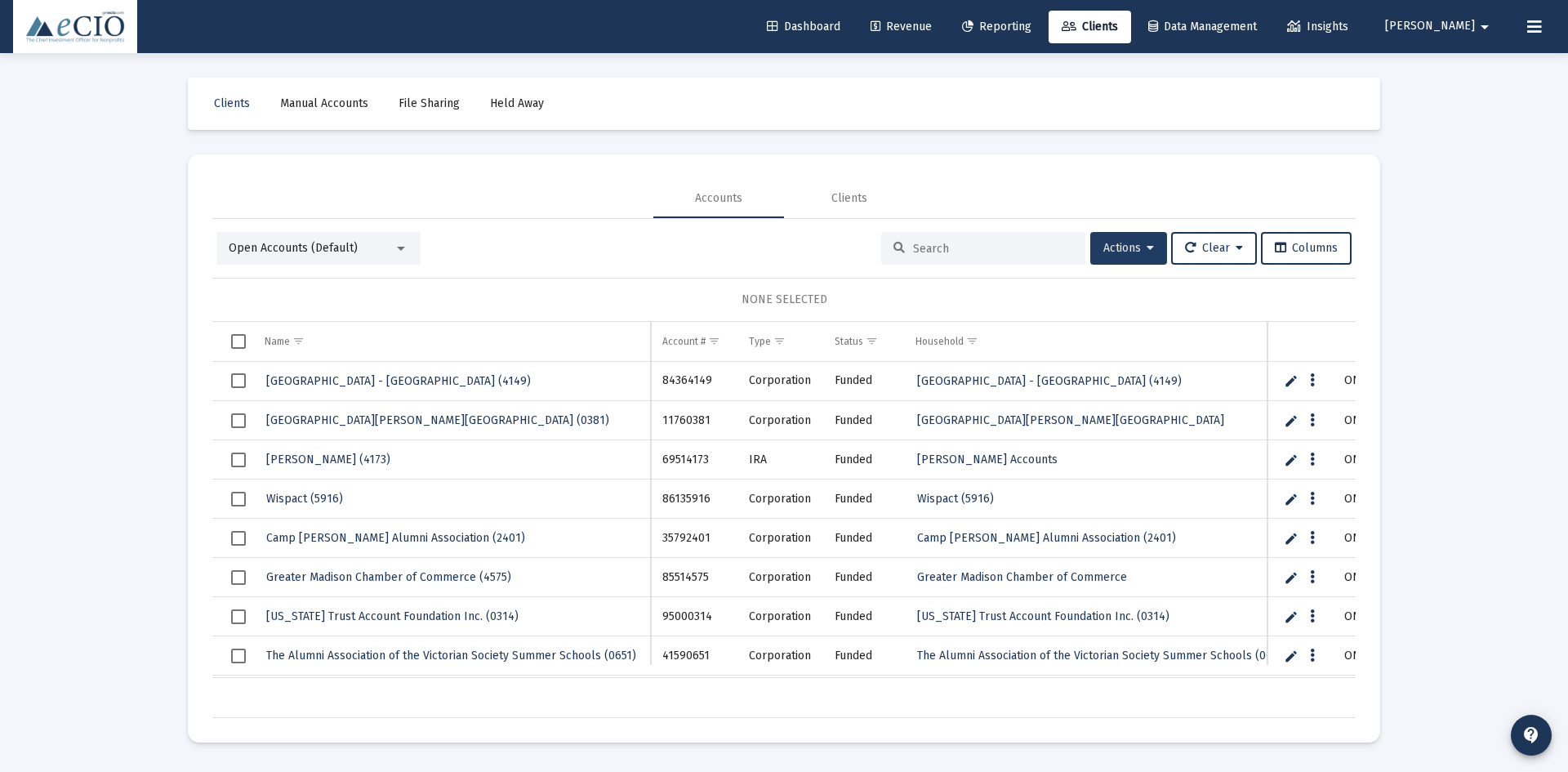
click at [1090, 258] on button "Actions" at bounding box center [1128, 248] width 76 height 33
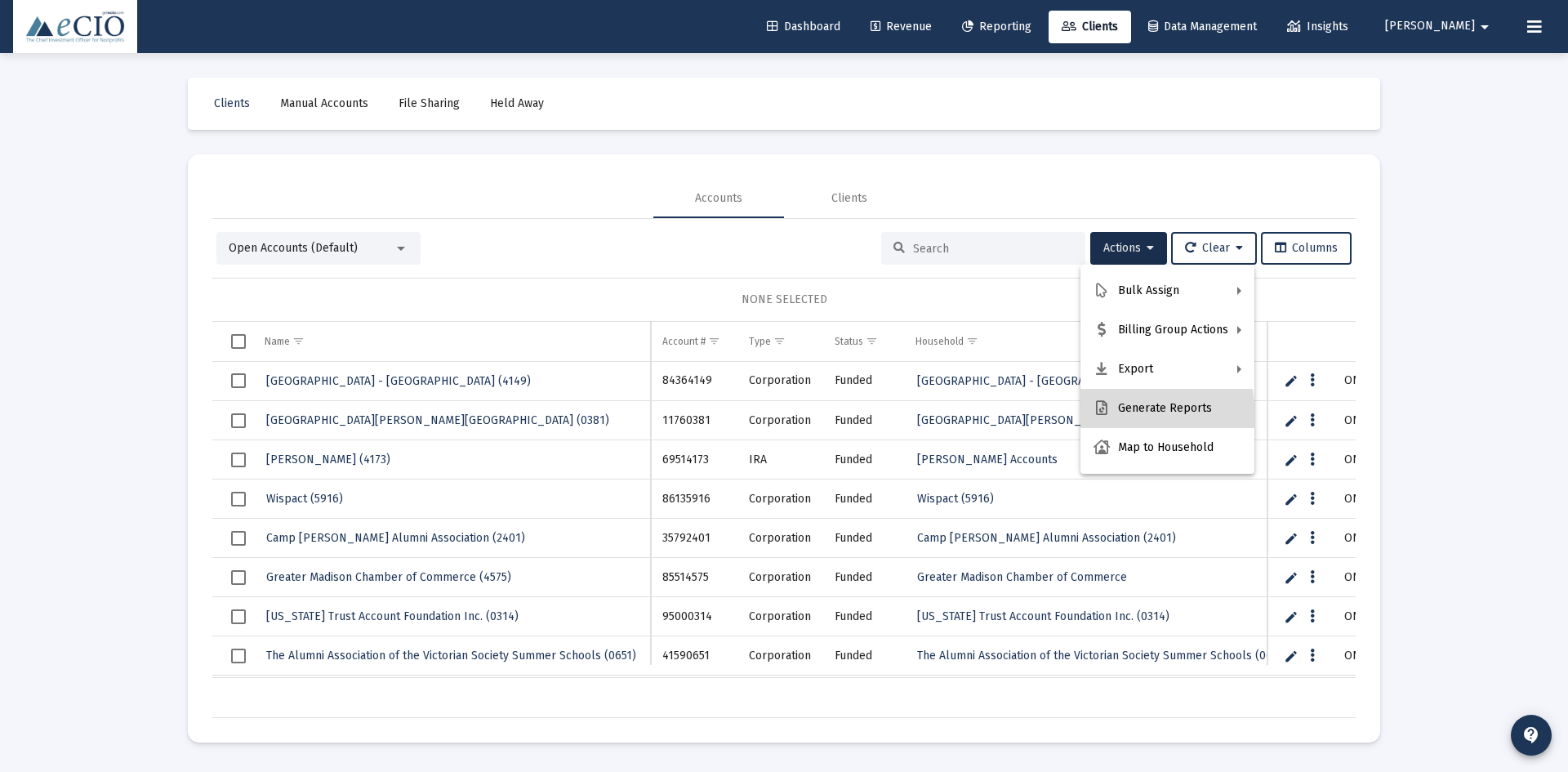
click at [1130, 415] on button "Generate Reports" at bounding box center [1167, 408] width 174 height 39
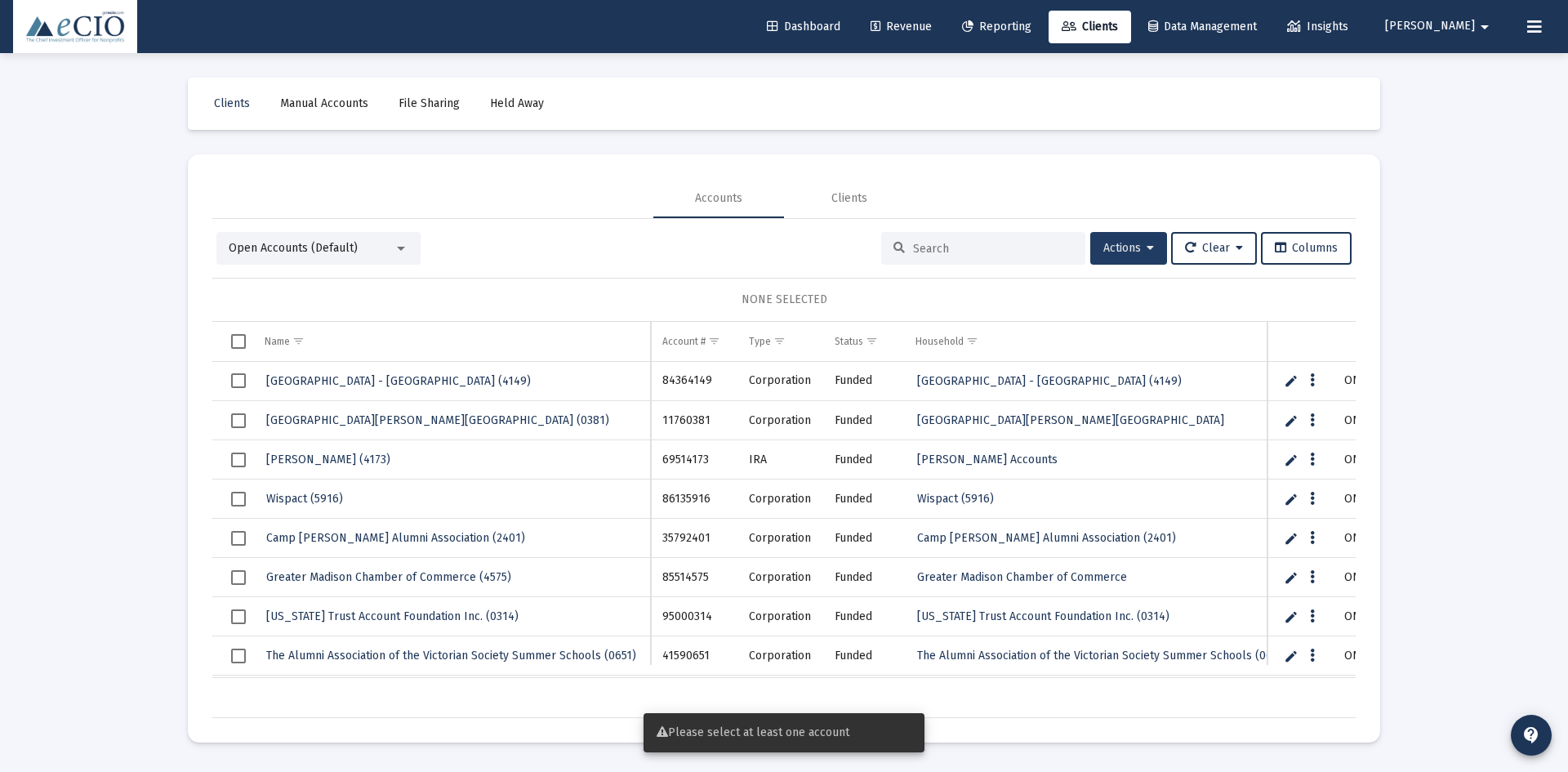
click at [1103, 250] on span "Actions" at bounding box center [1128, 248] width 50 height 14
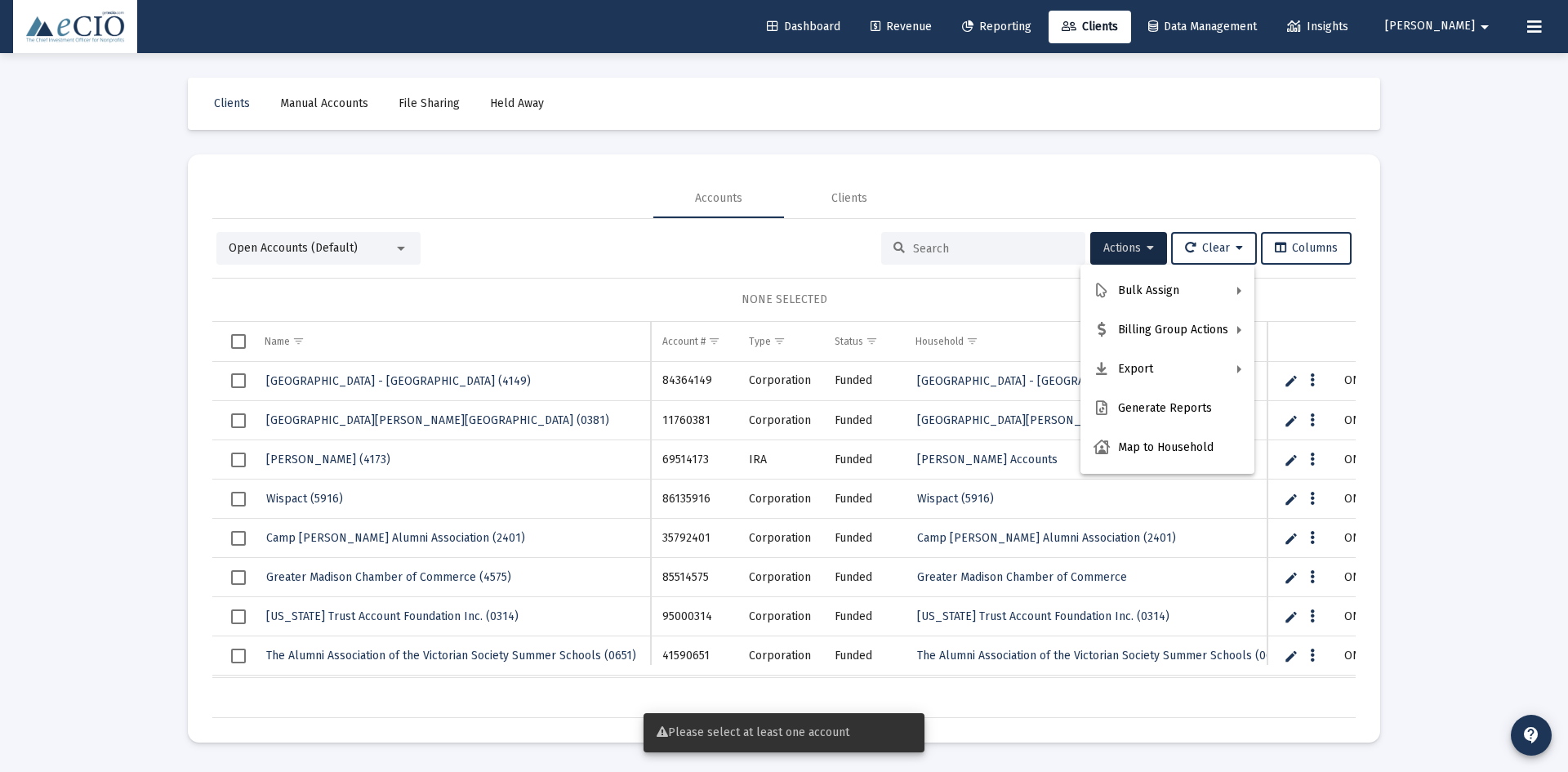
click at [649, 248] on div at bounding box center [784, 386] width 1568 height 772
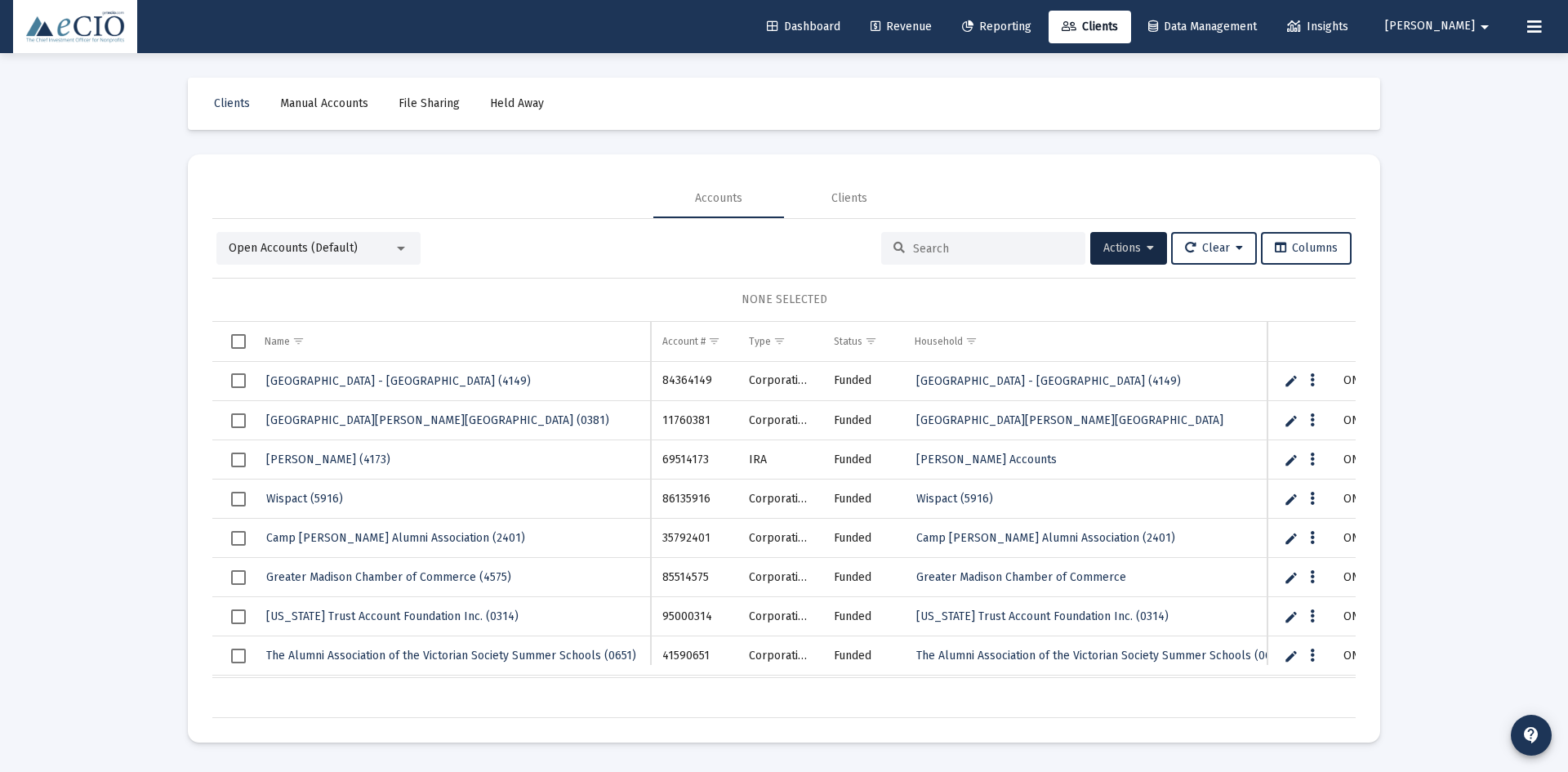
drag, startPoint x: 674, startPoint y: 672, endPoint x: 595, endPoint y: 658, distance: 80.2
click at [595, 658] on div "Plains Art Museum - General Endowment (4149) 84364149 Corporation Funded Plains…" at bounding box center [784, 519] width 1143 height 316
click at [228, 92] on link "Clients" at bounding box center [232, 103] width 62 height 33
click at [826, 23] on span "Dashboard" at bounding box center [804, 26] width 74 height 14
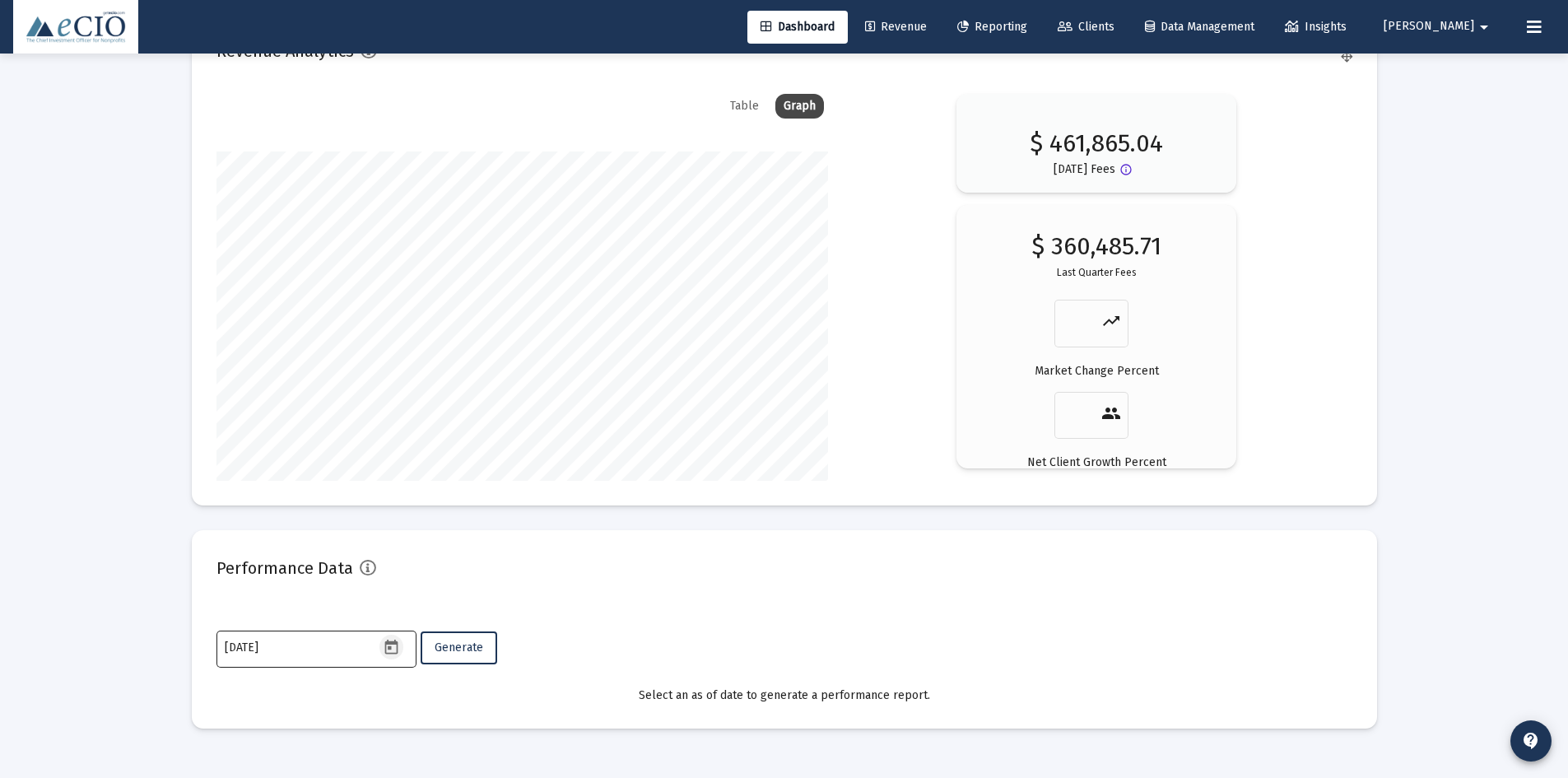
click at [386, 647] on icon "Open calendar" at bounding box center [392, 647] width 14 height 15
click at [403, 367] on button "Previous month" at bounding box center [397, 370] width 33 height 33
click at [403, 367] on button "Previous month" at bounding box center [397, 370] width 33 height 33
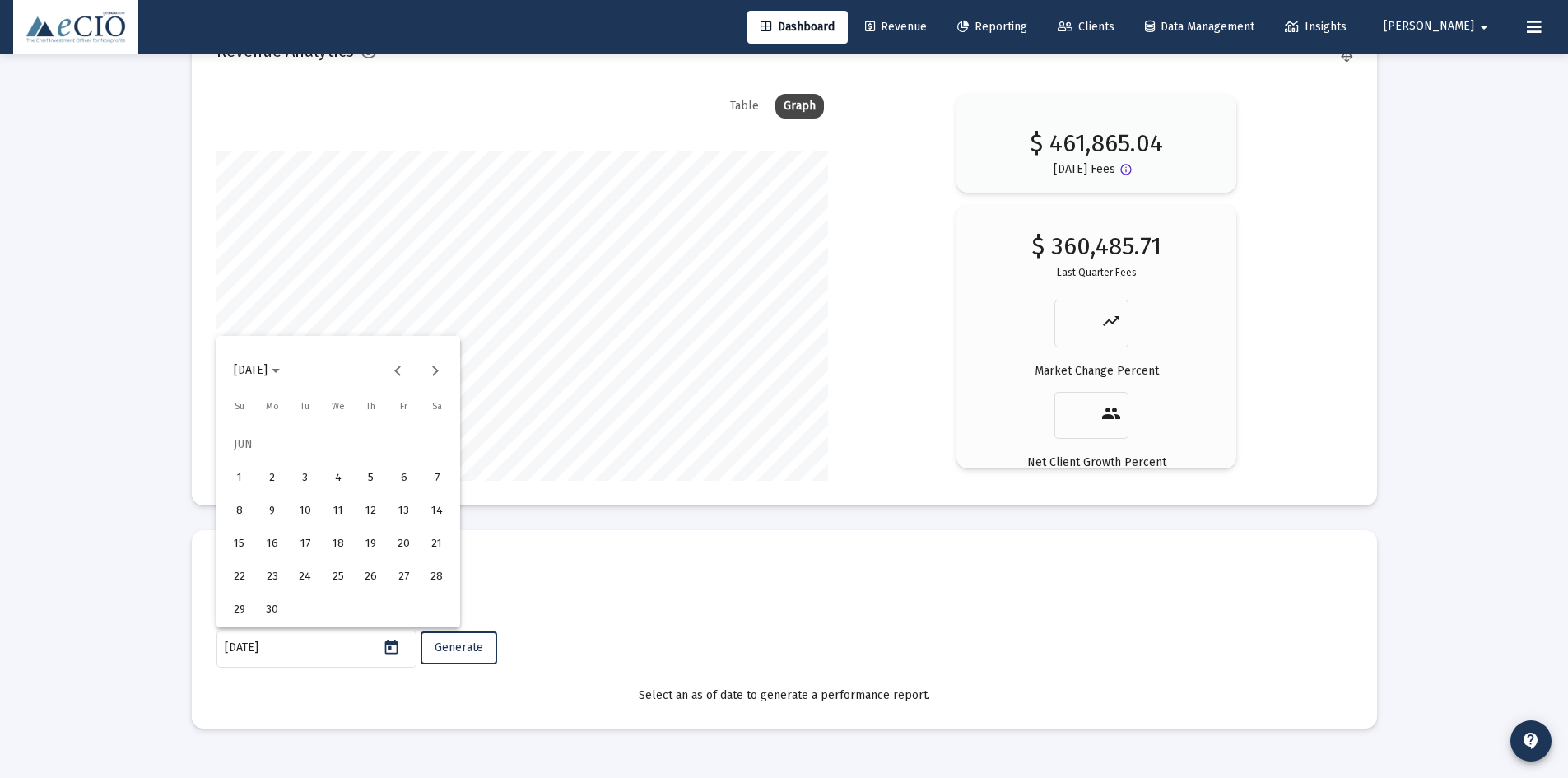
click at [274, 606] on div "30" at bounding box center [272, 609] width 30 height 30
type input "2025-06-30"
click at [476, 645] on span "Generate" at bounding box center [458, 647] width 48 height 14
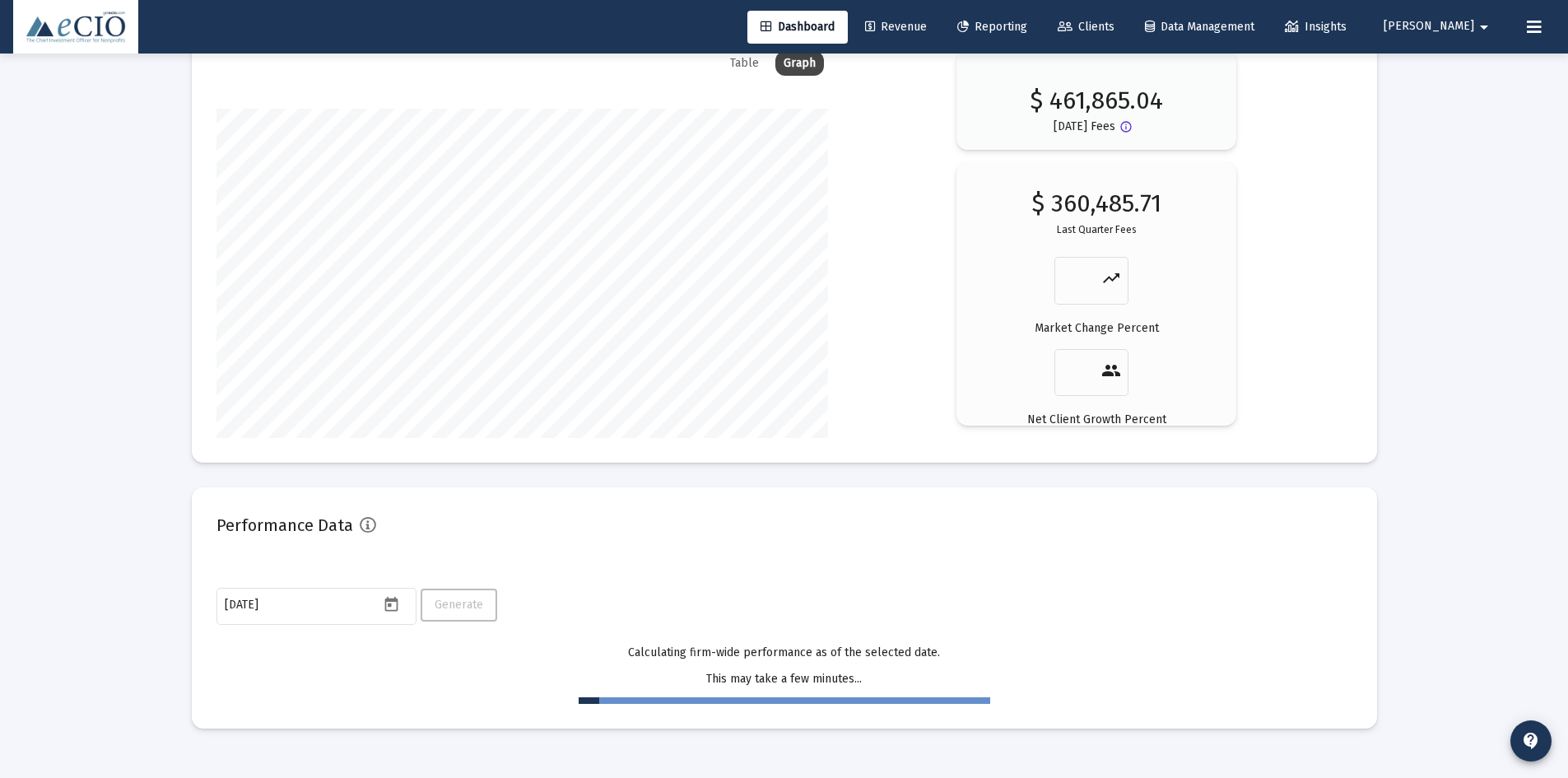
click at [1461, 22] on span "[PERSON_NAME]" at bounding box center [1428, 26] width 90 height 14
click at [1450, 121] on button "Logout" at bounding box center [1456, 109] width 98 height 40
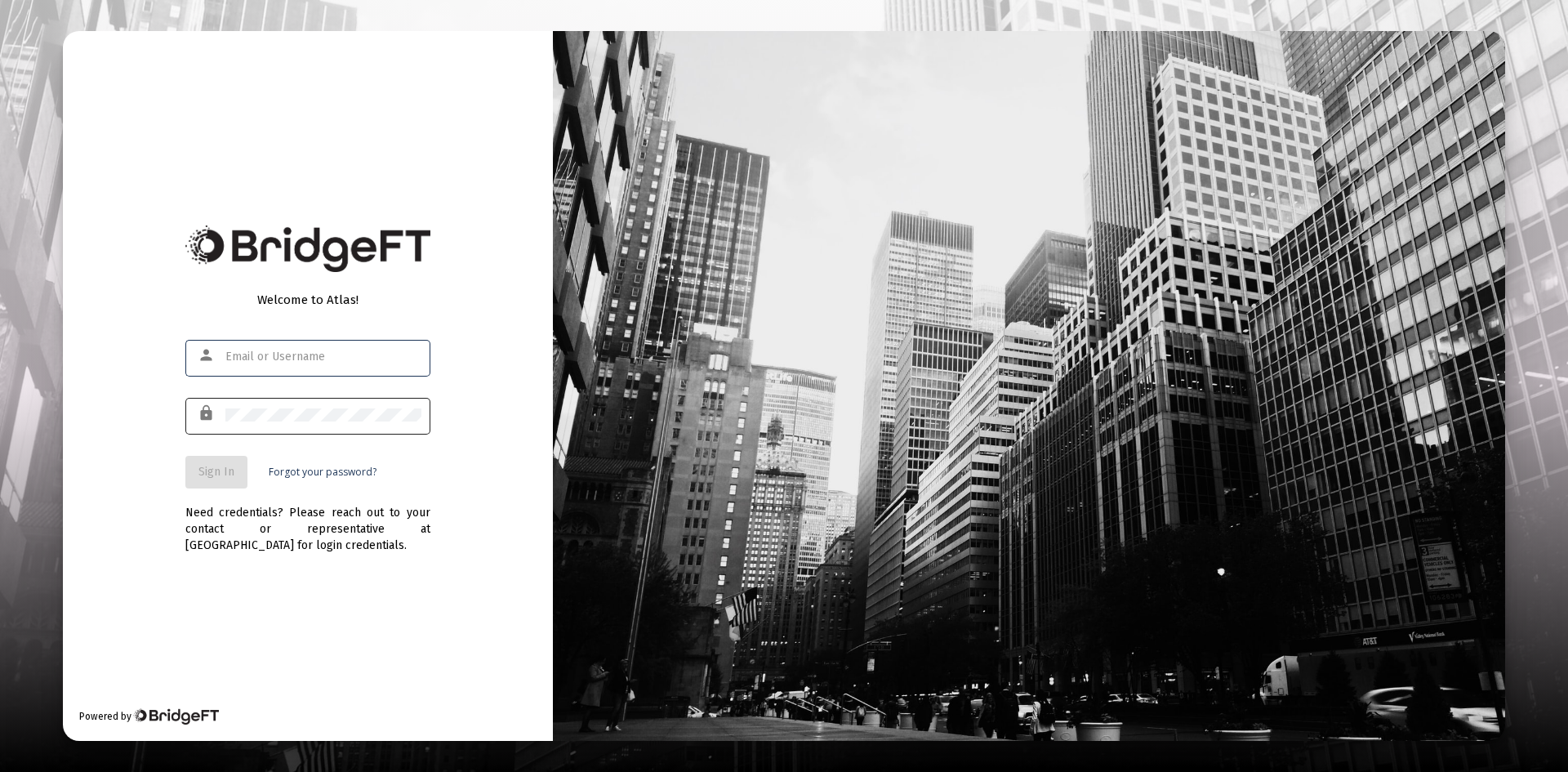
type input "[PERSON_NAME][EMAIL_ADDRESS][DOMAIN_NAME]"
click at [205, 475] on span "Sign In" at bounding box center [216, 472] width 36 height 14
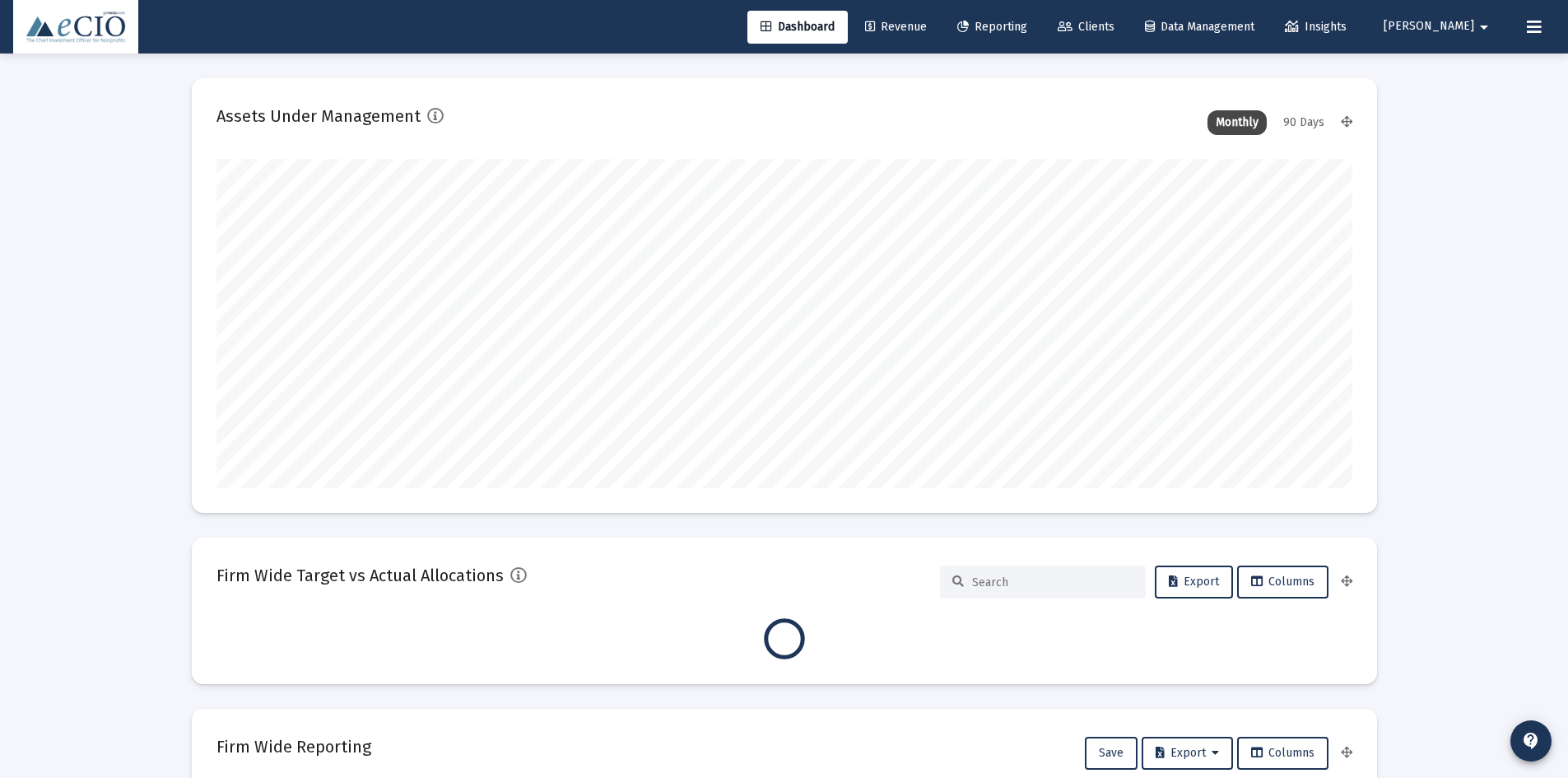
type input "[DATE]"
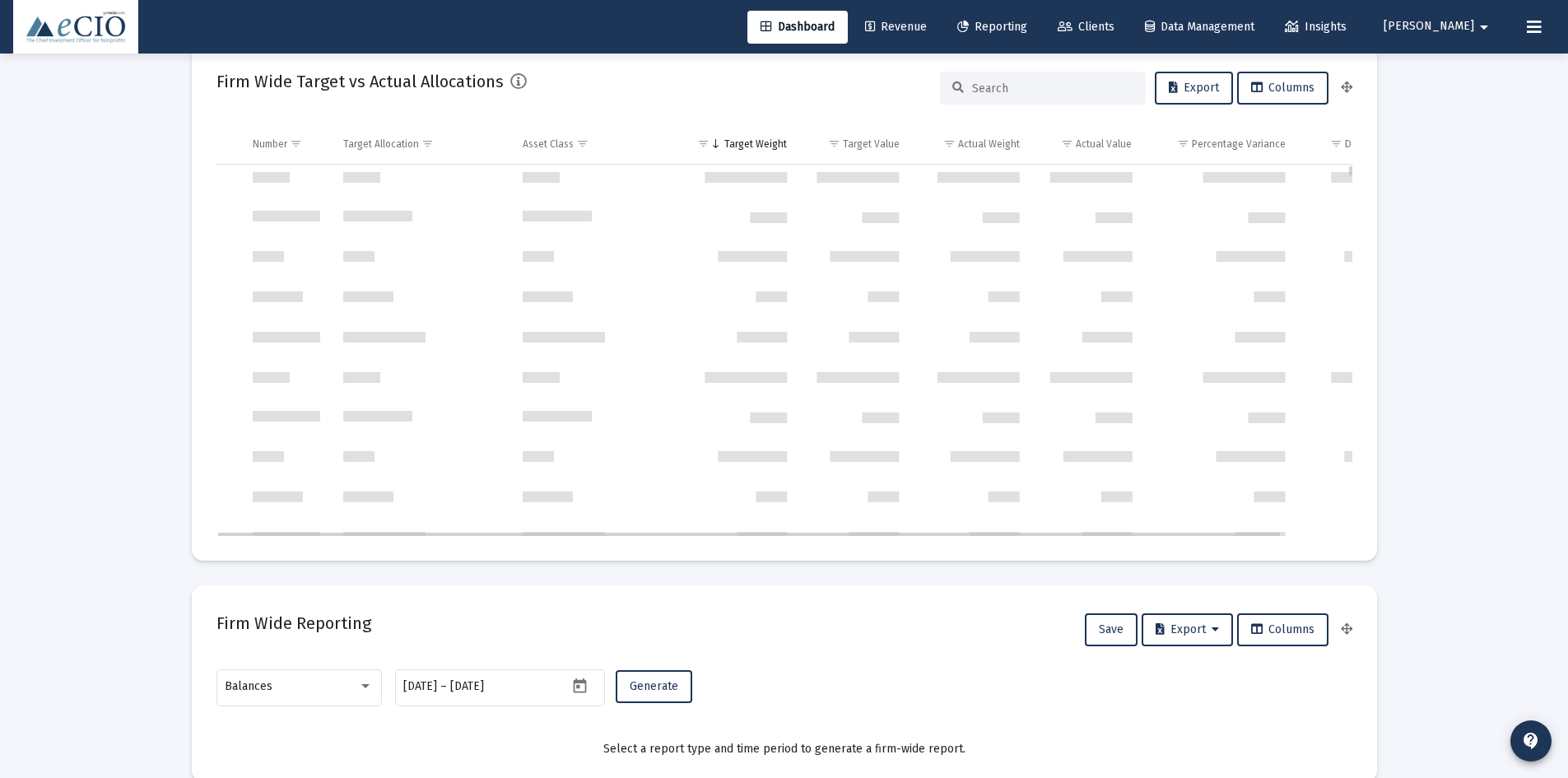
scroll to position [16, 0]
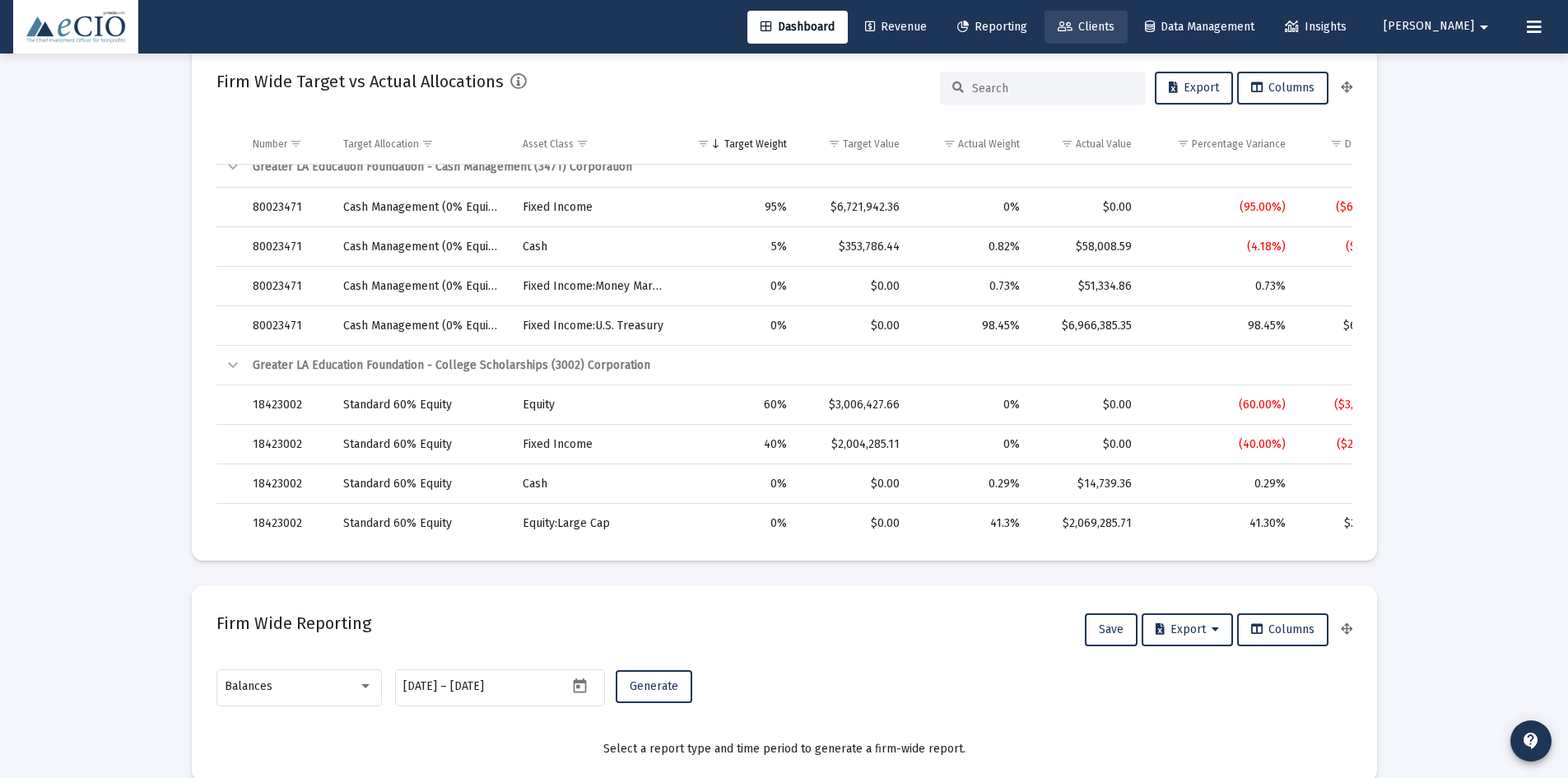
click at [1115, 30] on span "Clients" at bounding box center [1086, 26] width 57 height 14
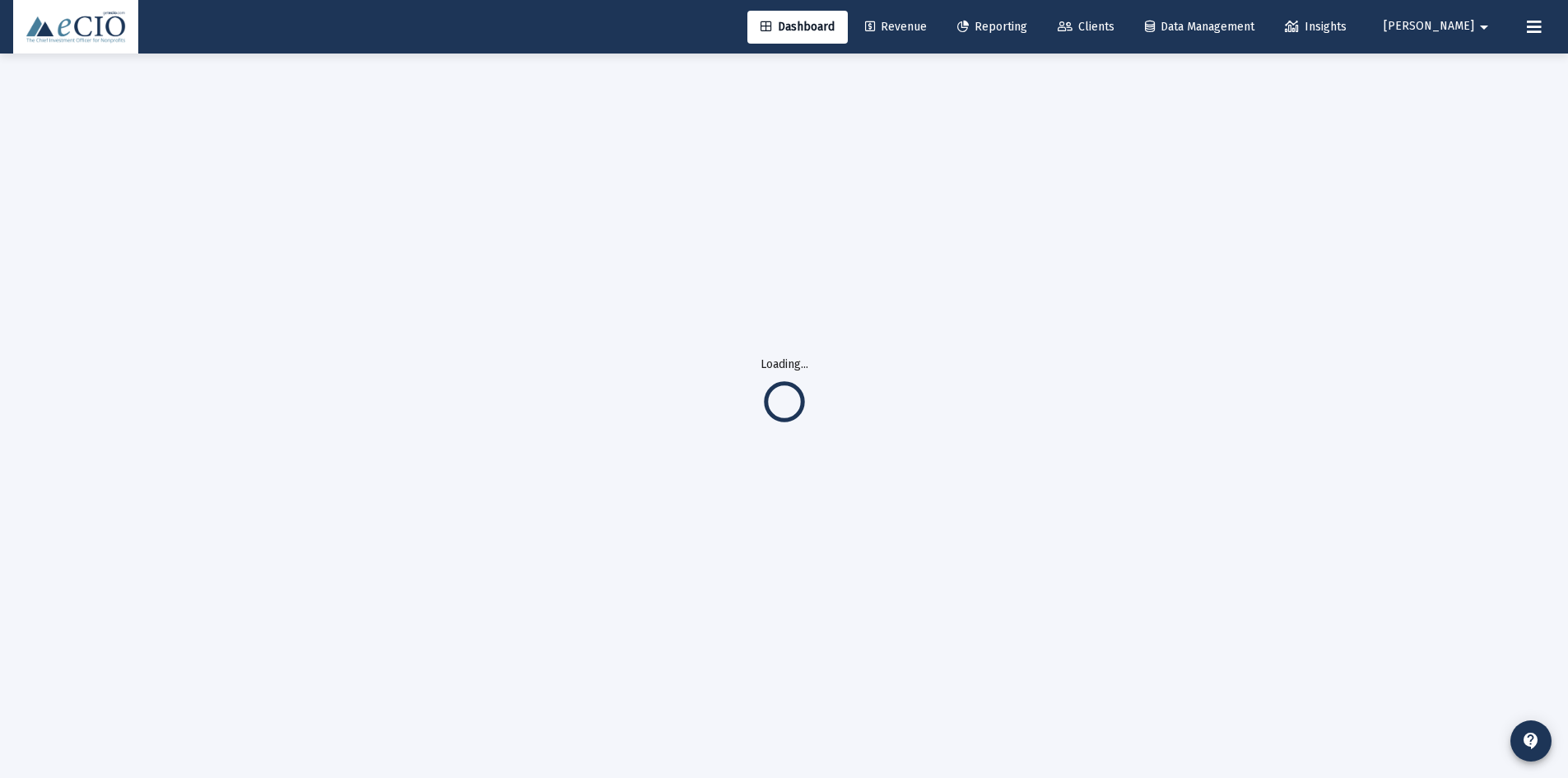
scroll to position [53, 0]
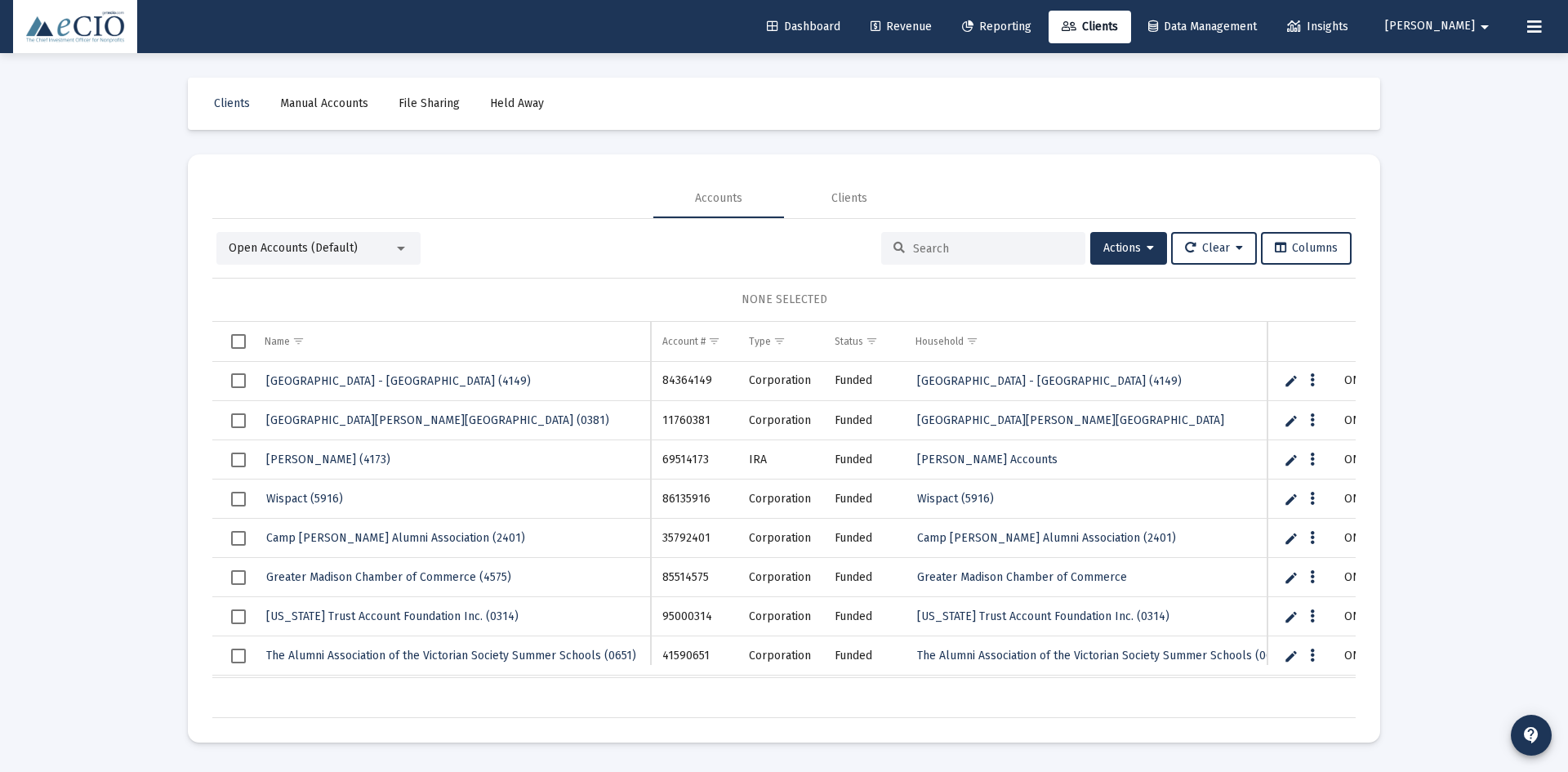
click at [982, 254] on input at bounding box center [992, 248] width 160 height 14
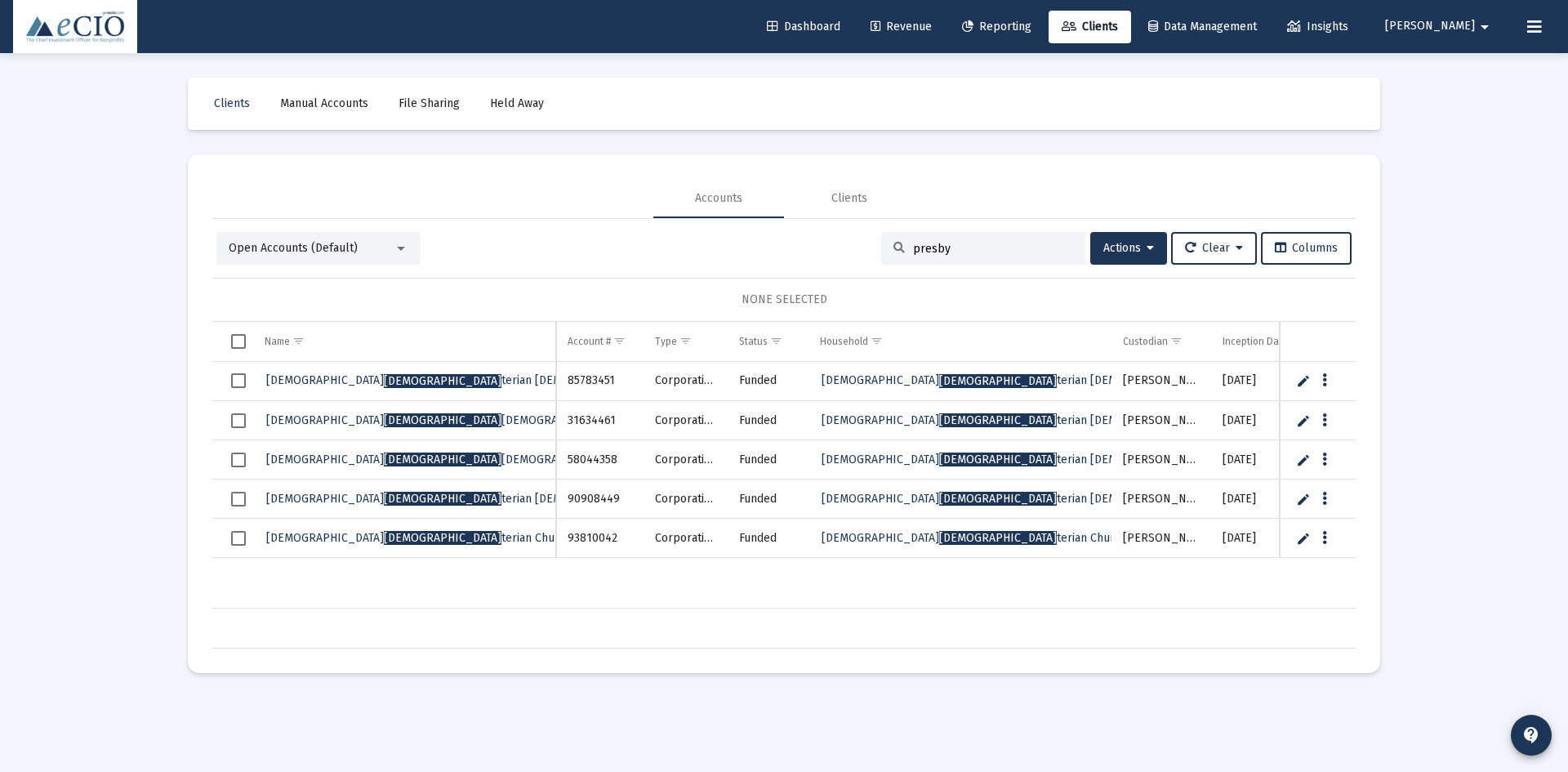
type input "presby"
click at [366, 452] on span "[PERSON_NAME][DEMOGRAPHIC_DATA][PERSON_NAME] (4358)" at bounding box center [460, 459] width 388 height 14
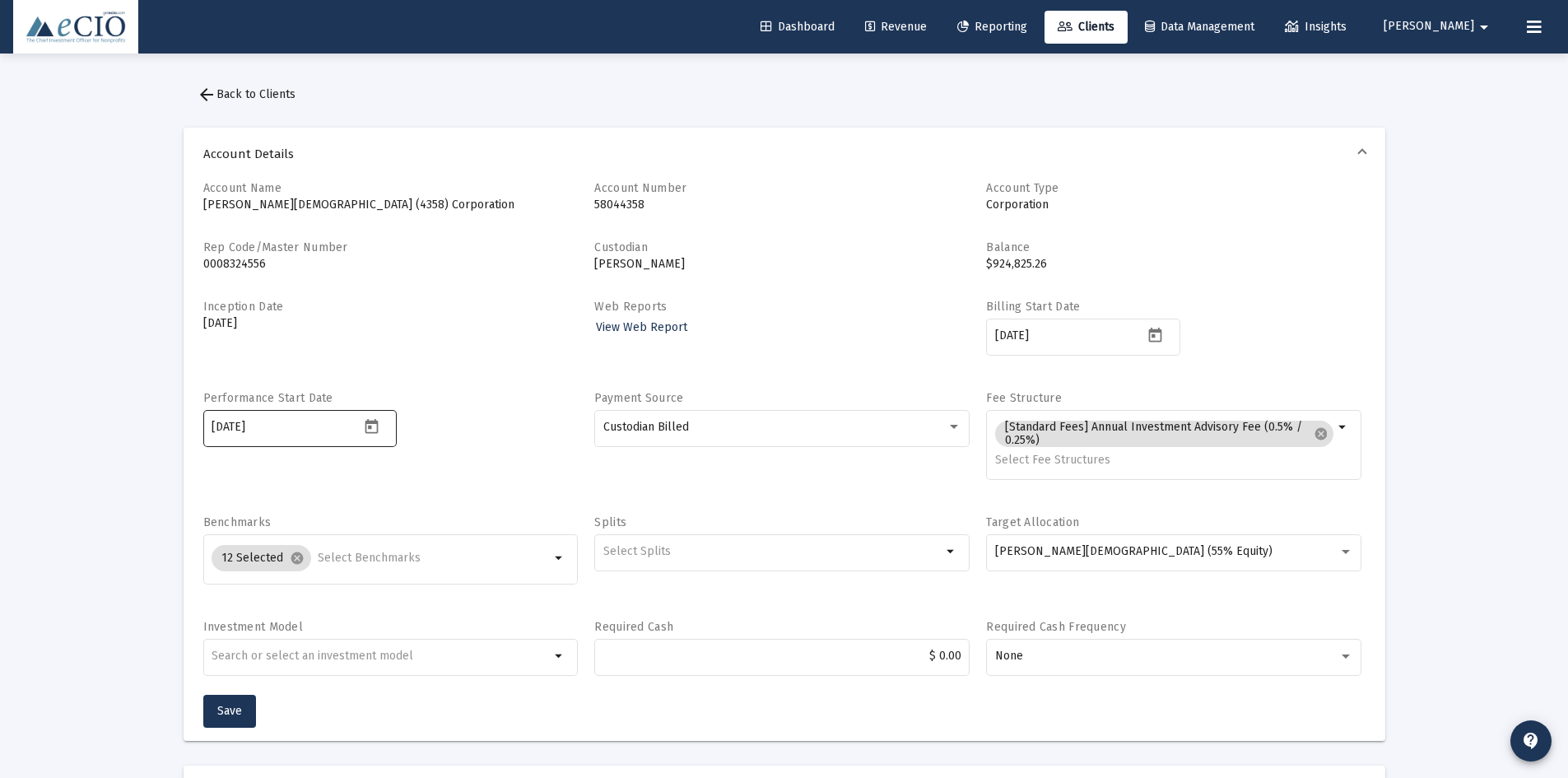
click at [373, 430] on icon "Open calendar" at bounding box center [371, 426] width 17 height 17
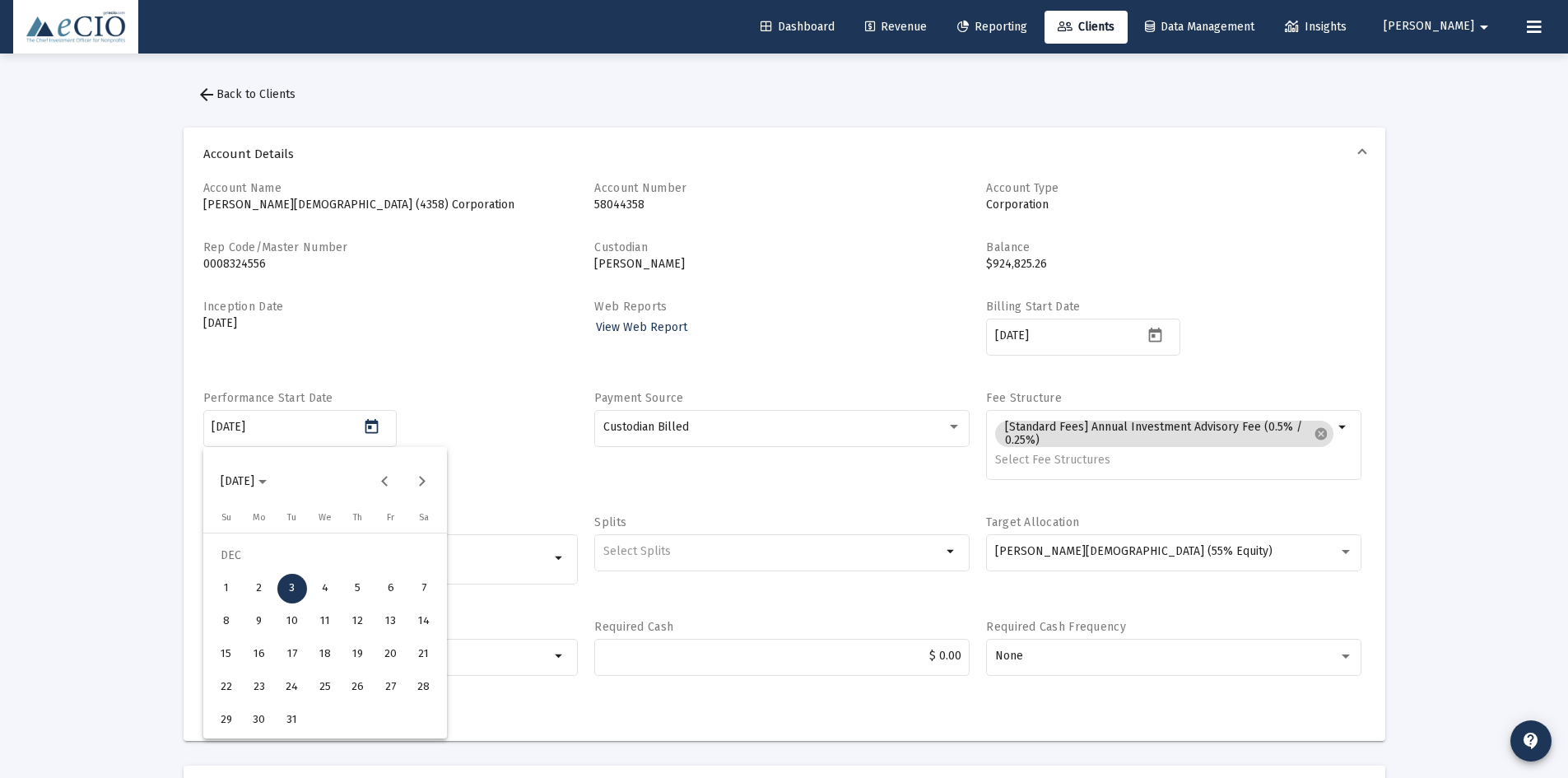
drag, startPoint x: 292, startPoint y: 425, endPoint x: 129, endPoint y: 444, distance: 164.1
click at [129, 444] on div at bounding box center [784, 389] width 1568 height 778
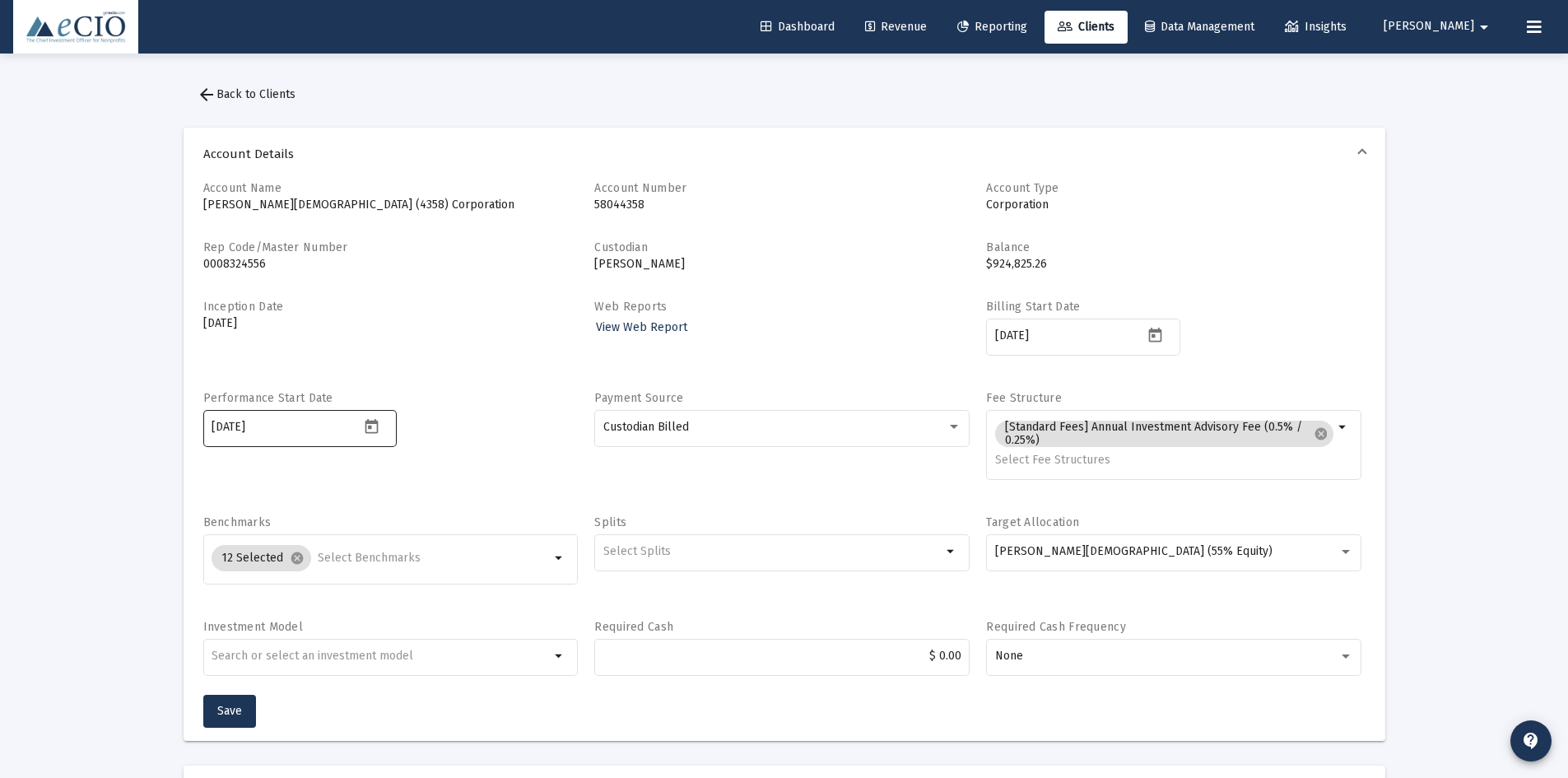
click at [260, 417] on div "[DATE]" at bounding box center [285, 427] width 148 height 41
drag, startPoint x: 293, startPoint y: 426, endPoint x: 209, endPoint y: 437, distance: 84.7
click at [209, 437] on div "[DATE]" at bounding box center [299, 427] width 194 height 41
click at [239, 707] on span "Save" at bounding box center [229, 710] width 25 height 14
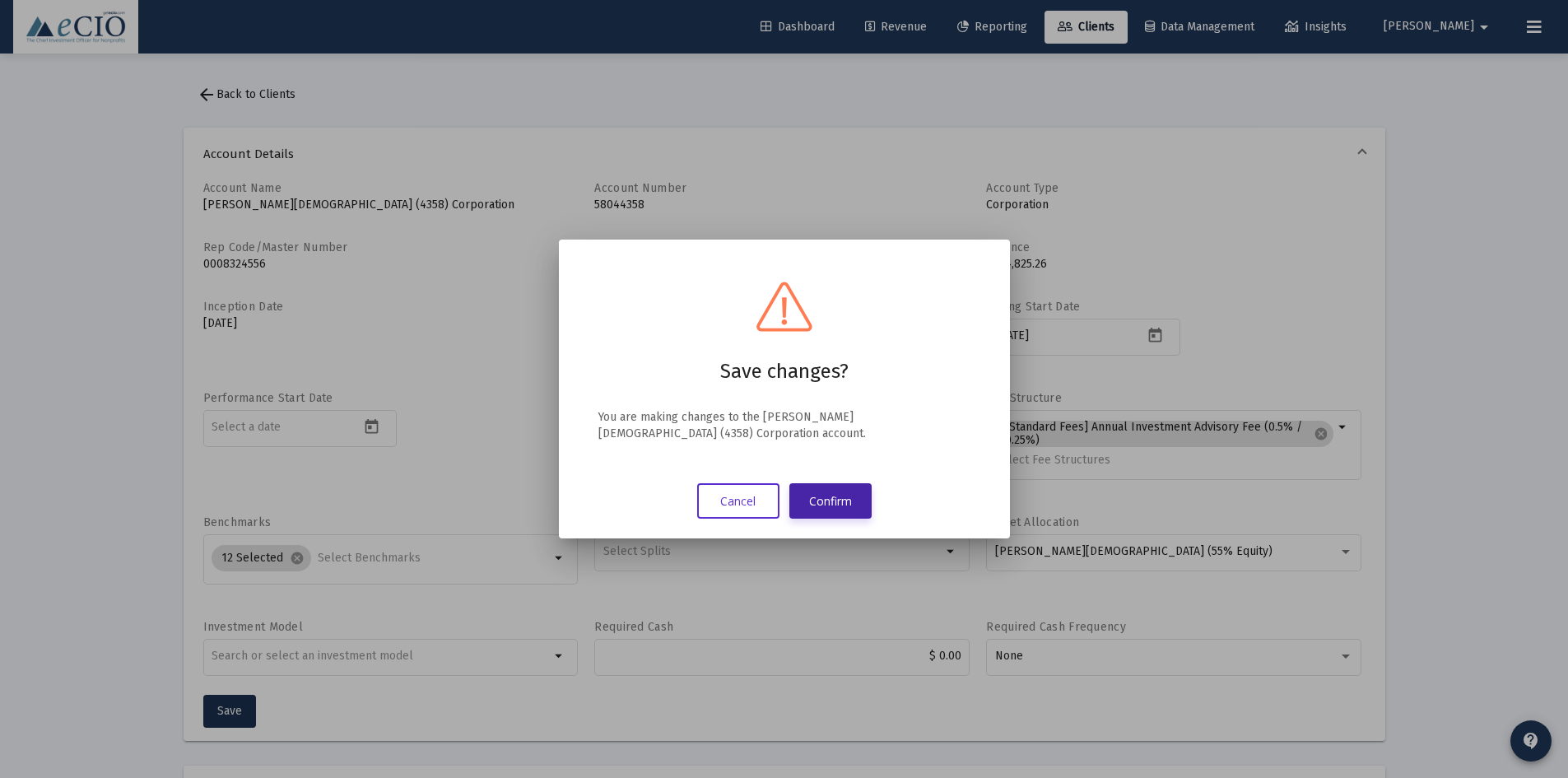
click at [812, 508] on button "Confirm" at bounding box center [830, 501] width 82 height 36
